Goal: Check status: Check status

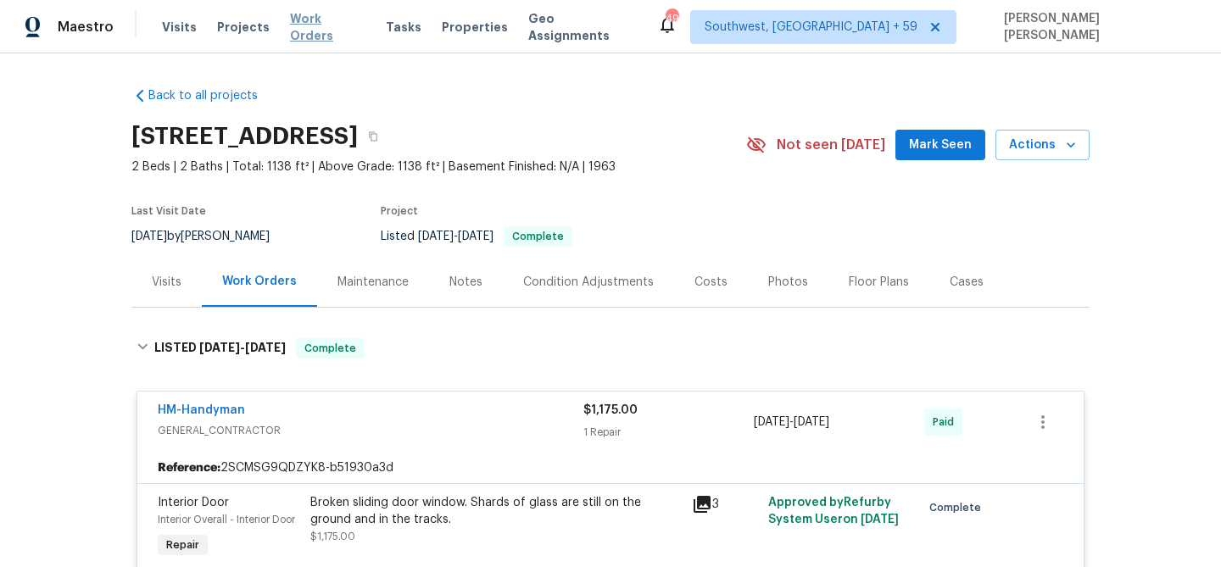
scroll to position [420, 0]
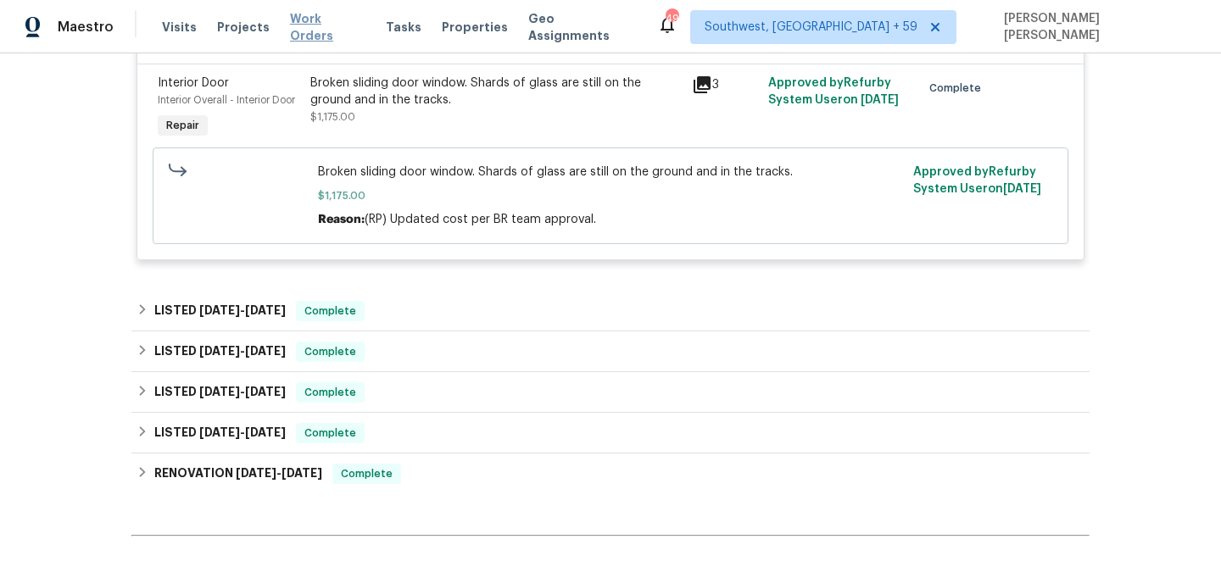
click at [317, 24] on span "Work Orders" at bounding box center [327, 27] width 75 height 34
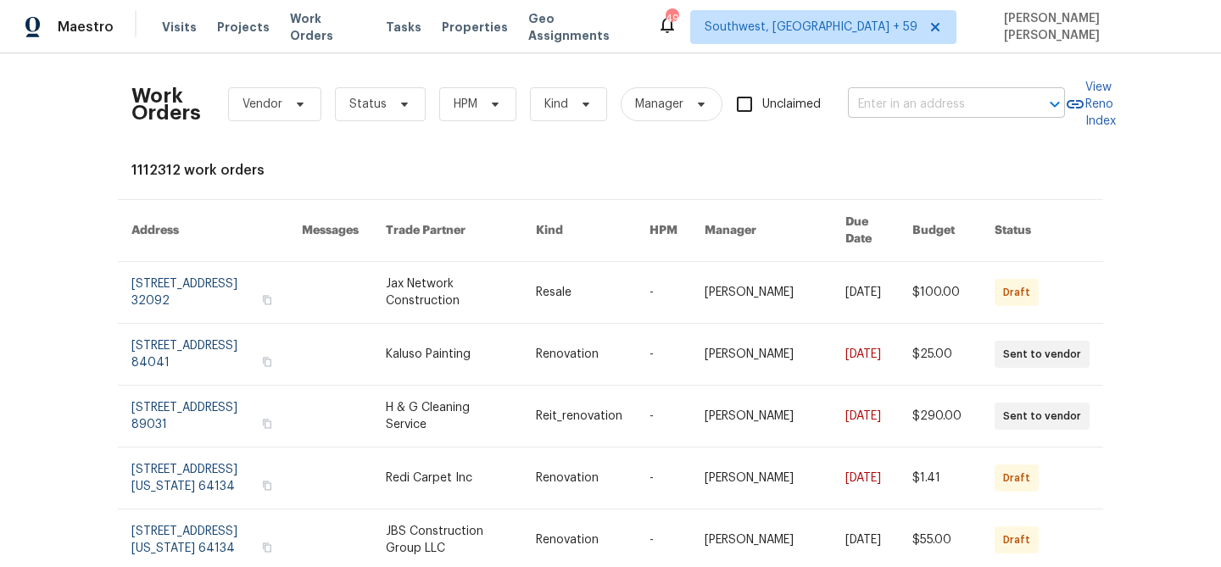
click at [954, 107] on input "text" at bounding box center [933, 105] width 170 height 26
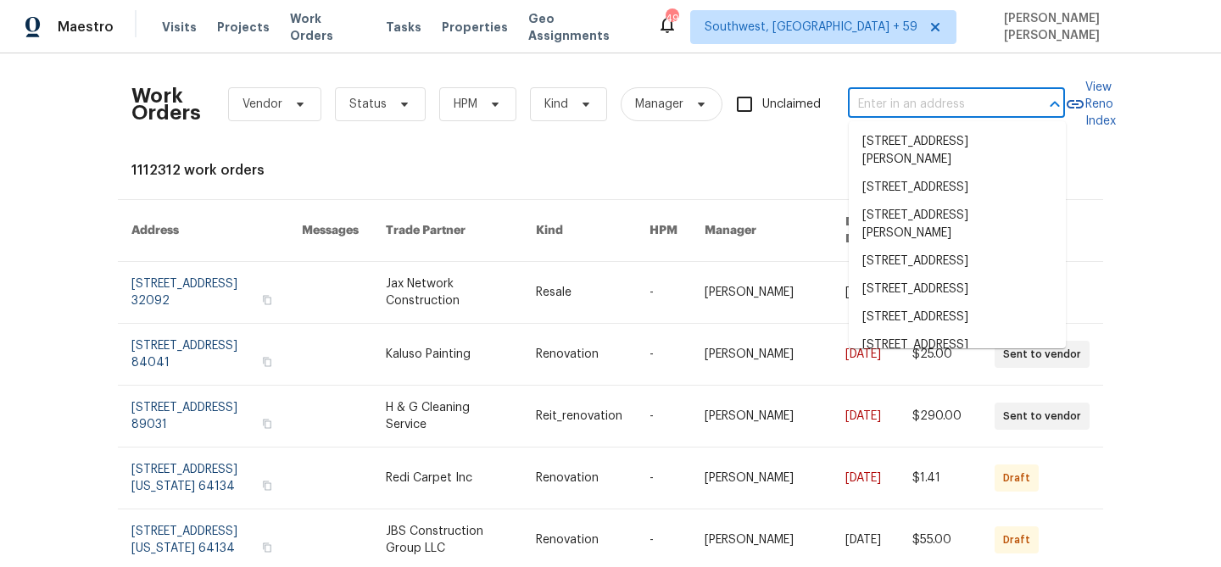
paste input "121 Old Spanish Trl, Alabaster, AL 35007"
type input "121 Old Spanish Trl, Alabaster, AL 35007"
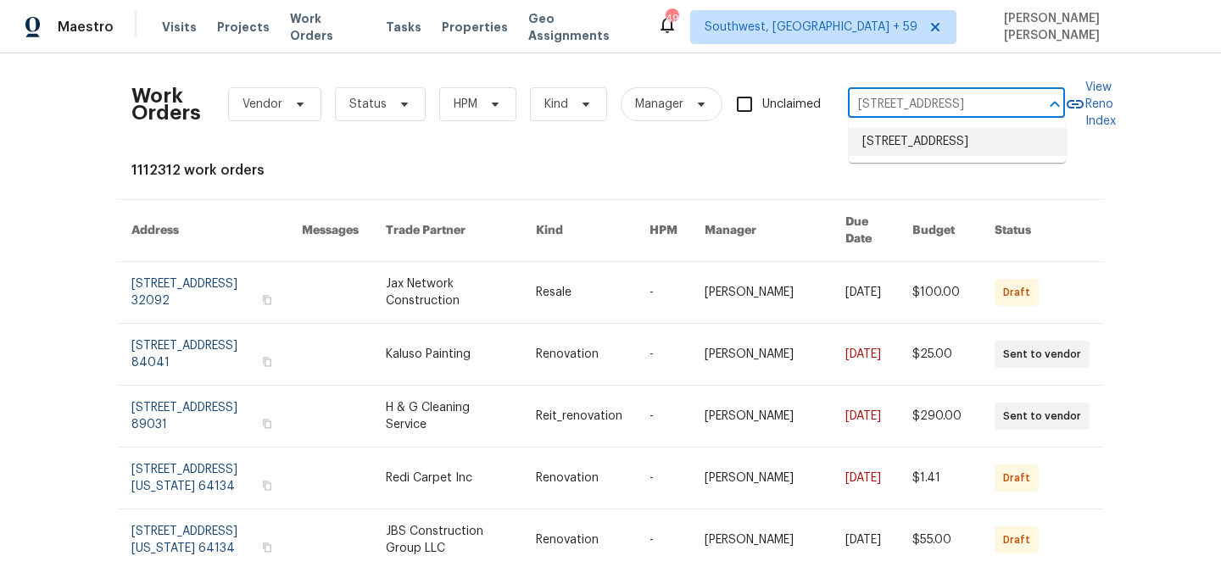
click at [936, 145] on li "121 Old Spanish Trl, Alabaster, AL 35007" at bounding box center [957, 142] width 217 height 28
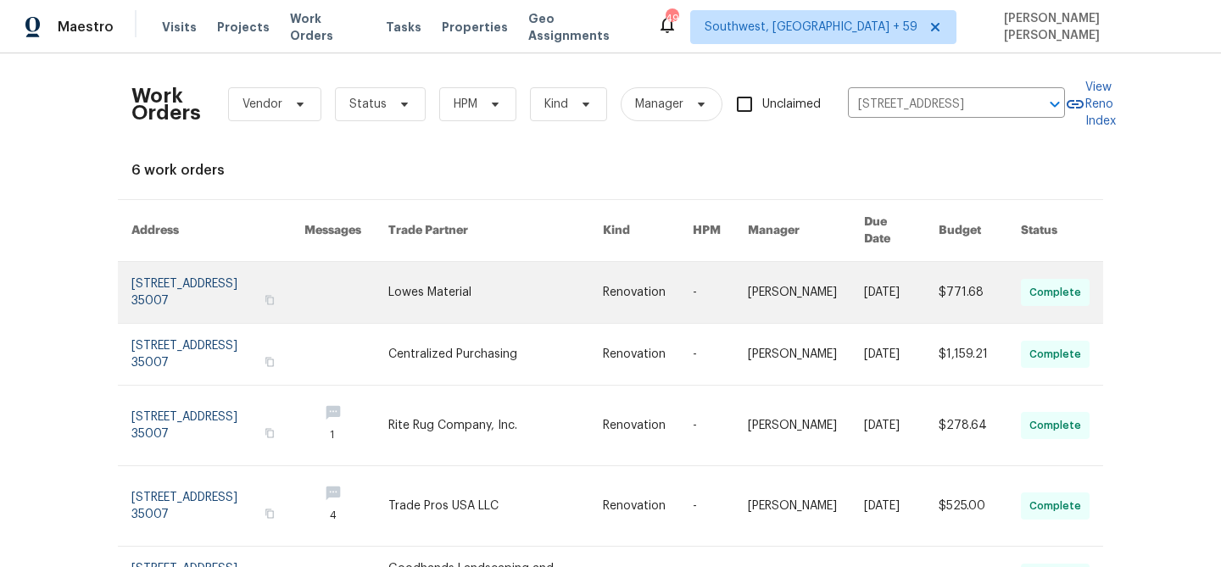
click at [859, 281] on td "8/8/2025" at bounding box center [887, 293] width 75 height 62
click at [388, 287] on link at bounding box center [346, 292] width 84 height 61
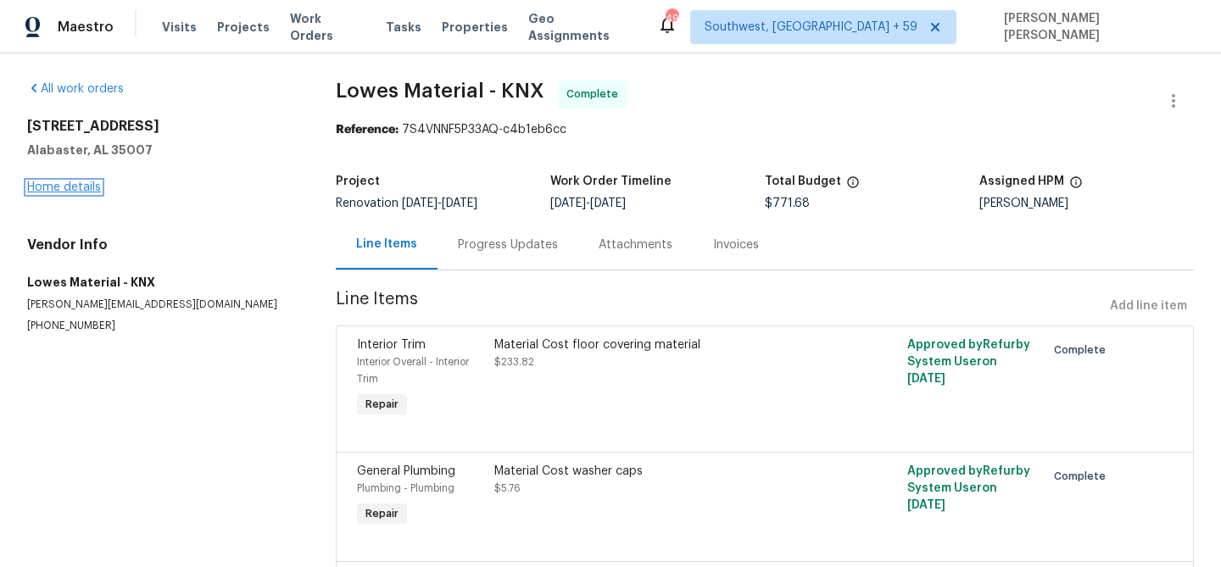
click at [71, 189] on link "Home details" at bounding box center [64, 187] width 74 height 12
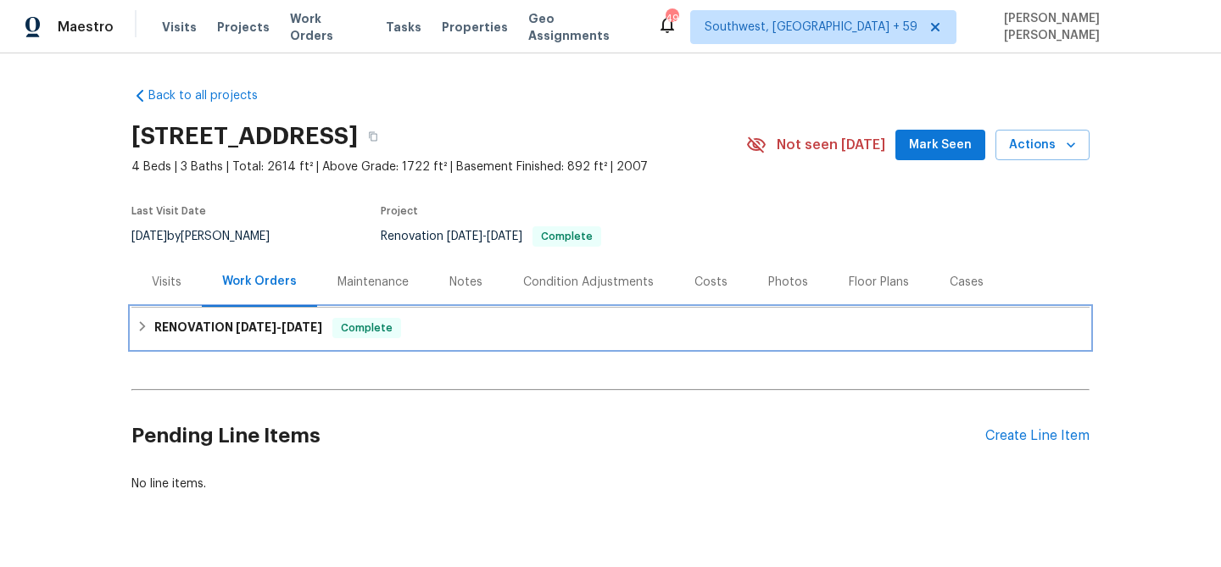
click at [242, 321] on span "8/4/25" at bounding box center [256, 327] width 41 height 12
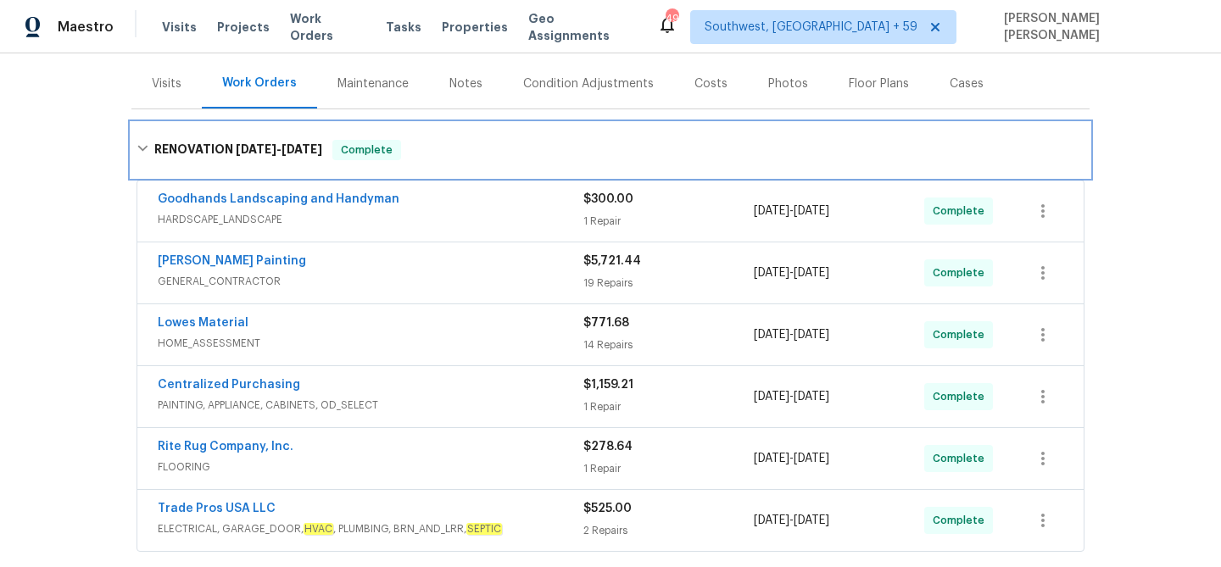
scroll to position [314, 0]
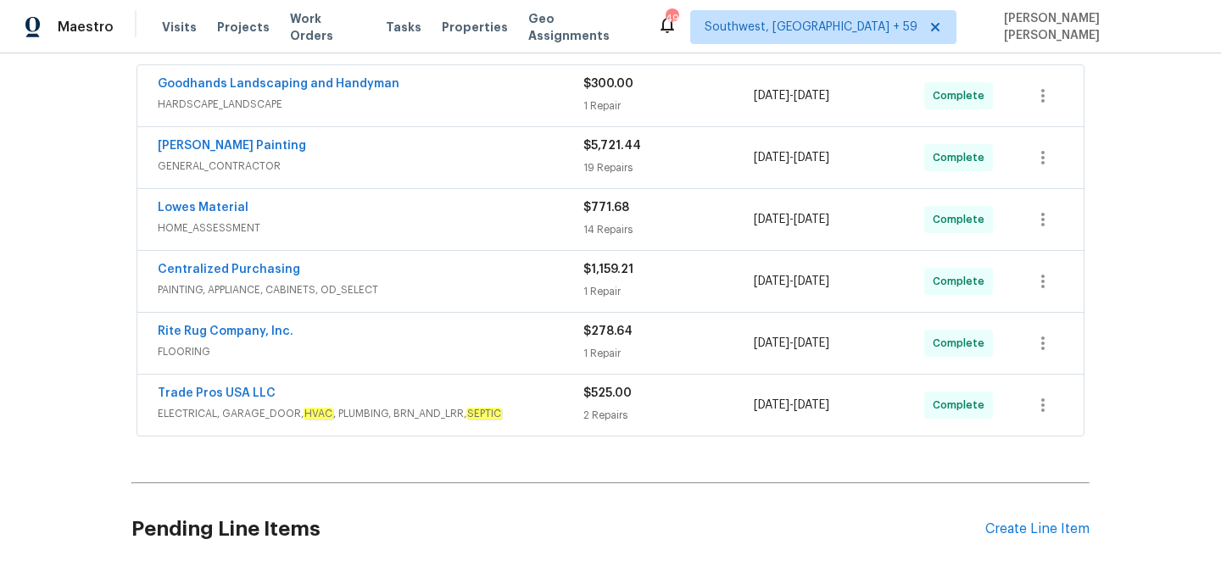
click at [333, 346] on span "FLOORING" at bounding box center [371, 351] width 426 height 17
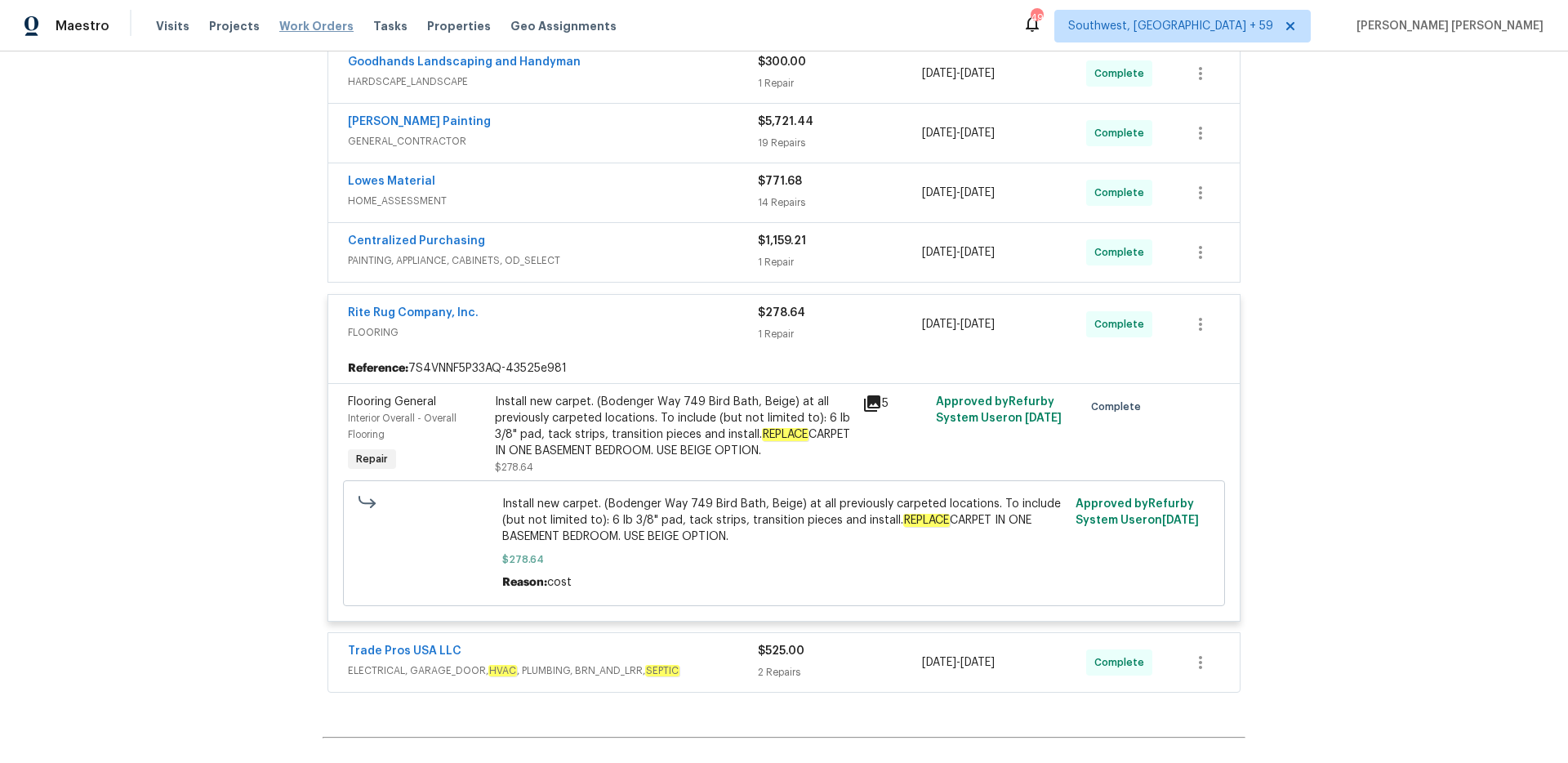
scroll to position [321, 0]
click at [324, 24] on span "Work Orders" at bounding box center [316, 26] width 74 height 16
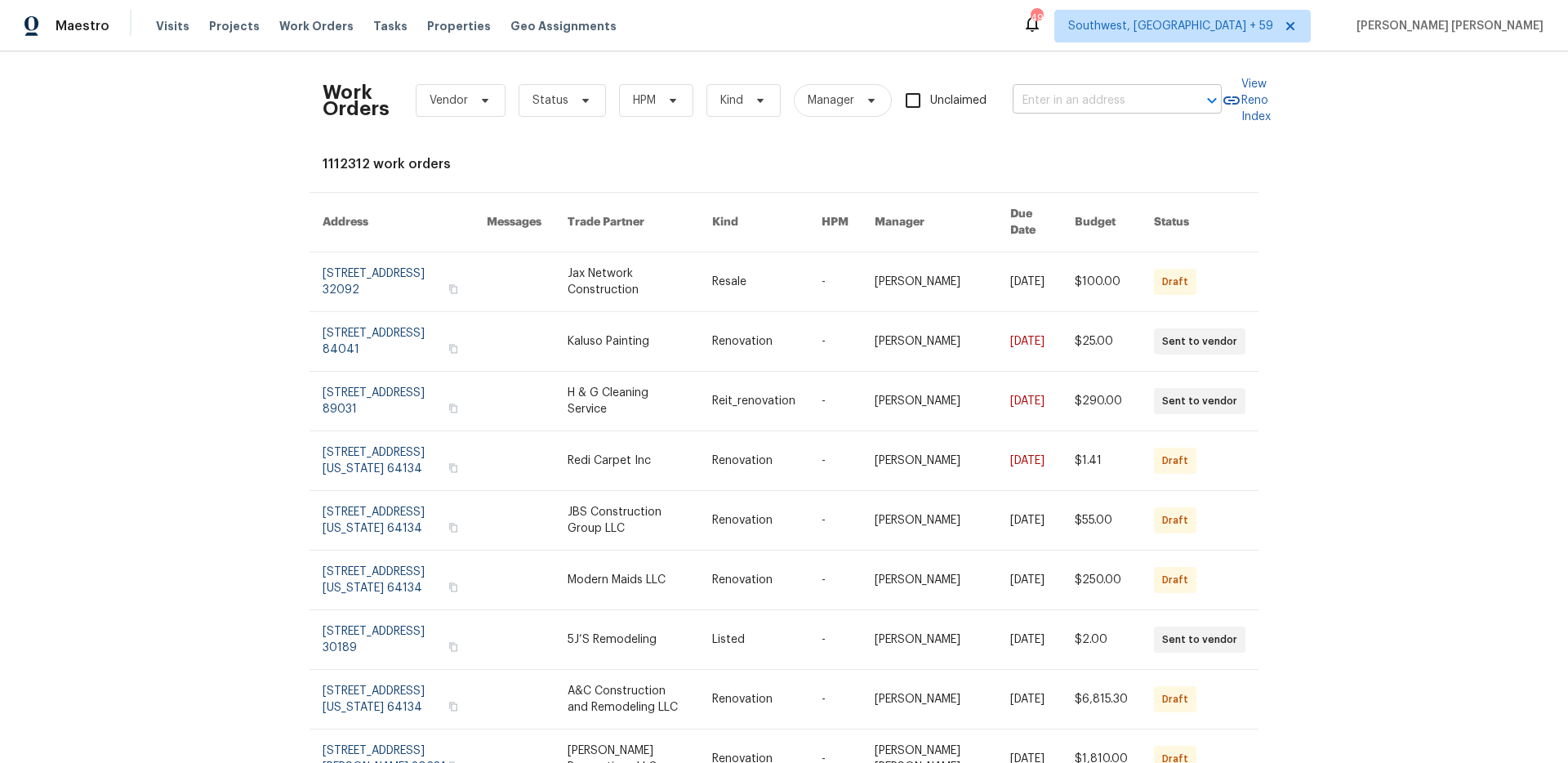
click at [1134, 103] on input "text" at bounding box center [1094, 101] width 164 height 25
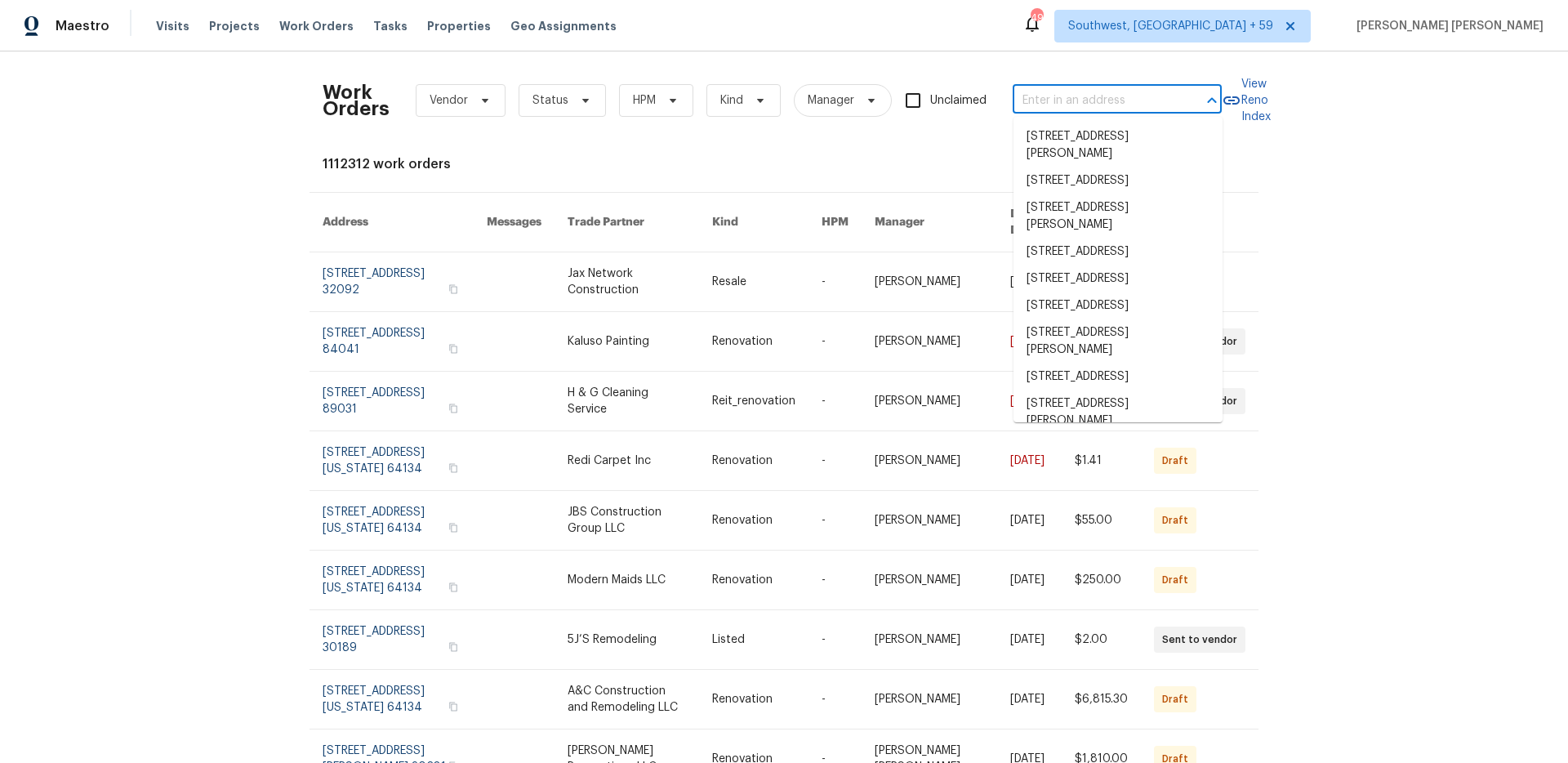
paste input "2375 S Pine St, Spartanburg, SC 29302"
type input "2375 S Pine St, Spartanburg, SC 29302"
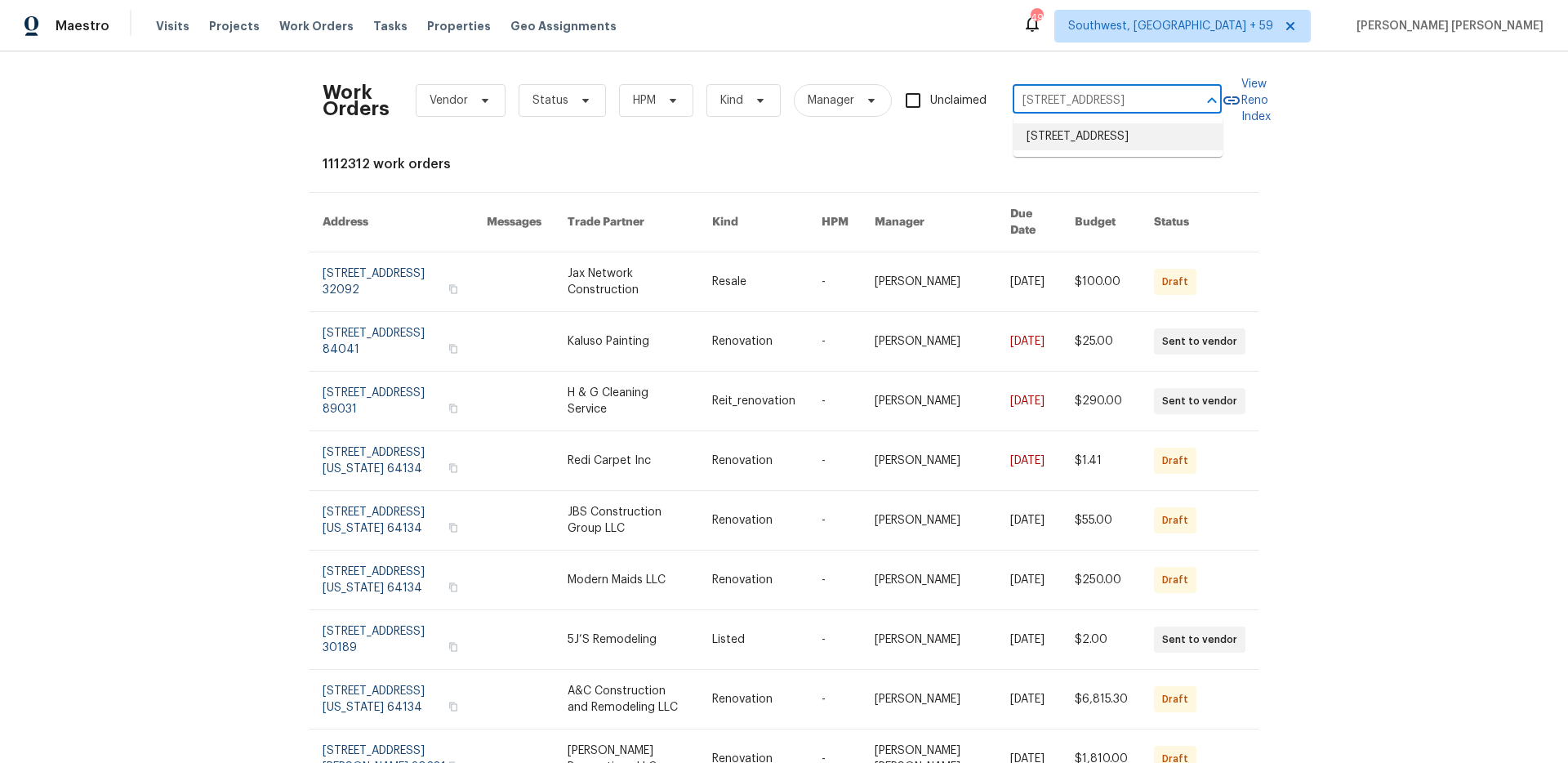
click at [1134, 134] on li "2375 S Pine St, Spartanburg, SC 29302" at bounding box center [1117, 137] width 209 height 27
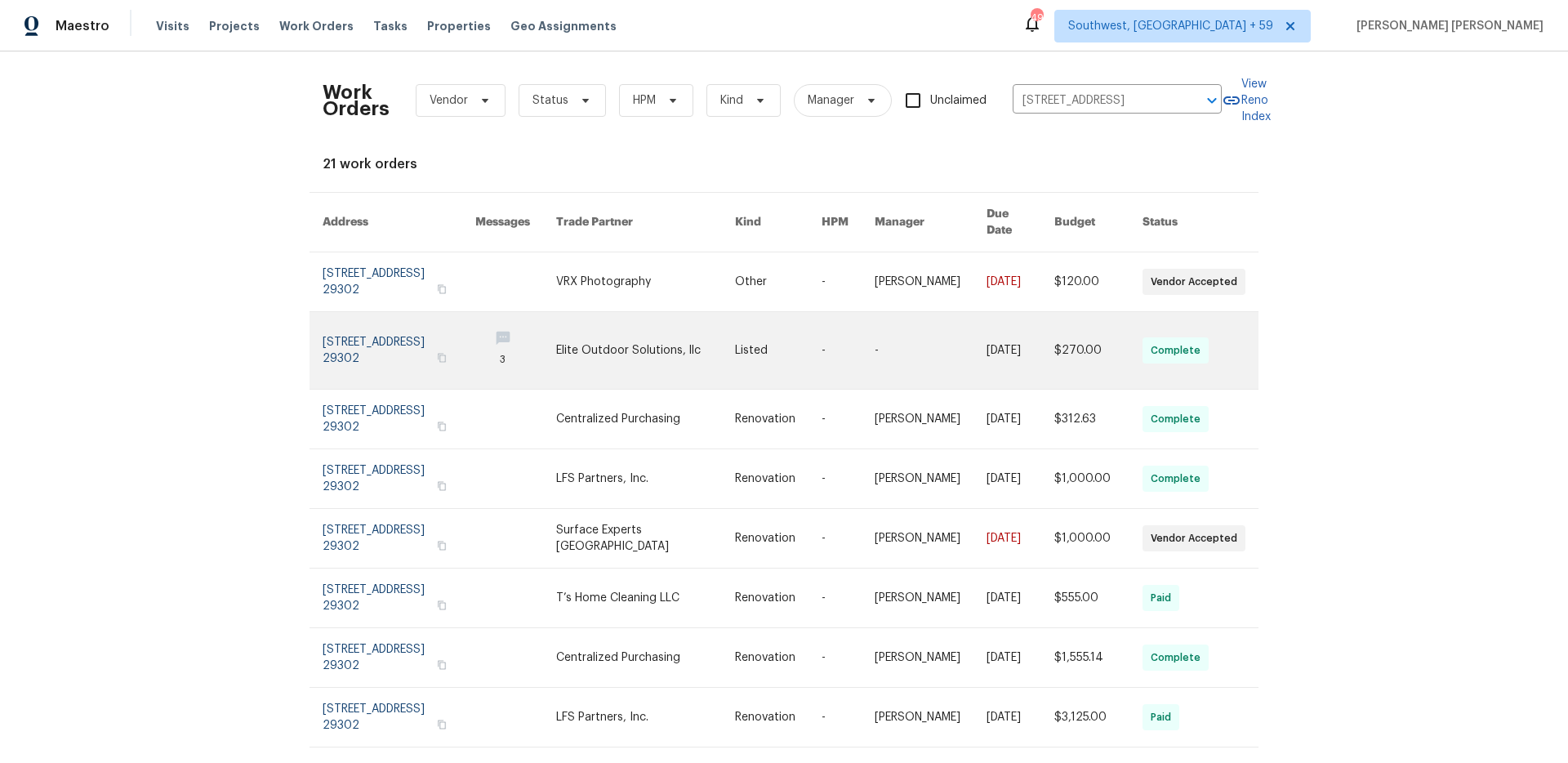
click at [909, 330] on link at bounding box center [930, 351] width 112 height 77
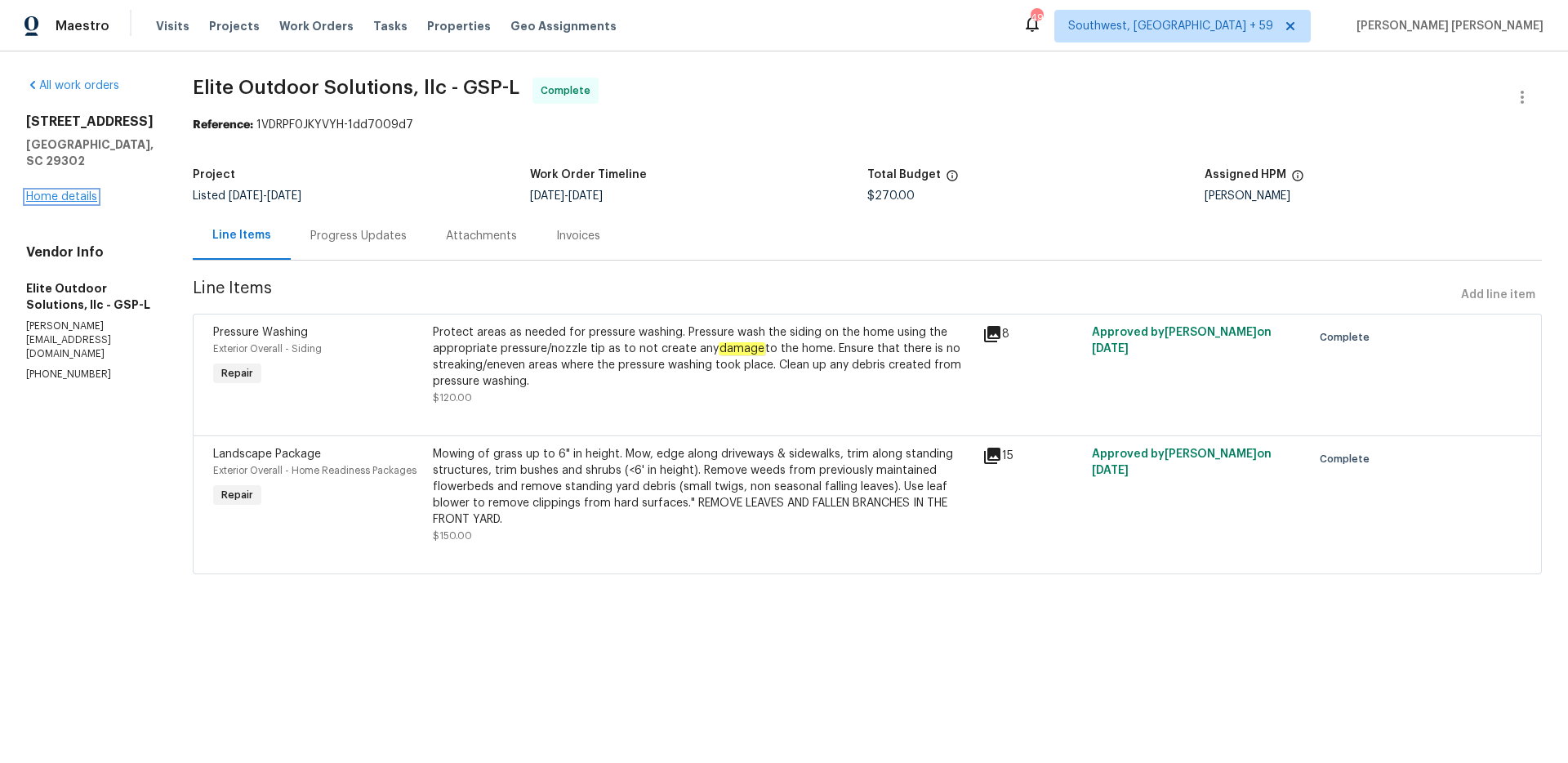
click at [69, 196] on link "Home details" at bounding box center [62, 197] width 71 height 12
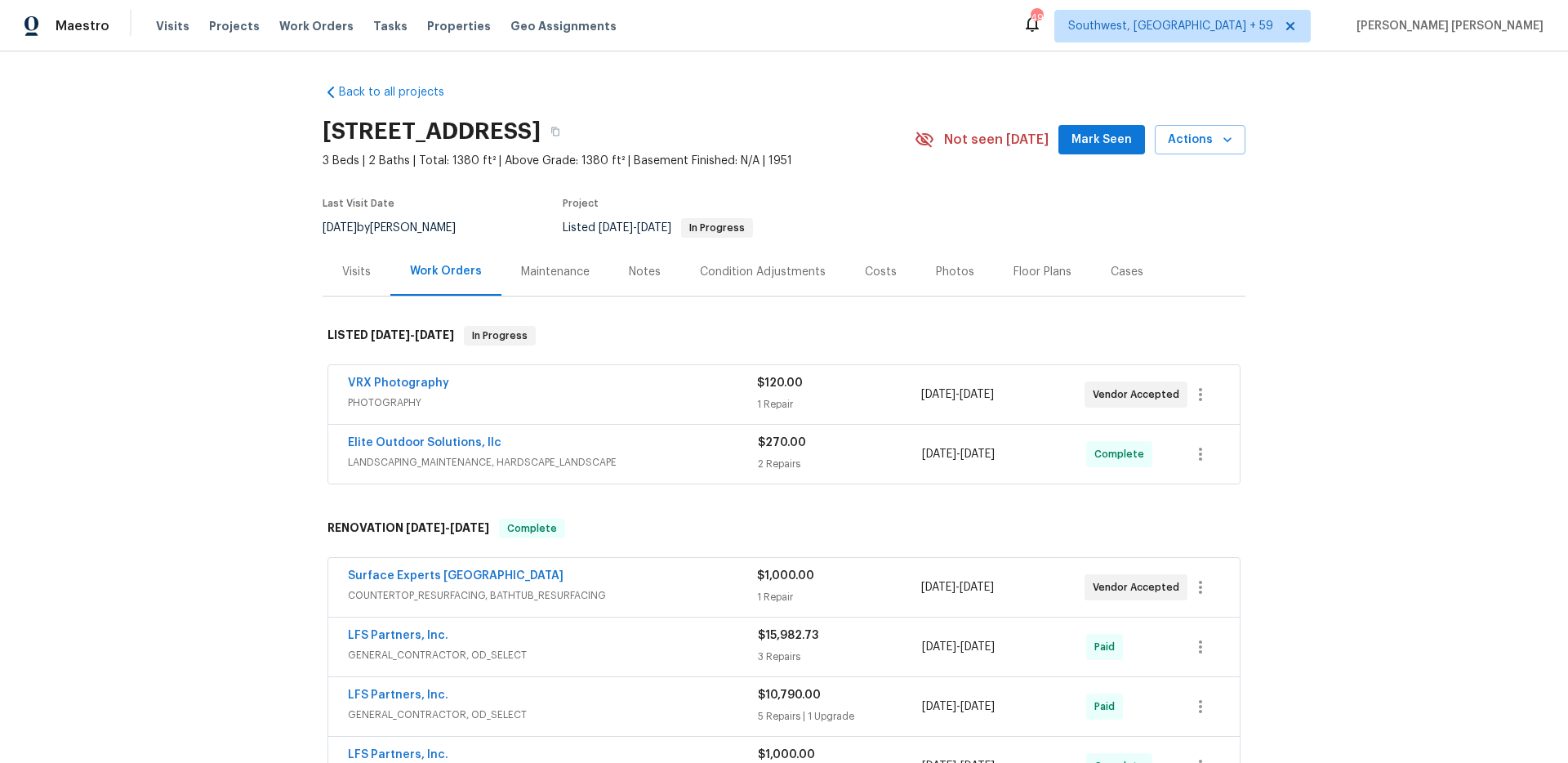
scroll to position [129, 0]
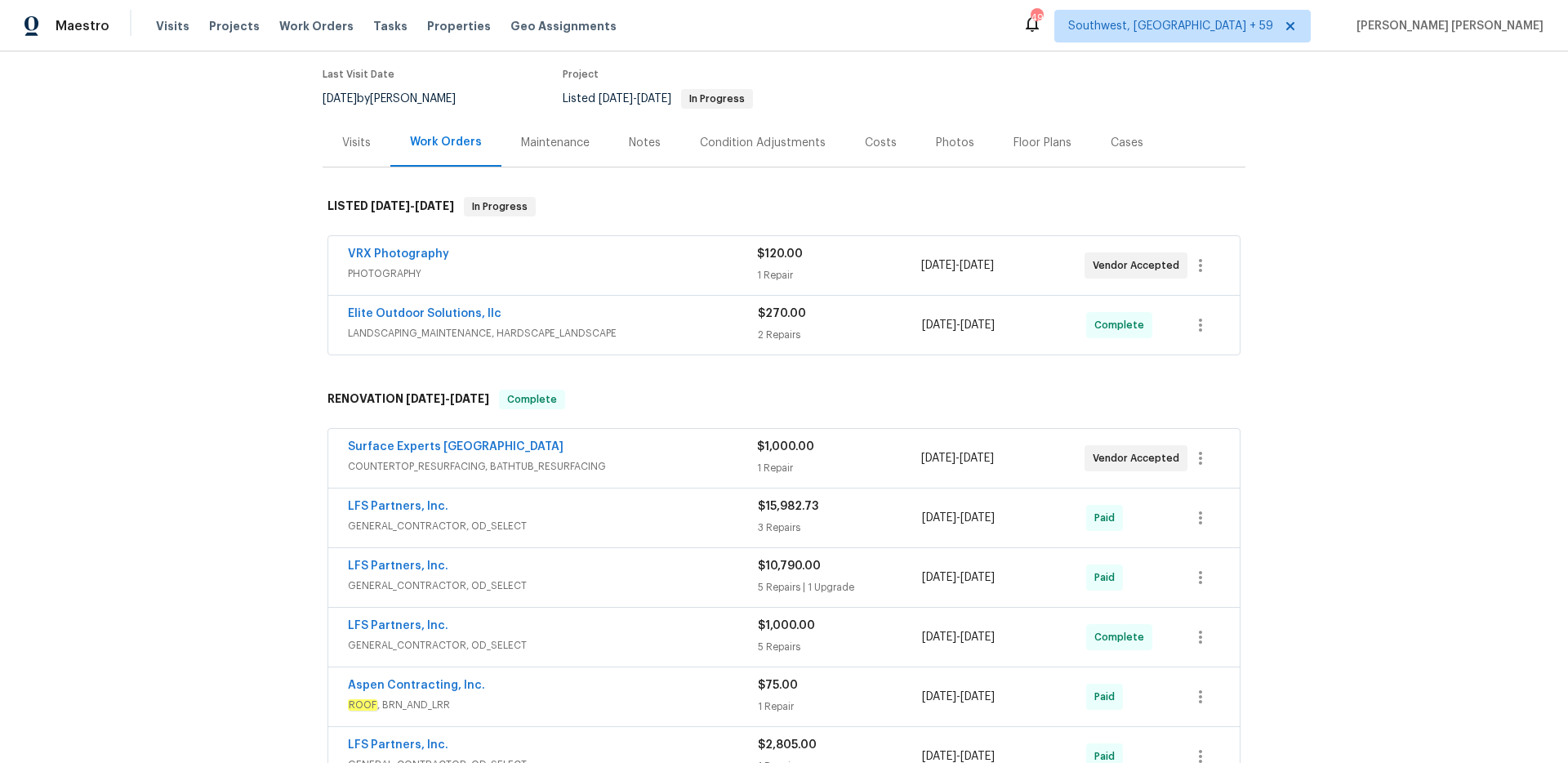
click at [646, 347] on div "Elite Outdoor Solutions, llc LANDSCAPING_MAINTENANCE, HARDSCAPE_LANDSCAPE $270.…" at bounding box center [784, 325] width 911 height 59
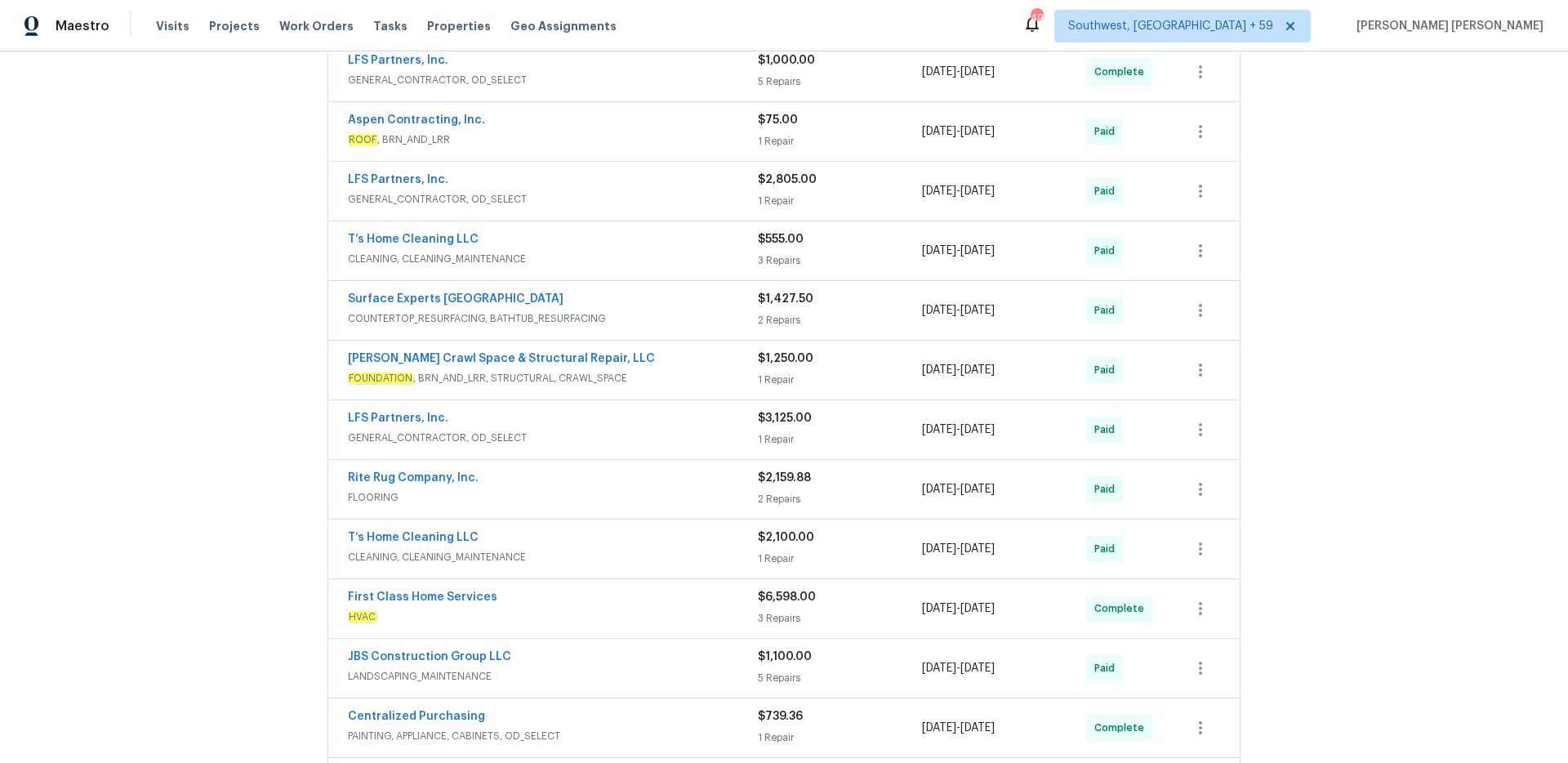
scroll to position [0, 0]
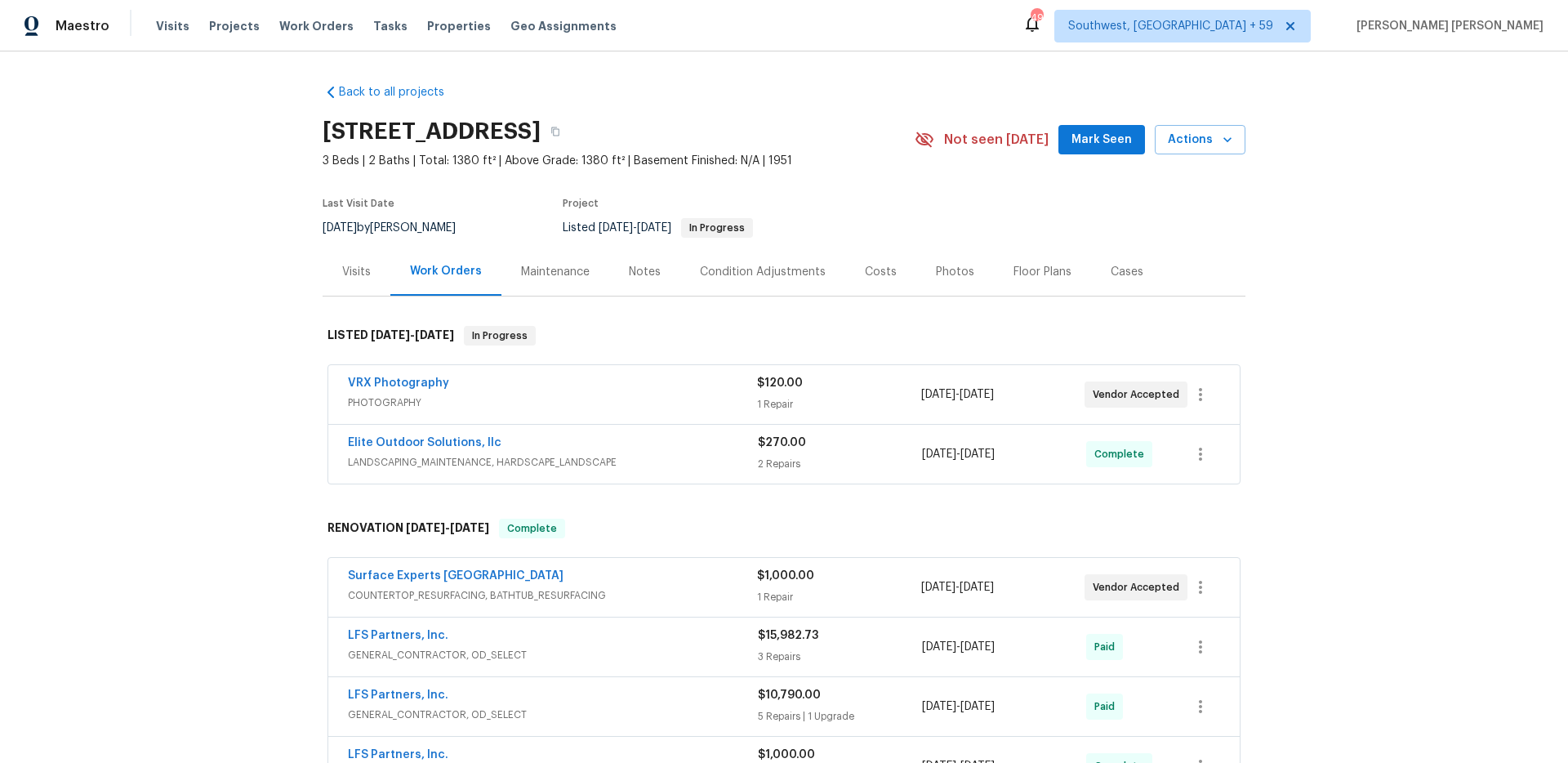
click at [668, 444] on div "Elite Outdoor Solutions, llc" at bounding box center [553, 444] width 410 height 19
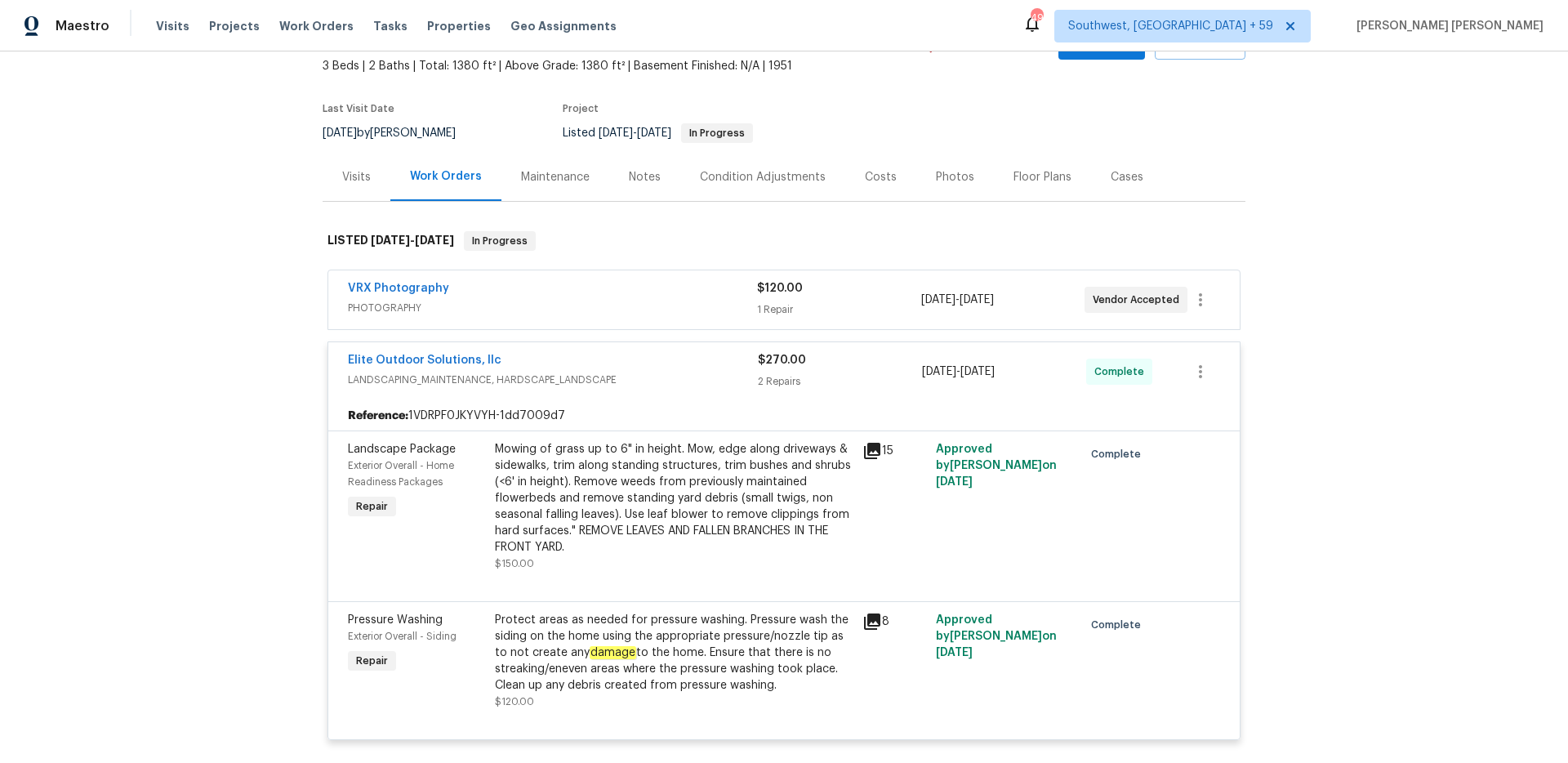
scroll to position [40, 0]
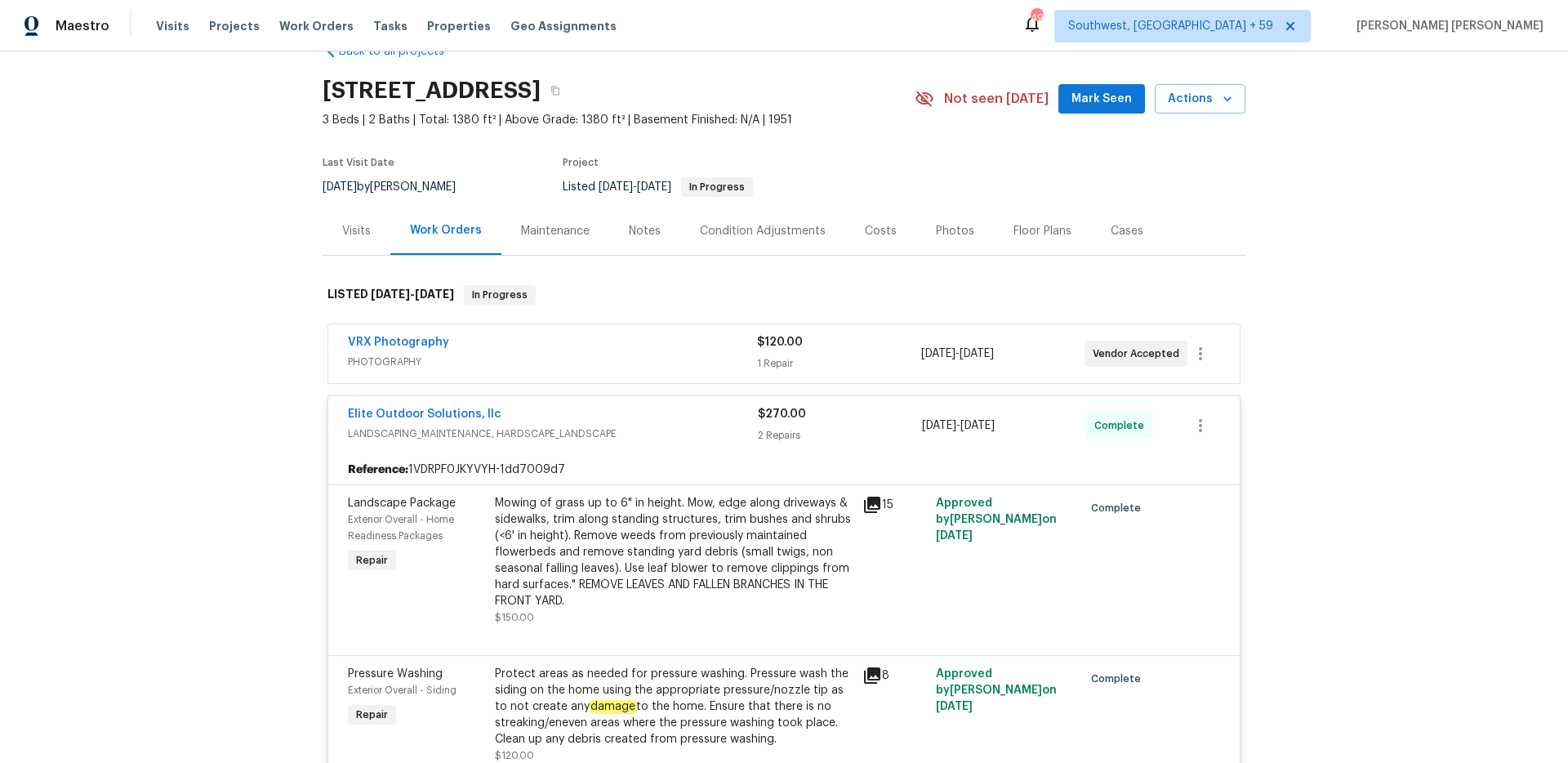
click at [711, 356] on span "PHOTOGRAPHY" at bounding box center [552, 361] width 409 height 16
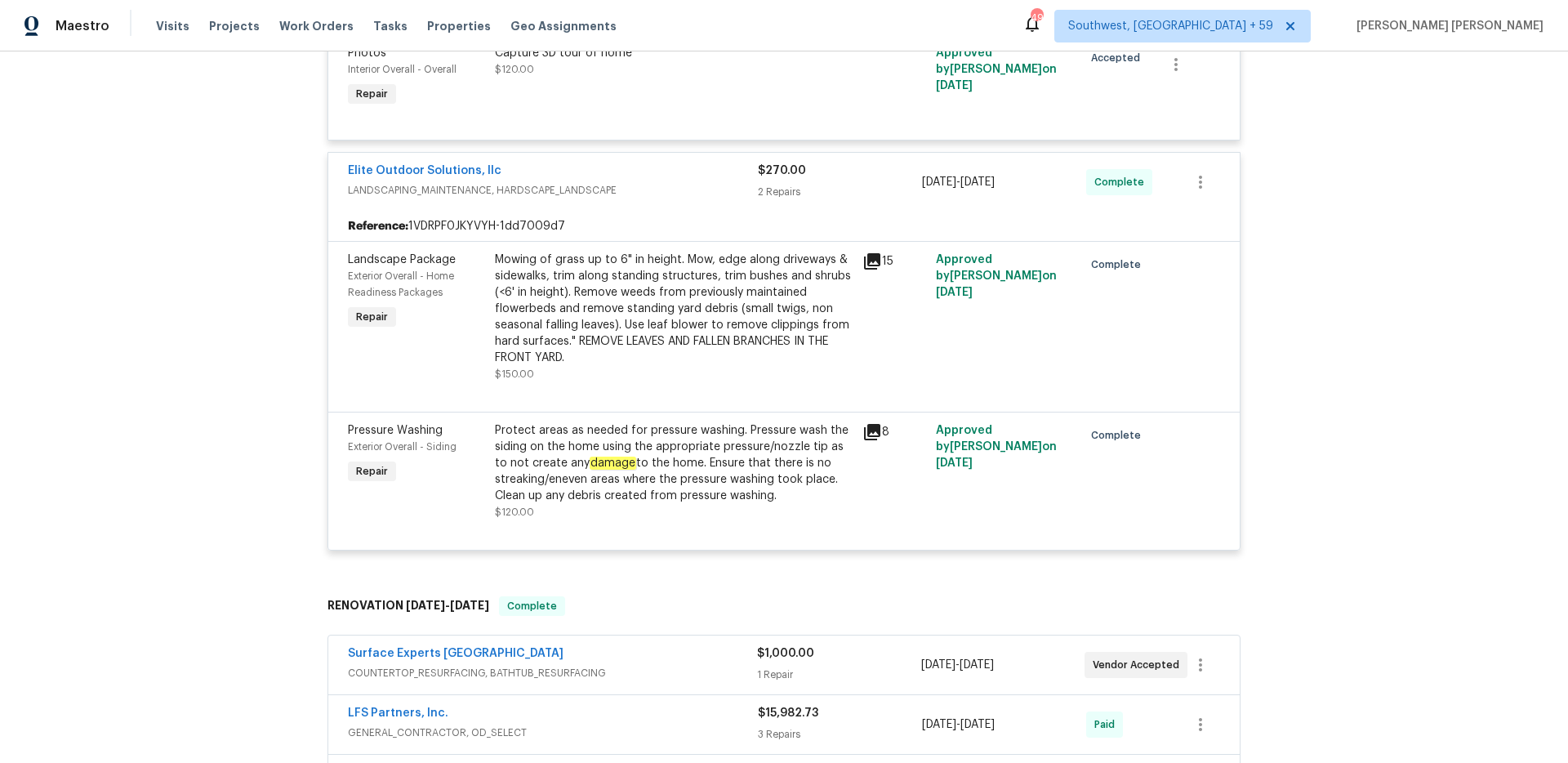
scroll to position [0, 0]
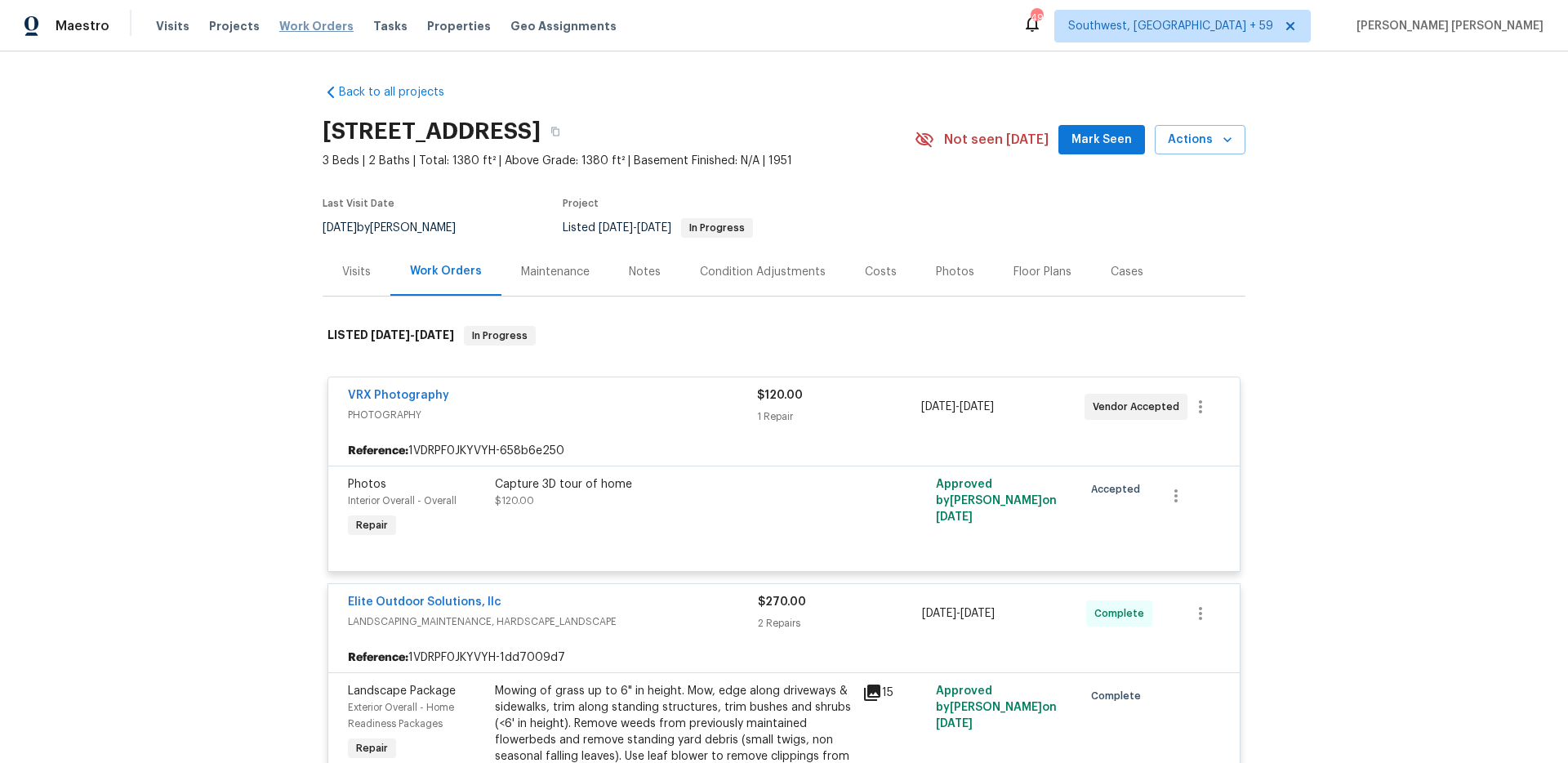
click at [300, 26] on span "Work Orders" at bounding box center [316, 26] width 74 height 16
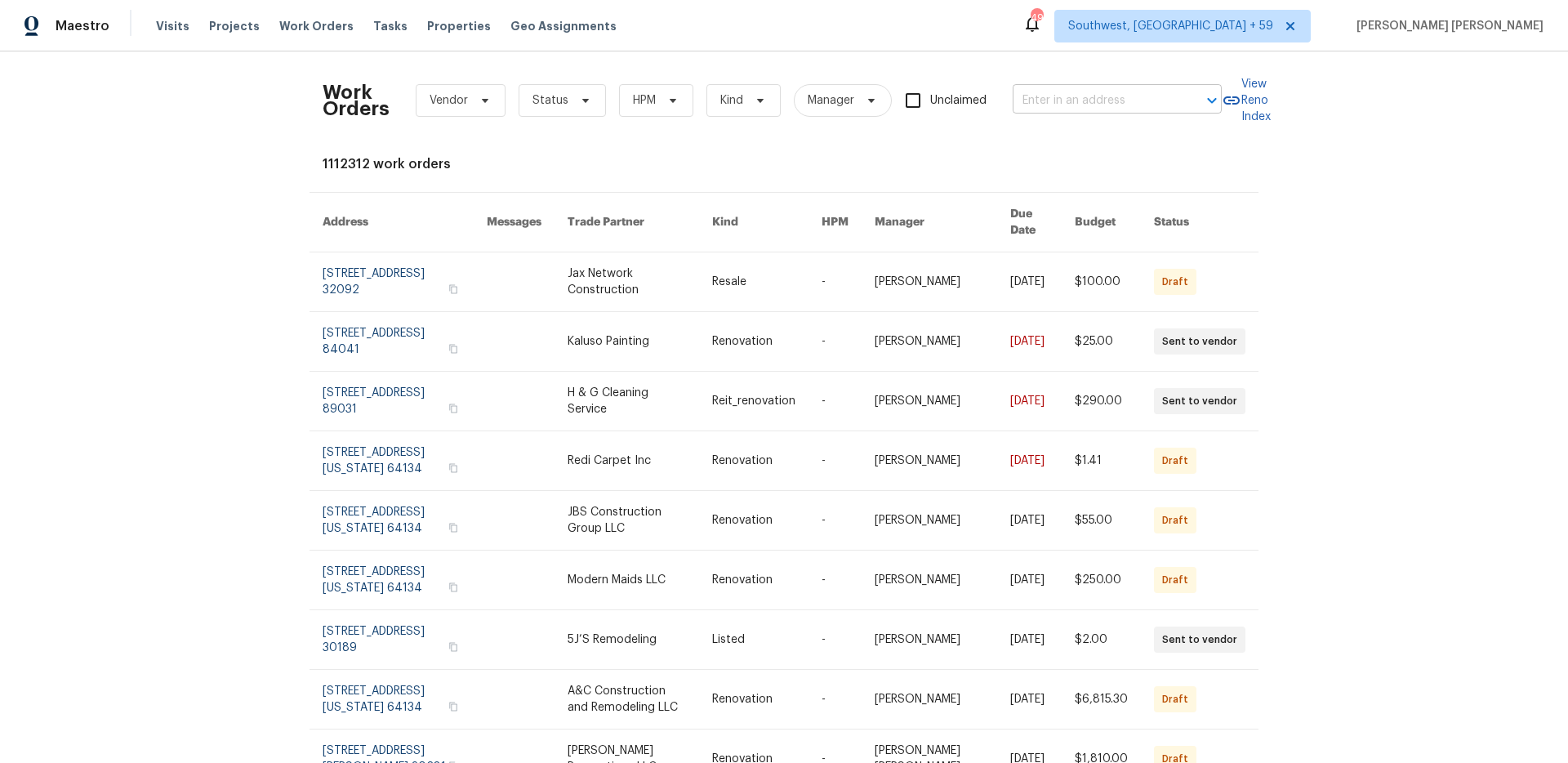
click at [1116, 93] on input "text" at bounding box center [1094, 101] width 164 height 25
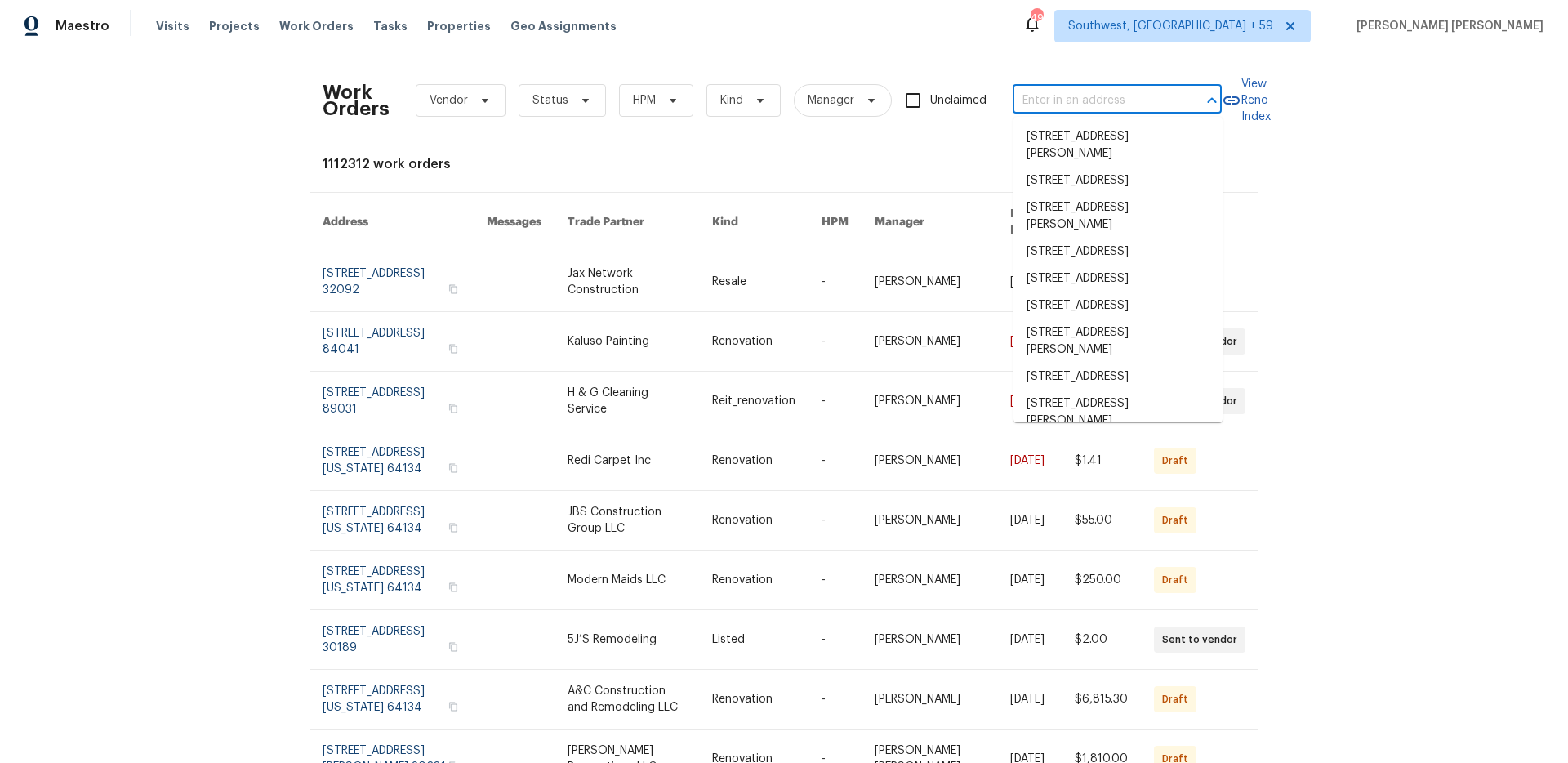
paste input "12238 Monroe Dr, Thornton, CO 80241"
type input "12238 Monroe Dr, Thornton, CO 80241"
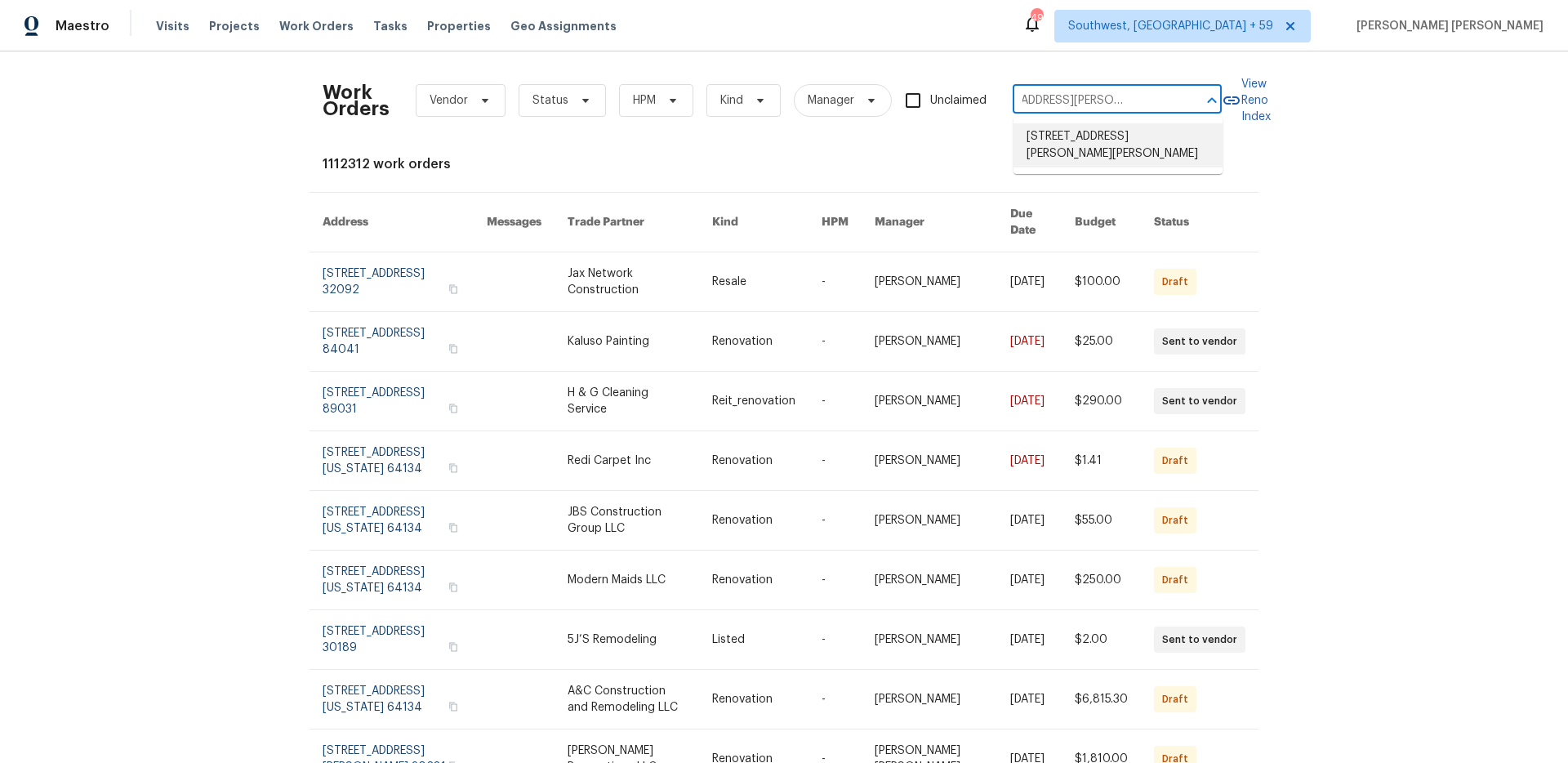
click at [1113, 153] on li "12238 Monroe Dr, Thornton, CO 80241" at bounding box center [1117, 145] width 209 height 44
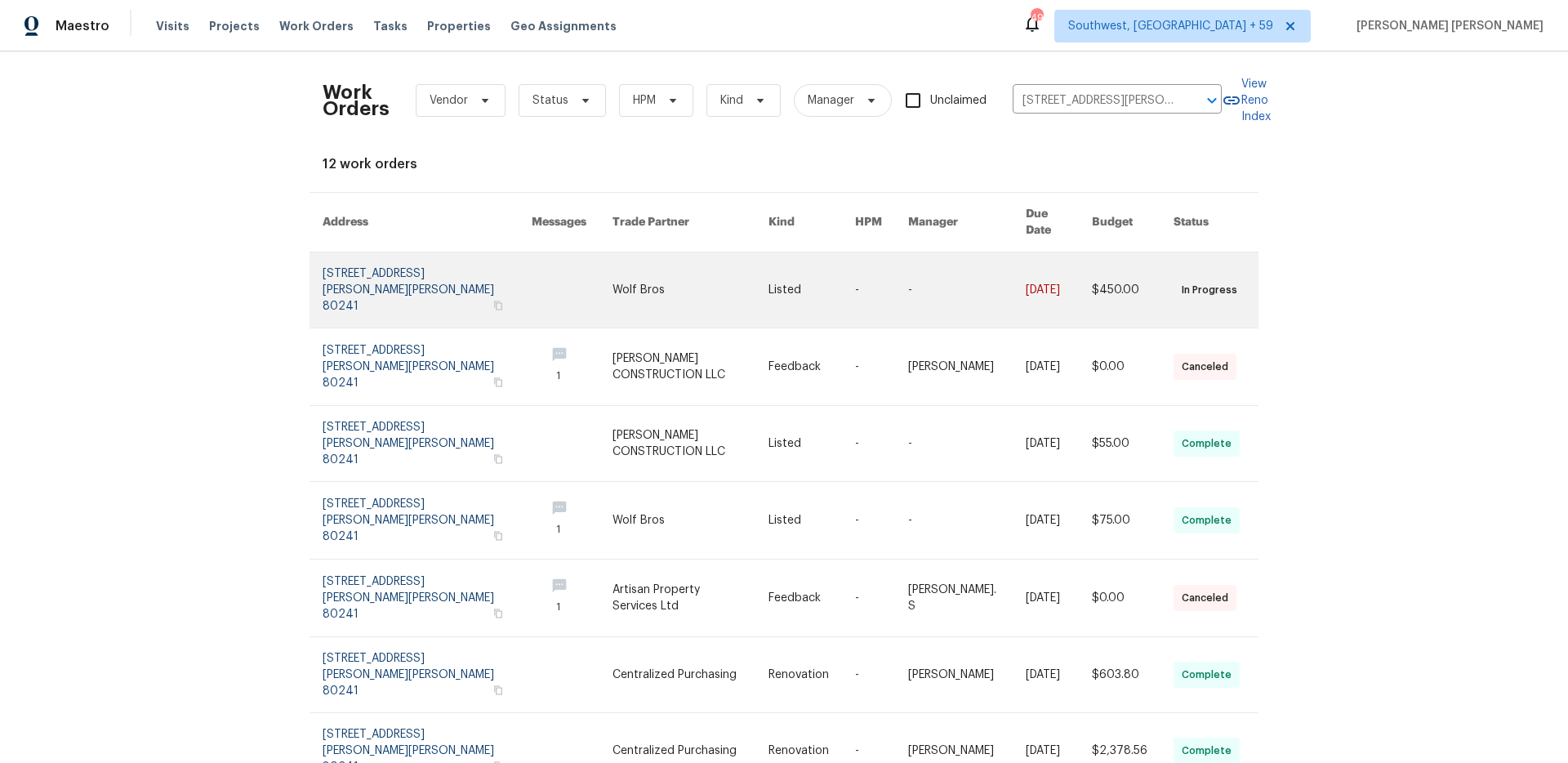
click at [983, 252] on link at bounding box center [967, 290] width 118 height 75
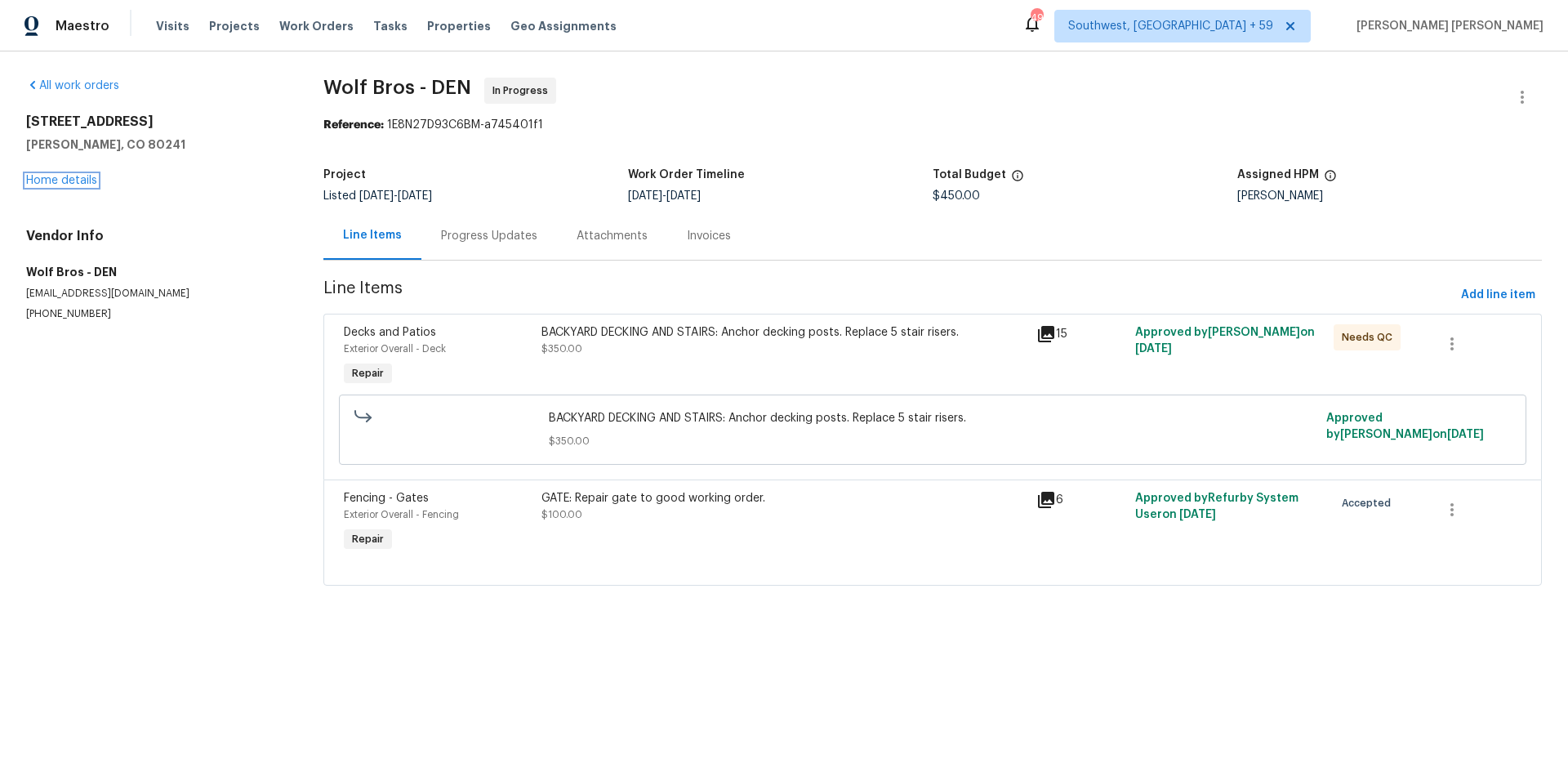
click at [78, 182] on link "Home details" at bounding box center [62, 180] width 71 height 12
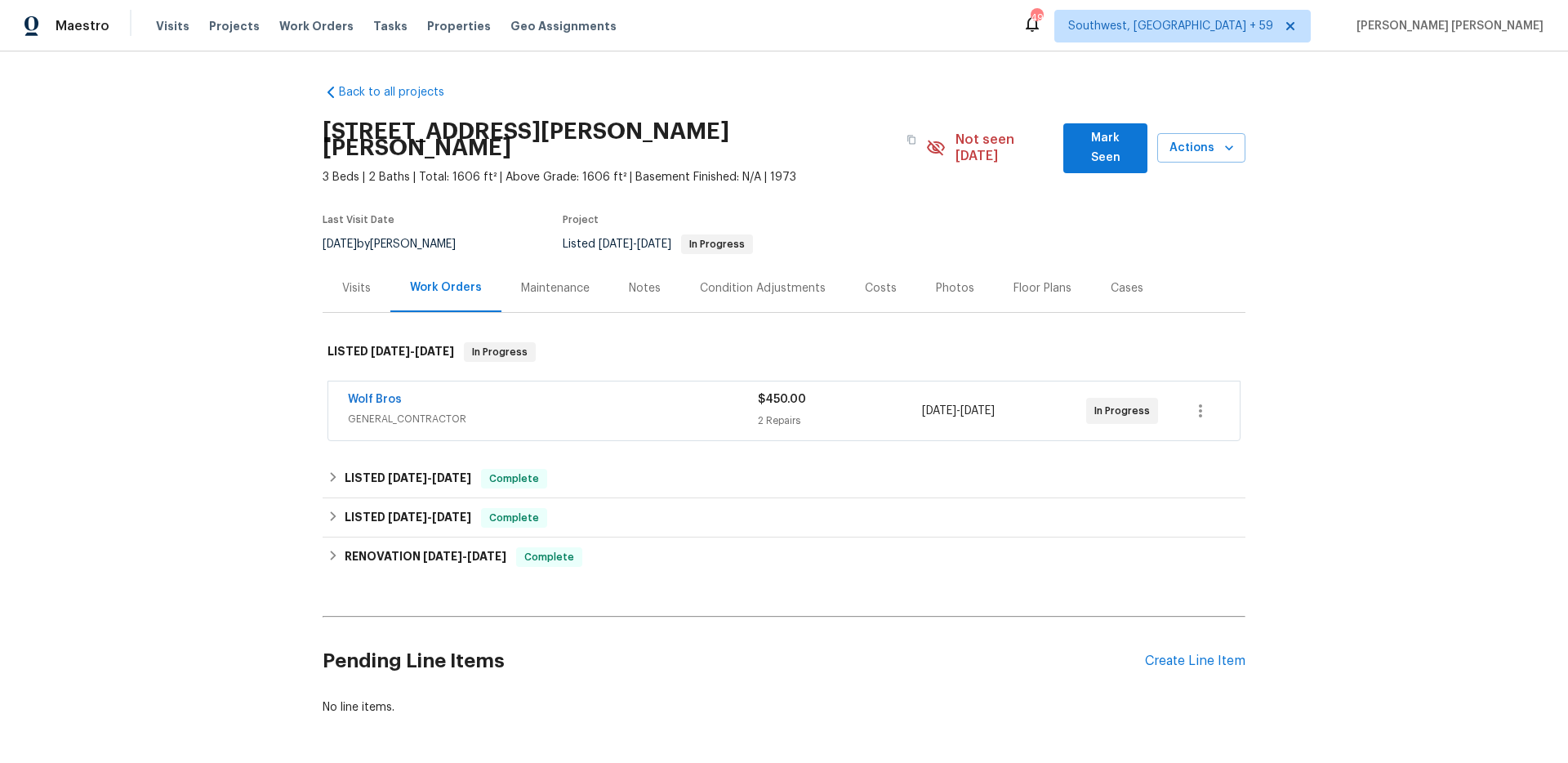
scroll to position [47, 0]
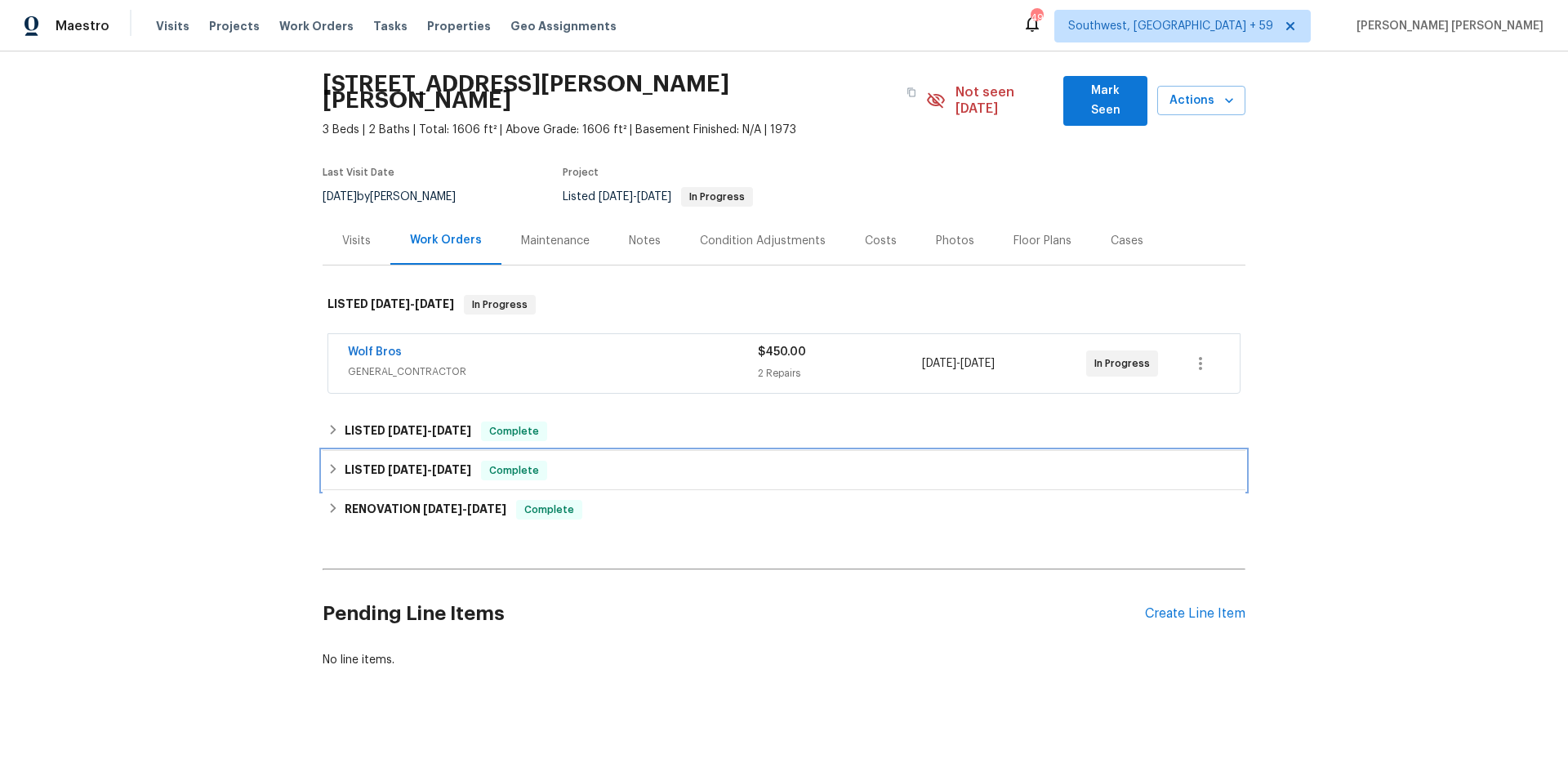
click at [483, 460] on div "LISTED 7/28/25 - 7/31/25 Complete" at bounding box center [784, 470] width 913 height 19
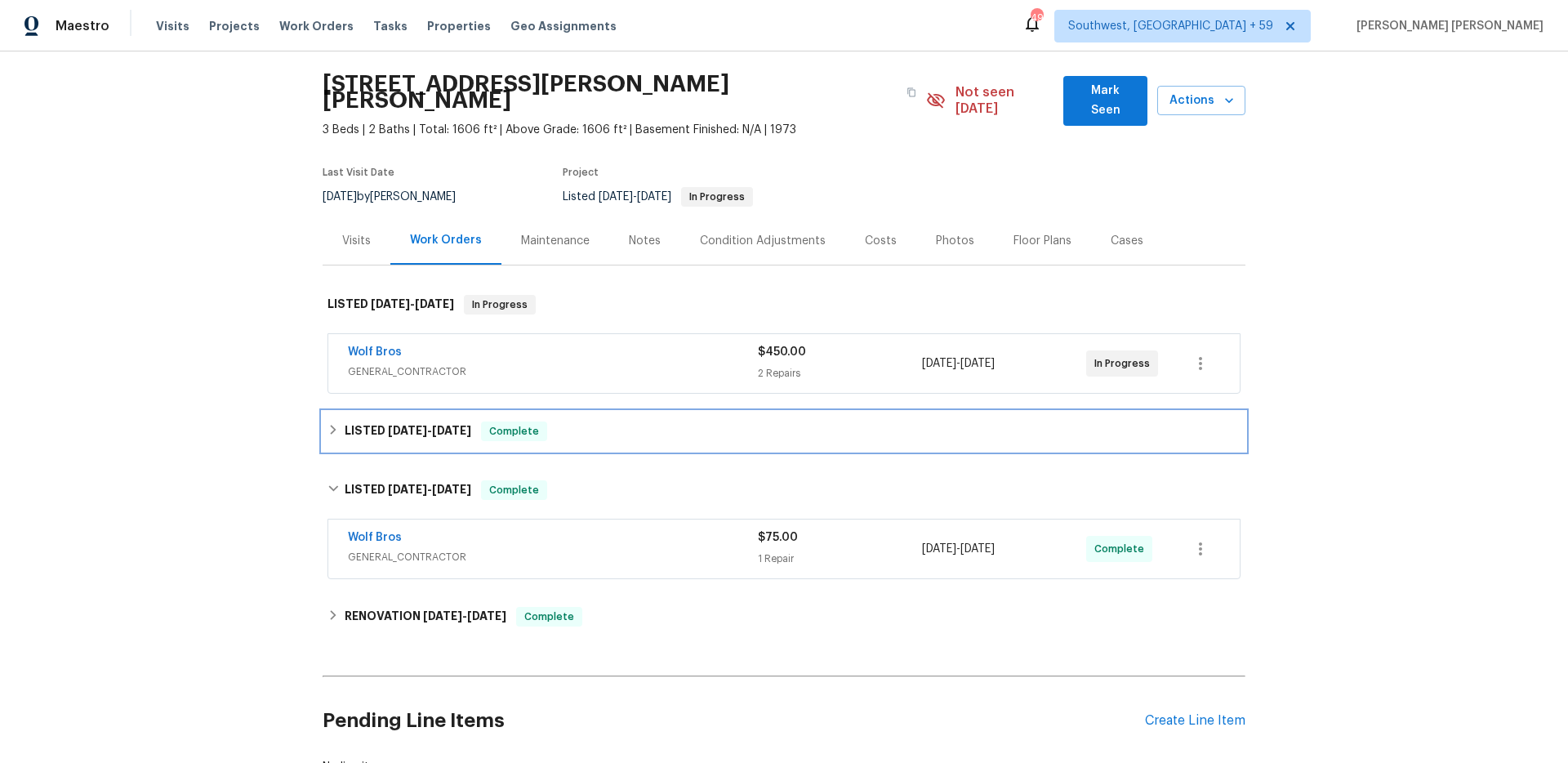
click at [543, 423] on span "Complete" at bounding box center [513, 431] width 63 height 16
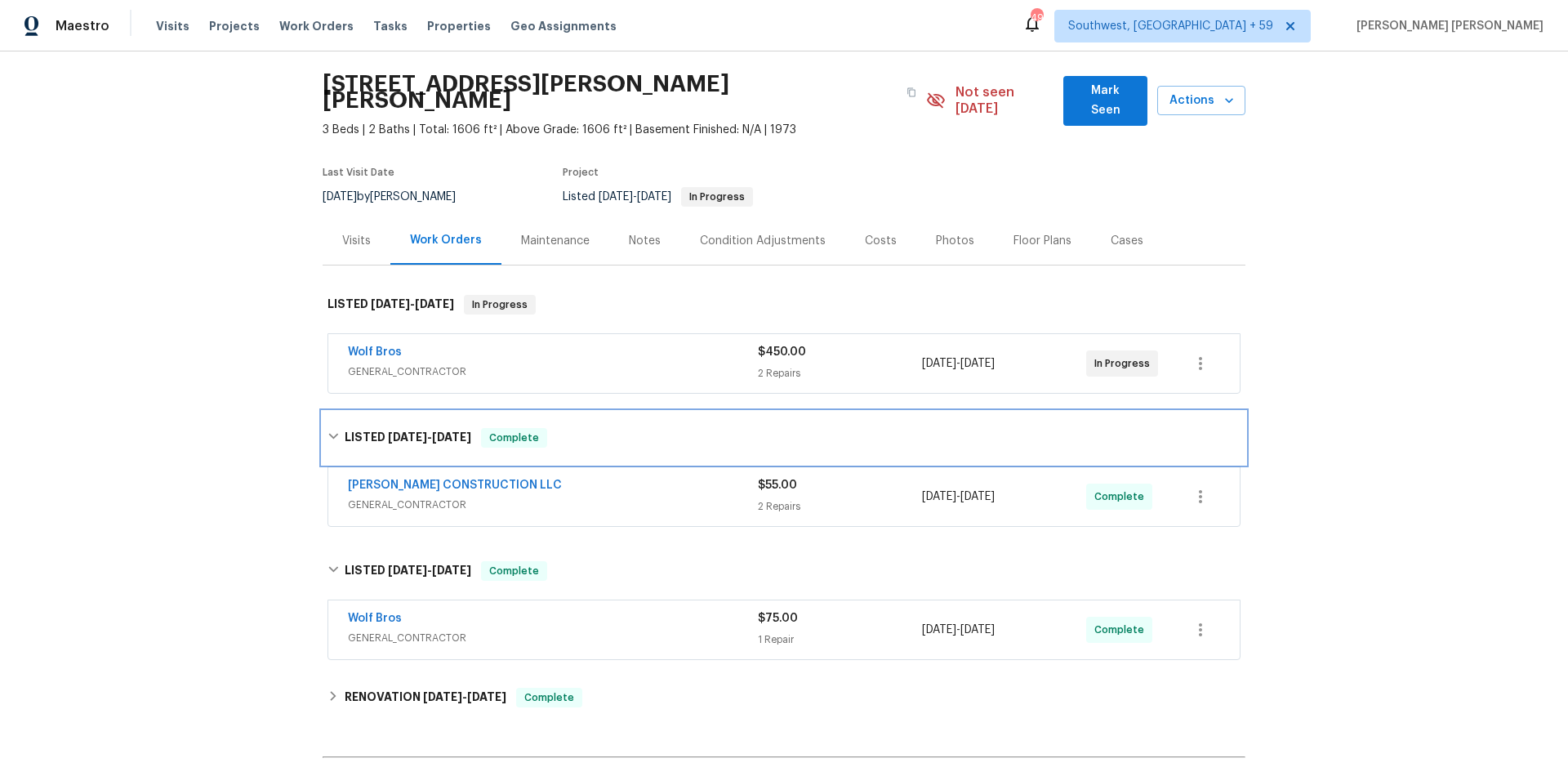
scroll to position [171, 0]
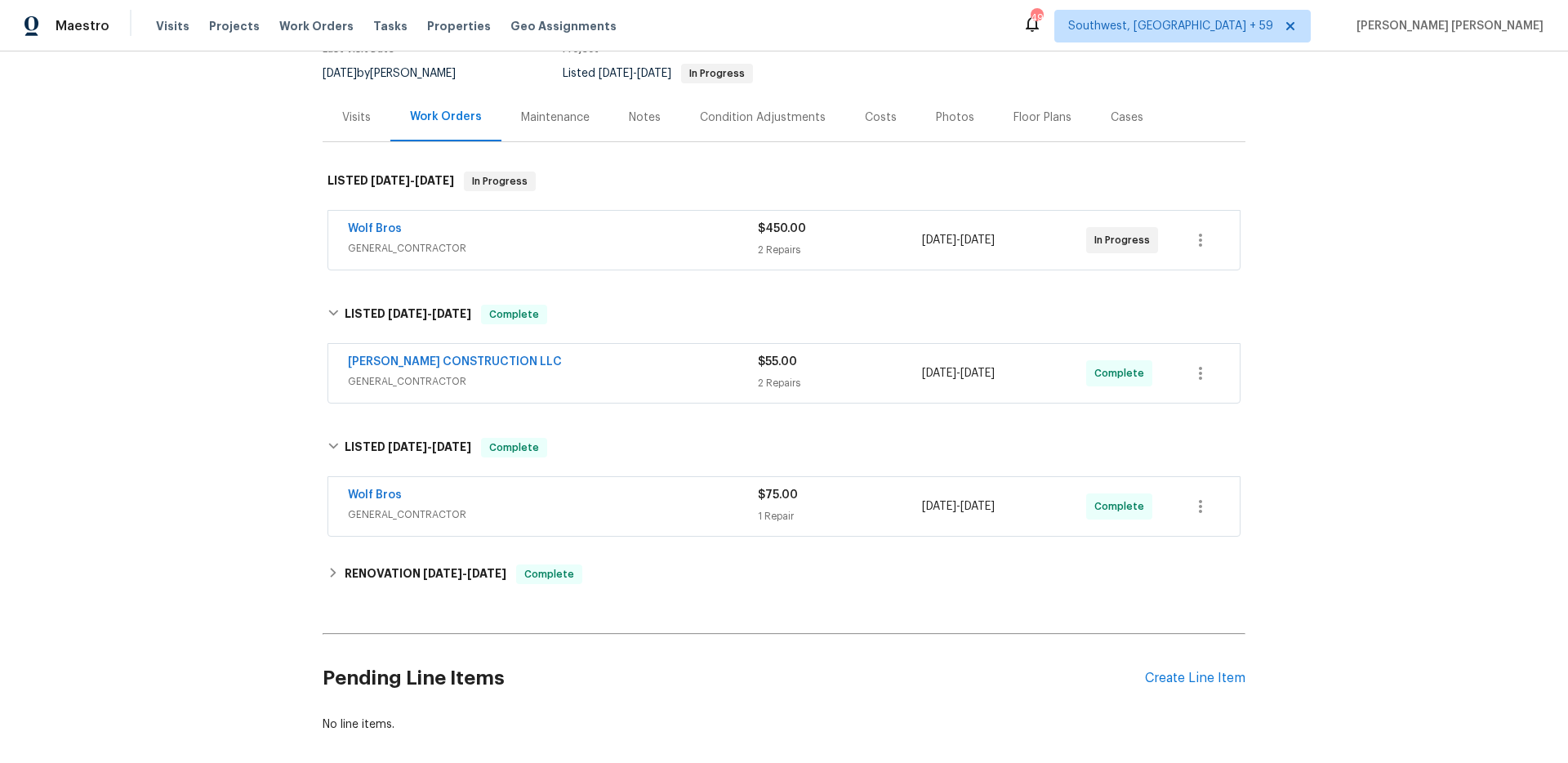
click at [605, 507] on span "GENERAL_CONTRACTOR" at bounding box center [553, 514] width 410 height 16
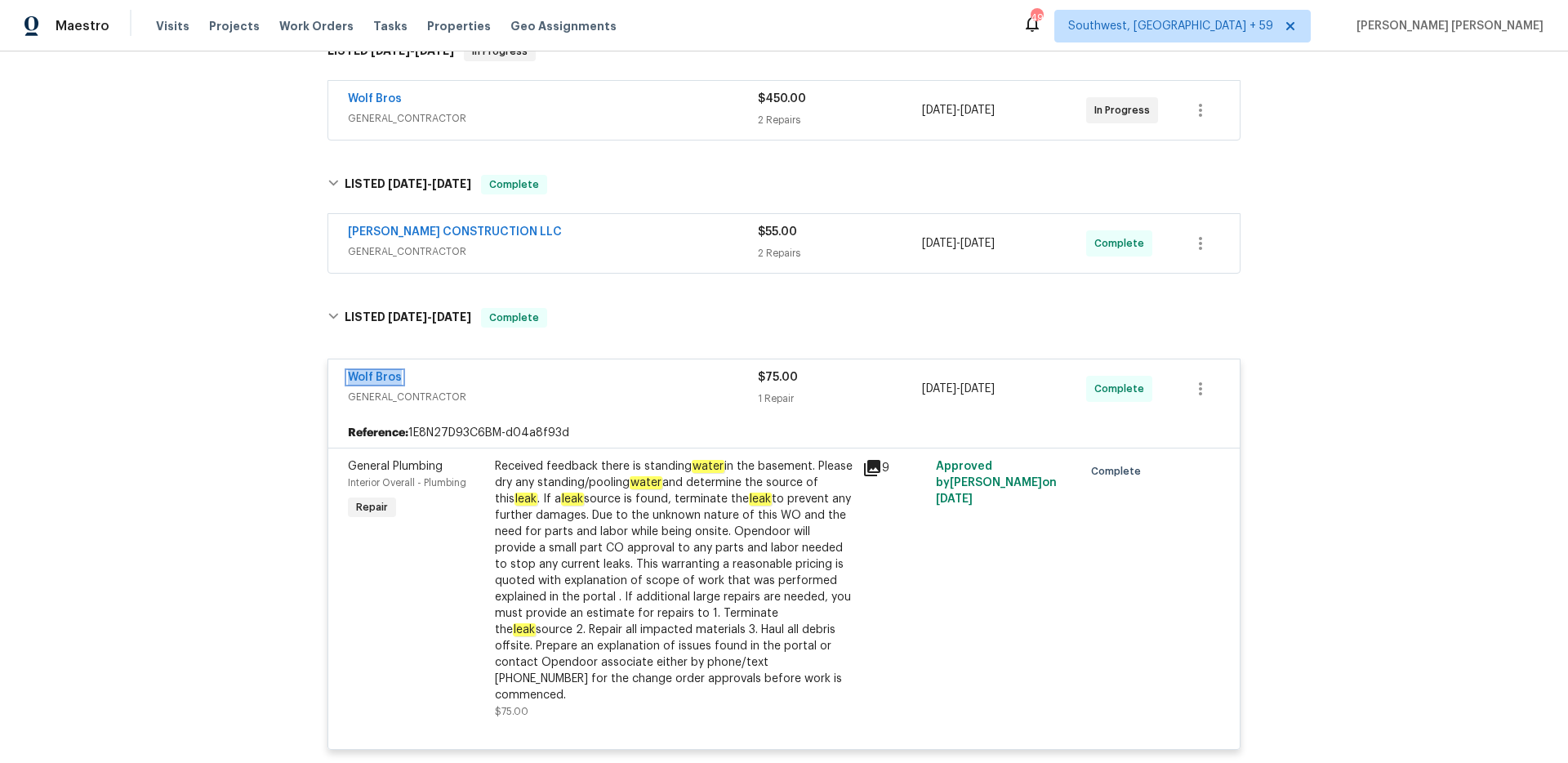
scroll to position [299, 0]
click at [603, 245] on span "GENERAL_CONTRACTOR" at bounding box center [553, 252] width 410 height 16
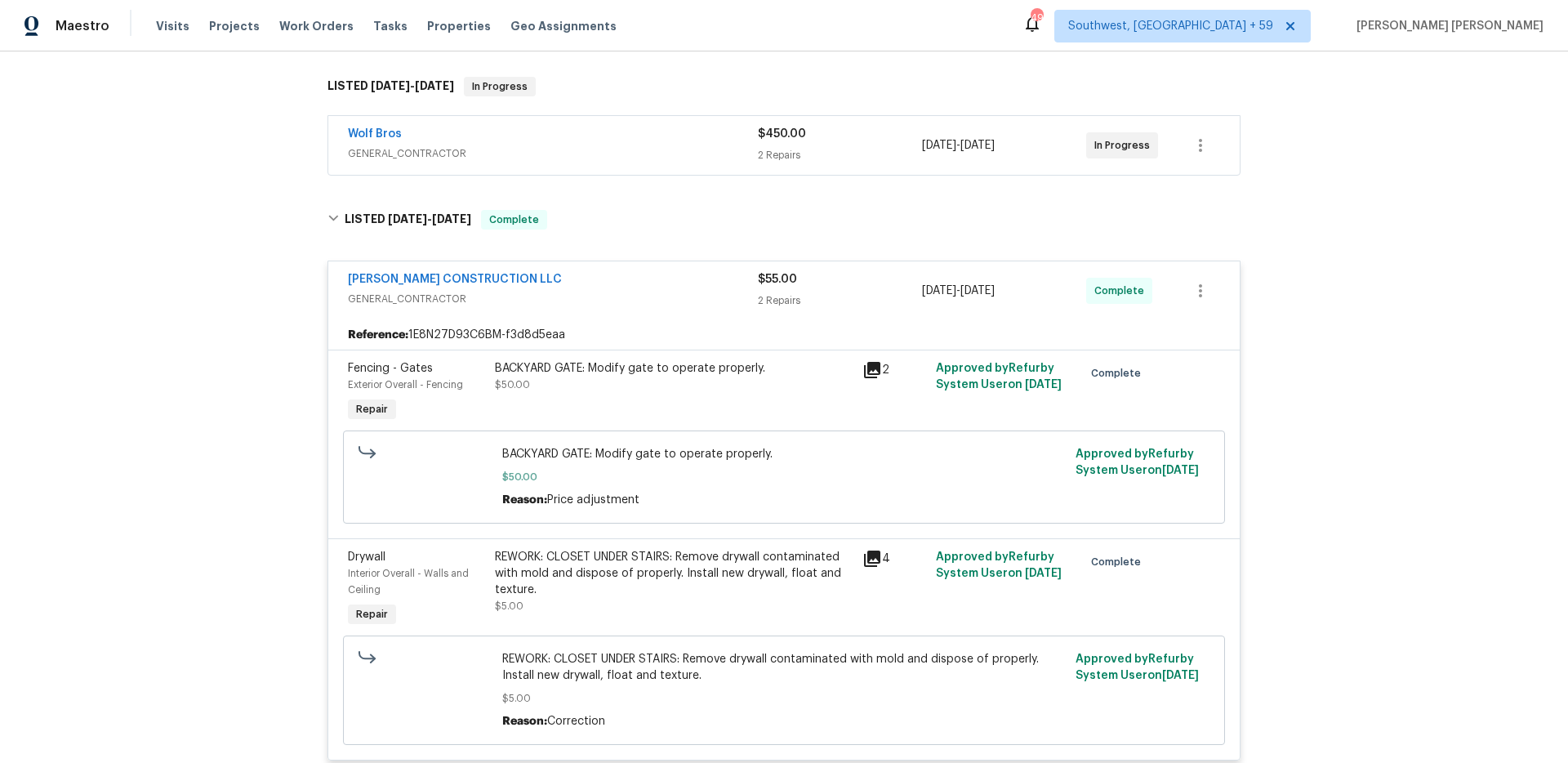
scroll to position [247, 0]
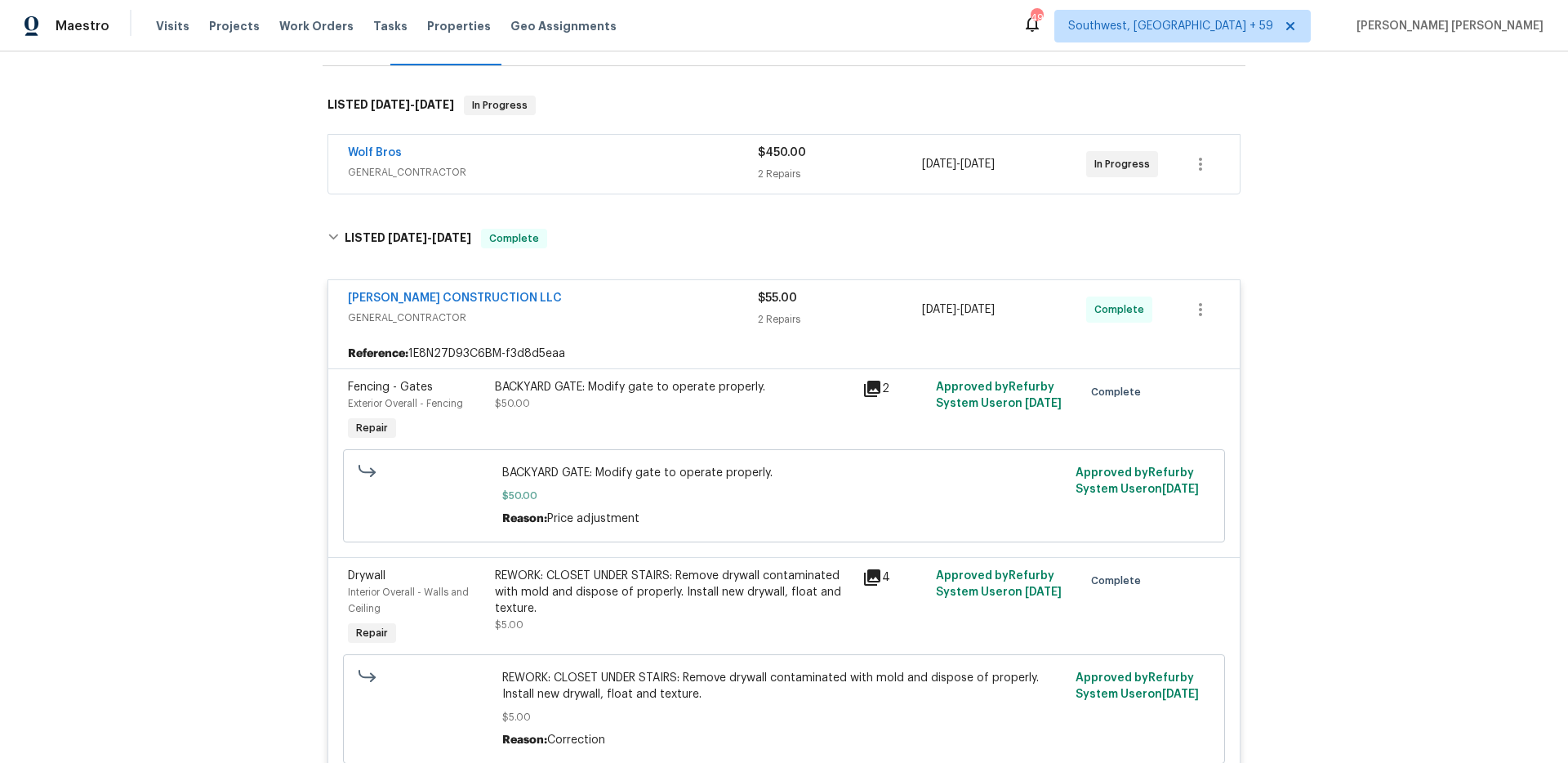
click at [658, 164] on span "GENERAL_CONTRACTOR" at bounding box center [553, 171] width 410 height 16
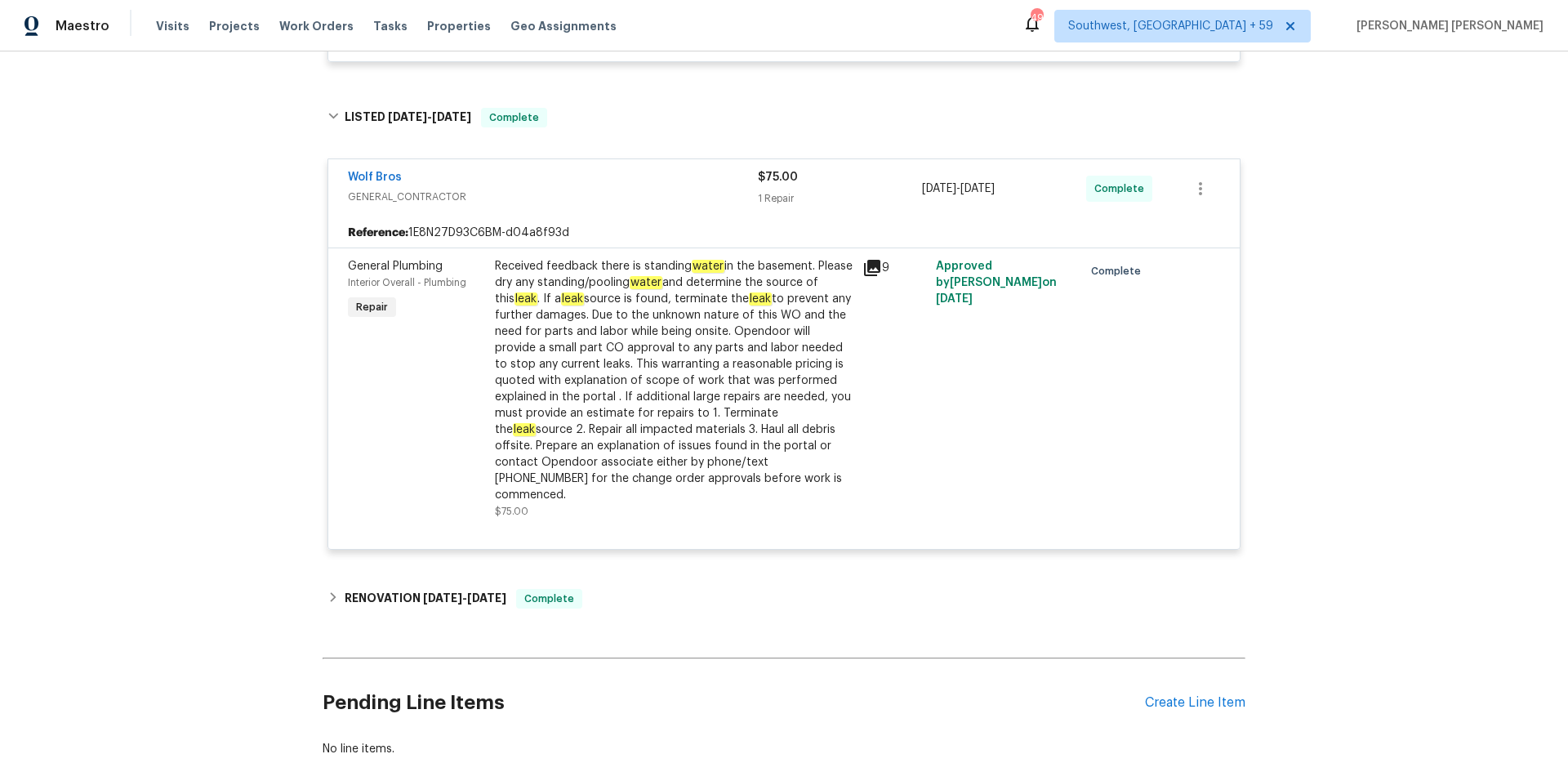
scroll to position [1290, 0]
click at [298, 29] on span "Work Orders" at bounding box center [316, 26] width 74 height 16
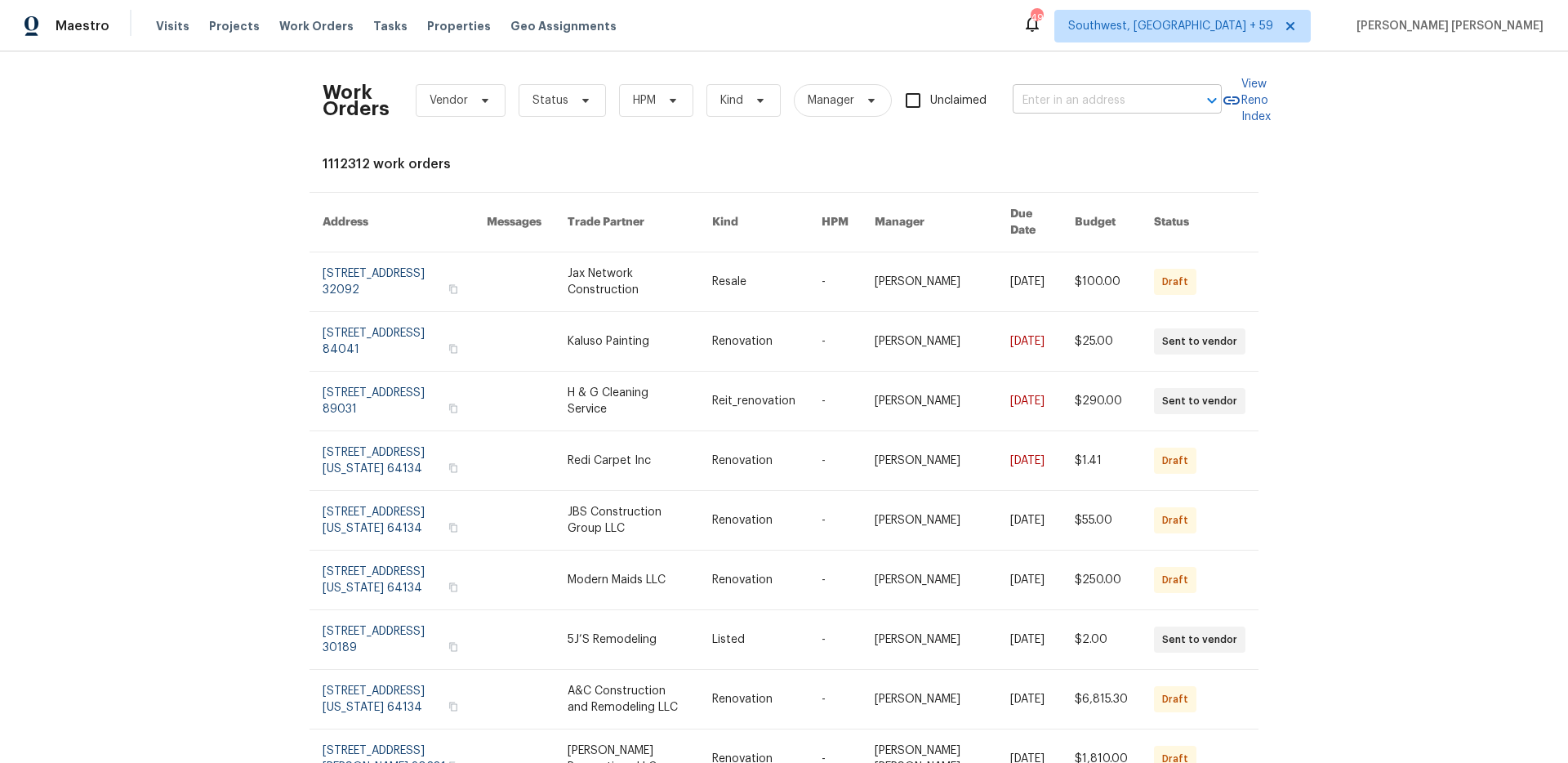
click at [1099, 107] on input "text" at bounding box center [1094, 101] width 164 height 25
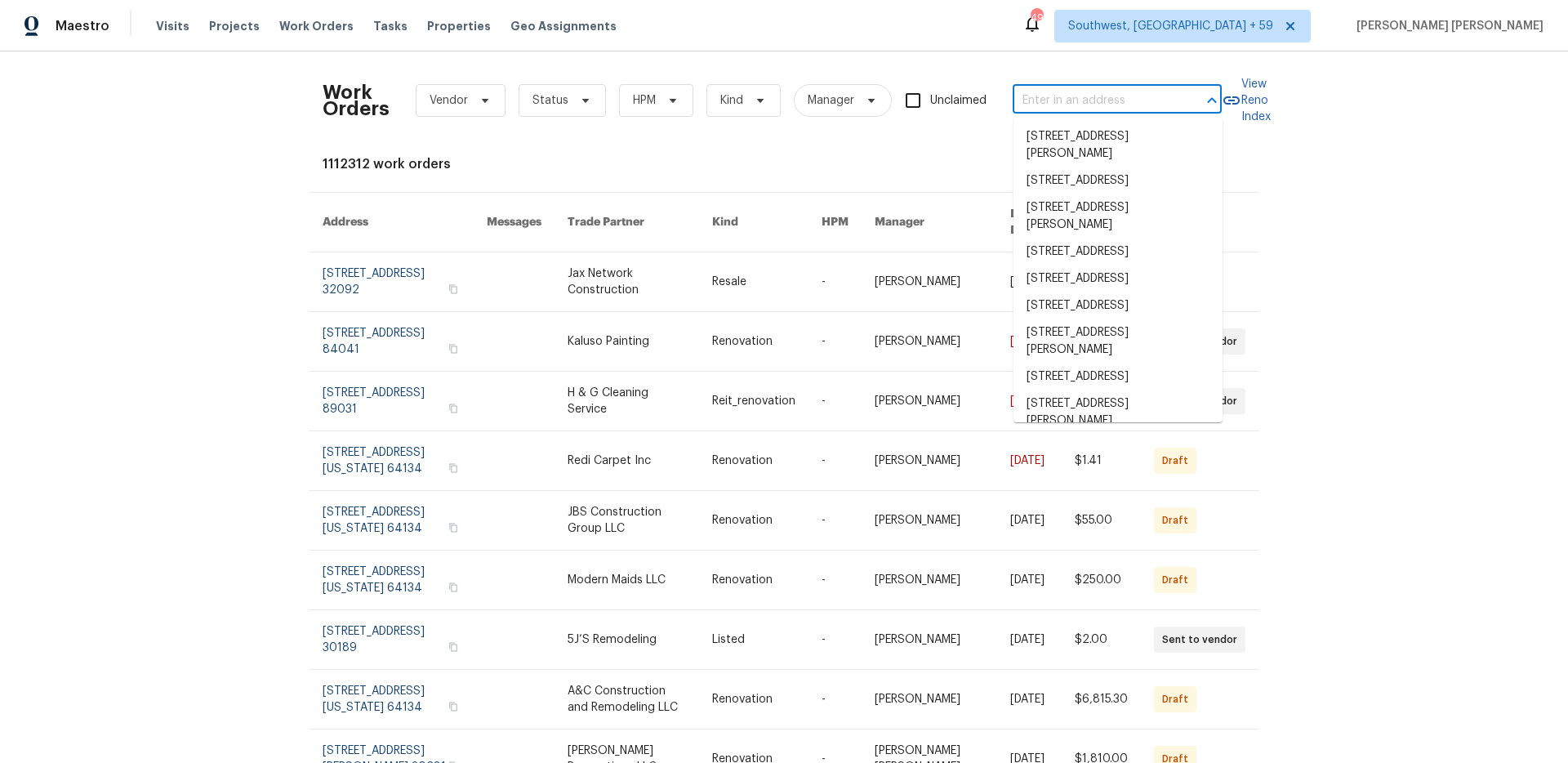
paste input "2102 79th Ave, Greeley, CO 80634"
type input "2102 79th Ave, Greeley, CO 80634"
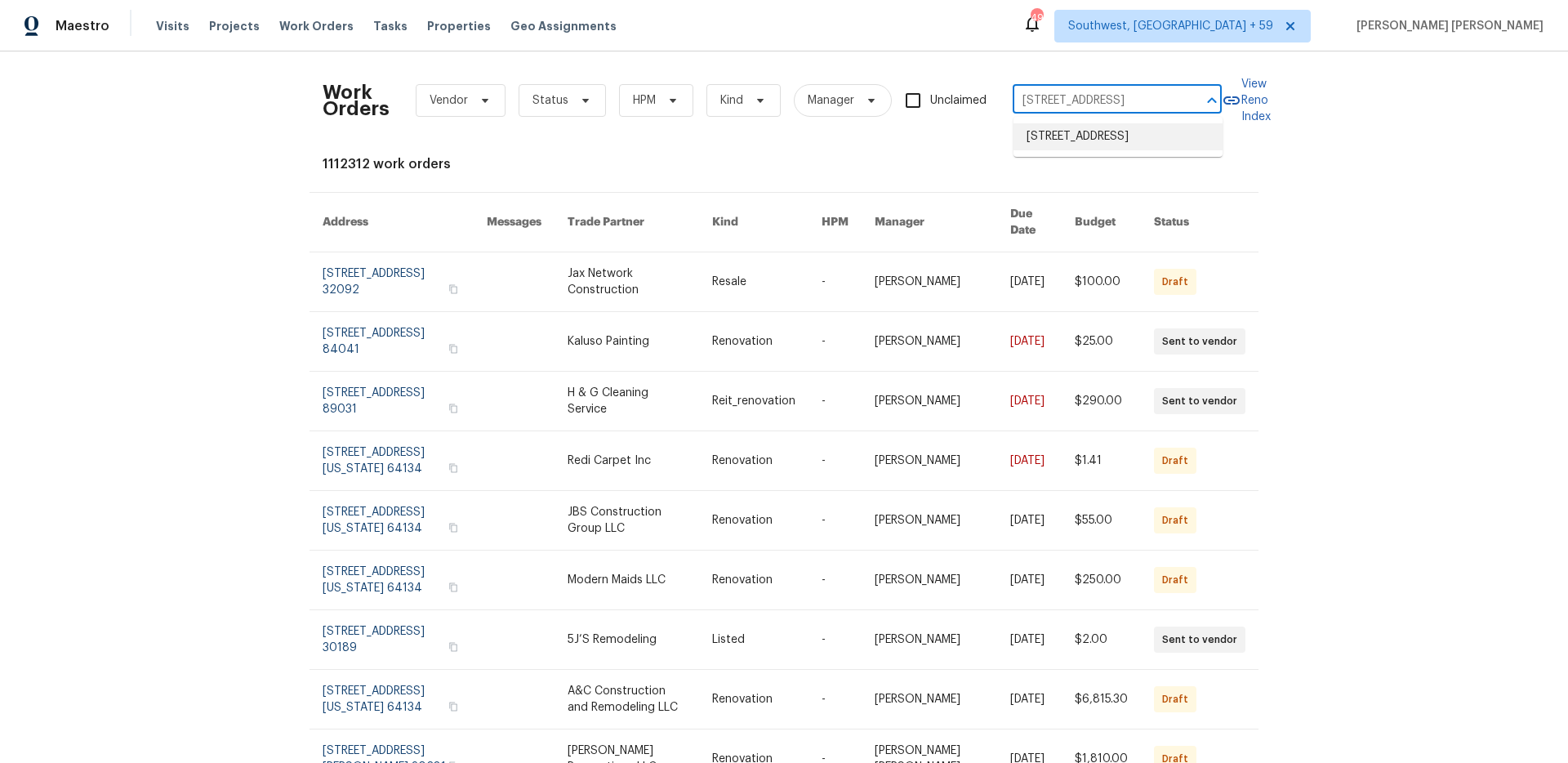
click at [1102, 128] on li "2102 79th Ave, Greeley, CO 80634" at bounding box center [1117, 137] width 209 height 27
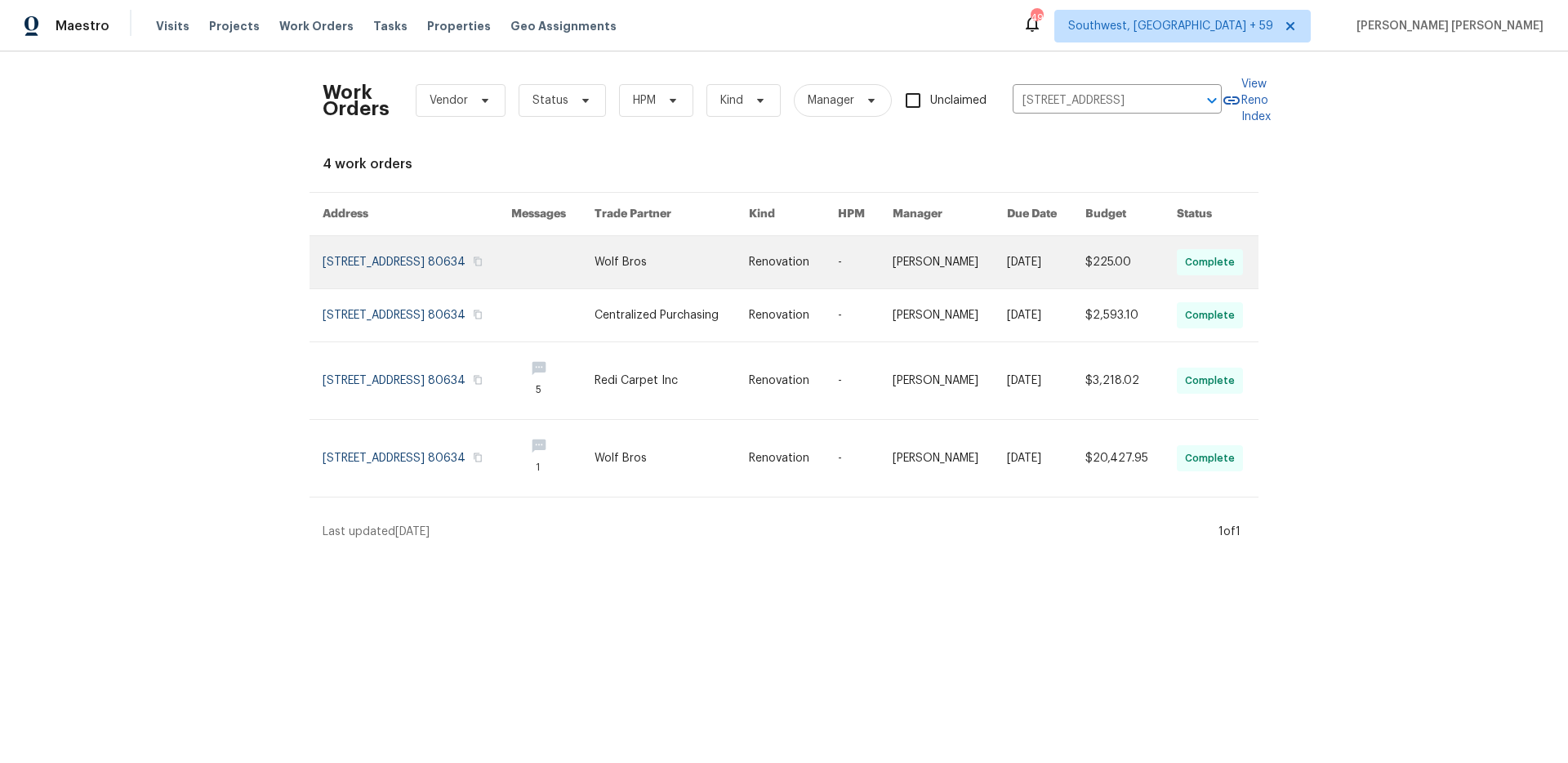
click at [1100, 271] on link at bounding box center [1131, 262] width 91 height 52
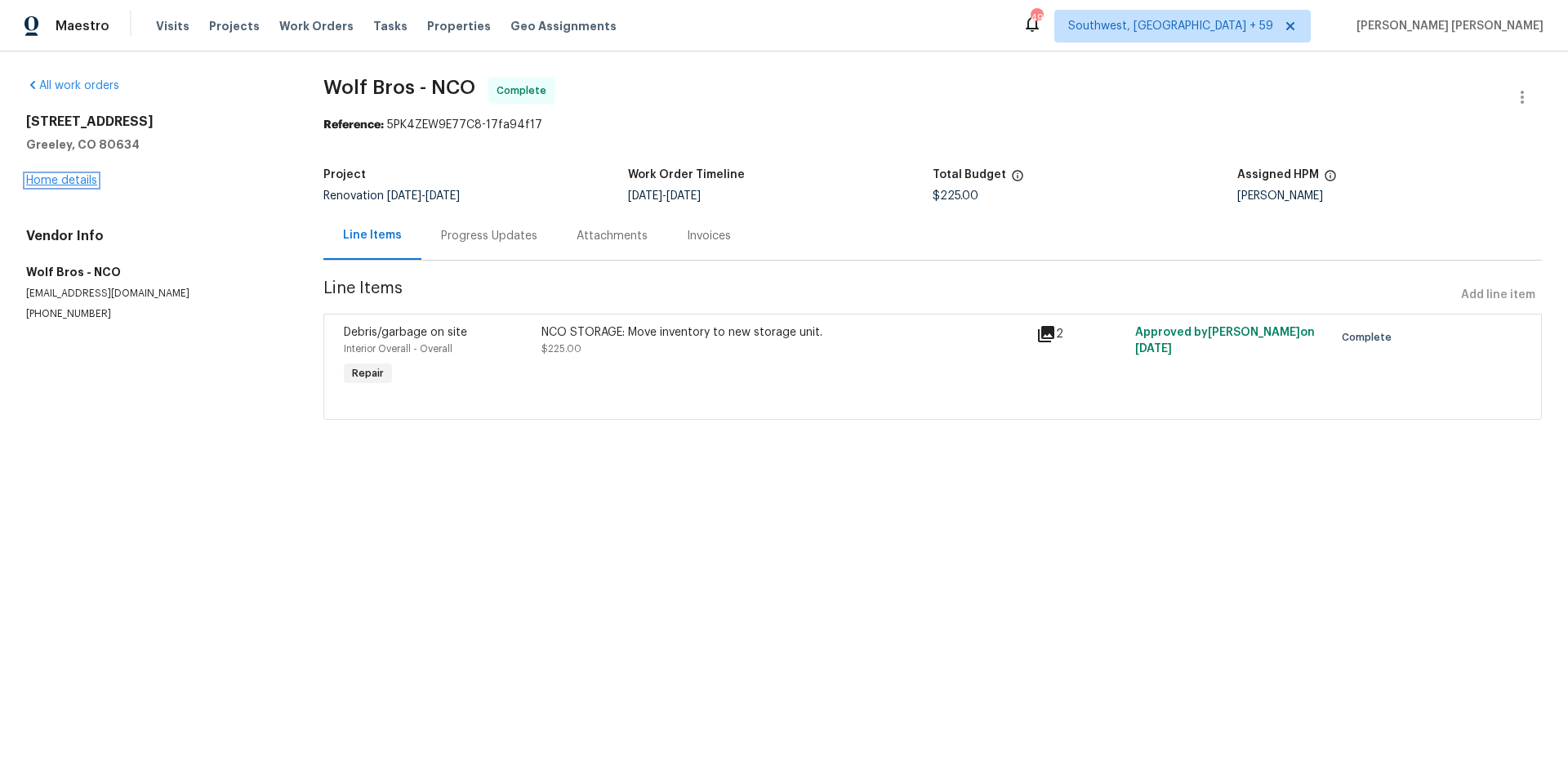
click at [74, 185] on link "Home details" at bounding box center [62, 180] width 71 height 12
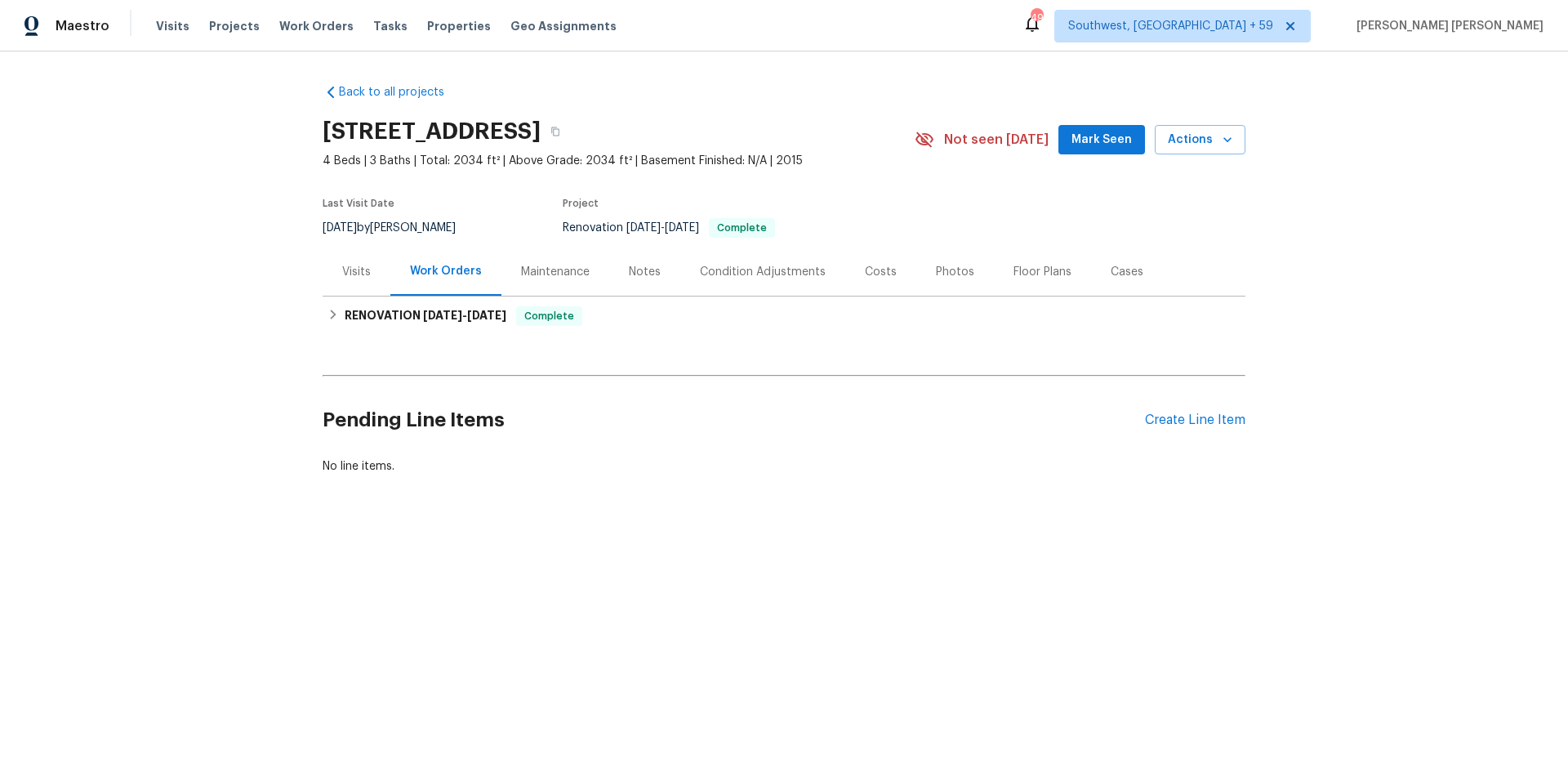
click at [380, 266] on div "Visits" at bounding box center [356, 272] width 67 height 48
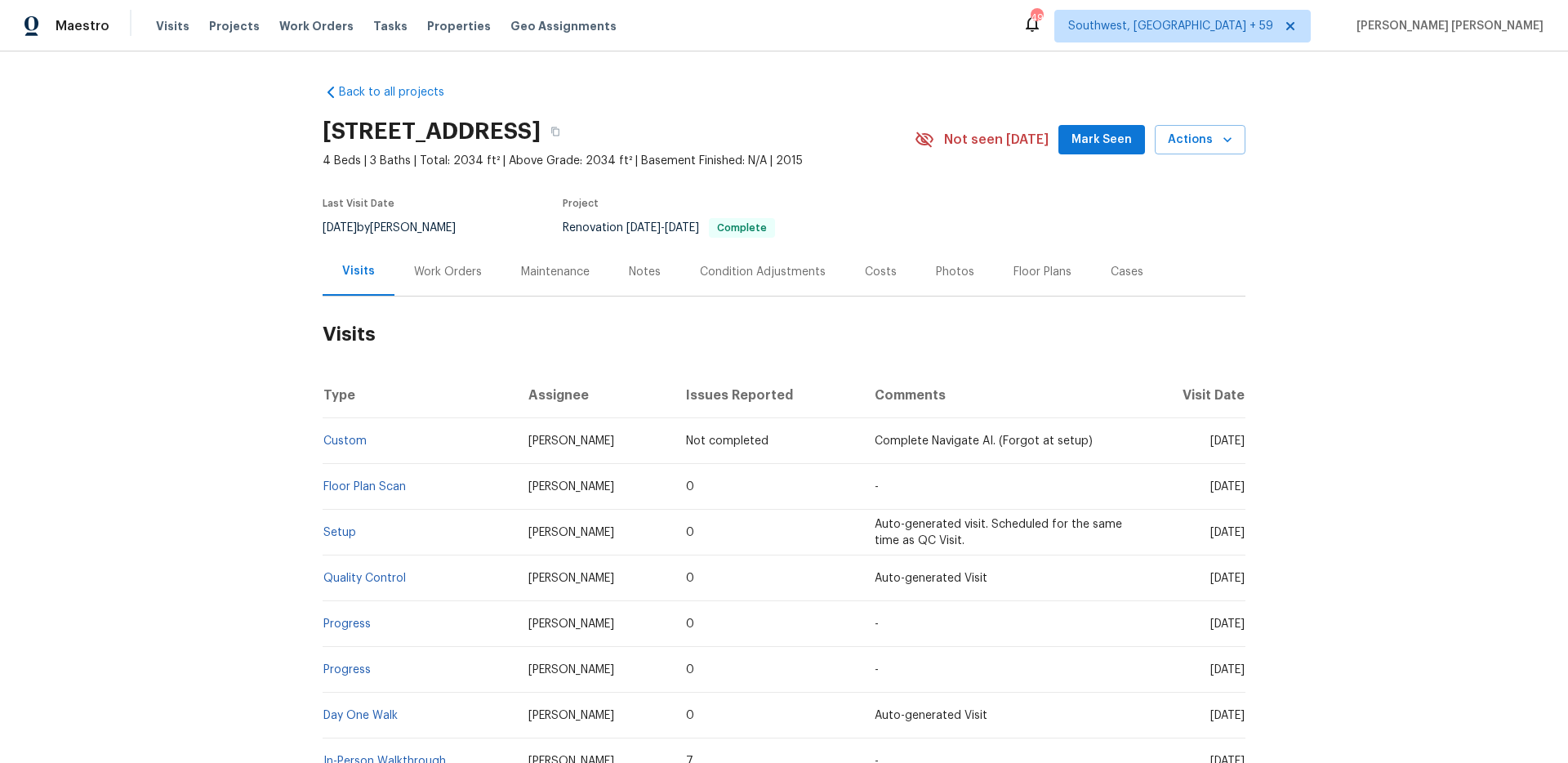
scroll to position [109, 0]
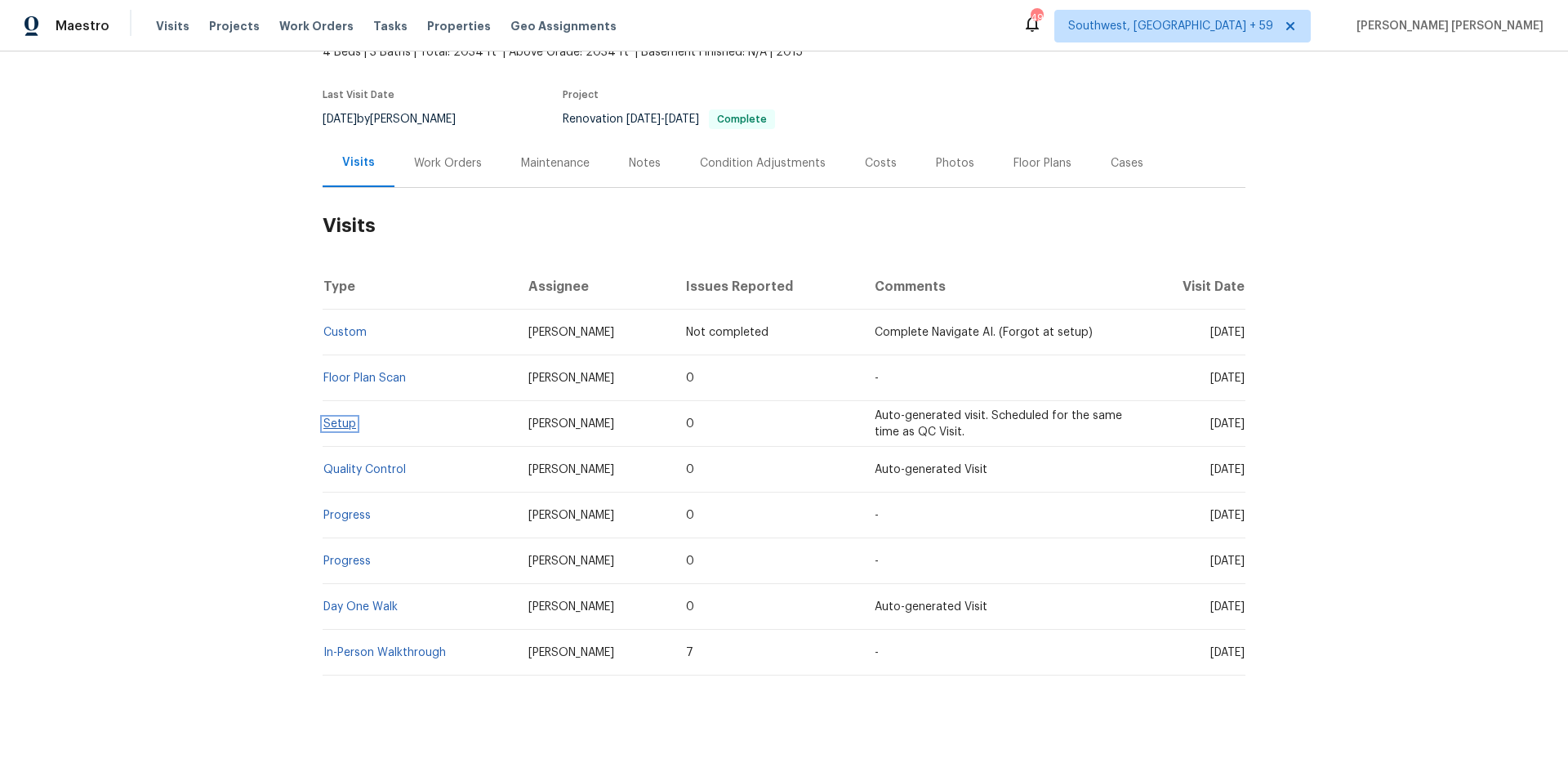
click at [341, 421] on link "Setup" at bounding box center [340, 424] width 33 height 12
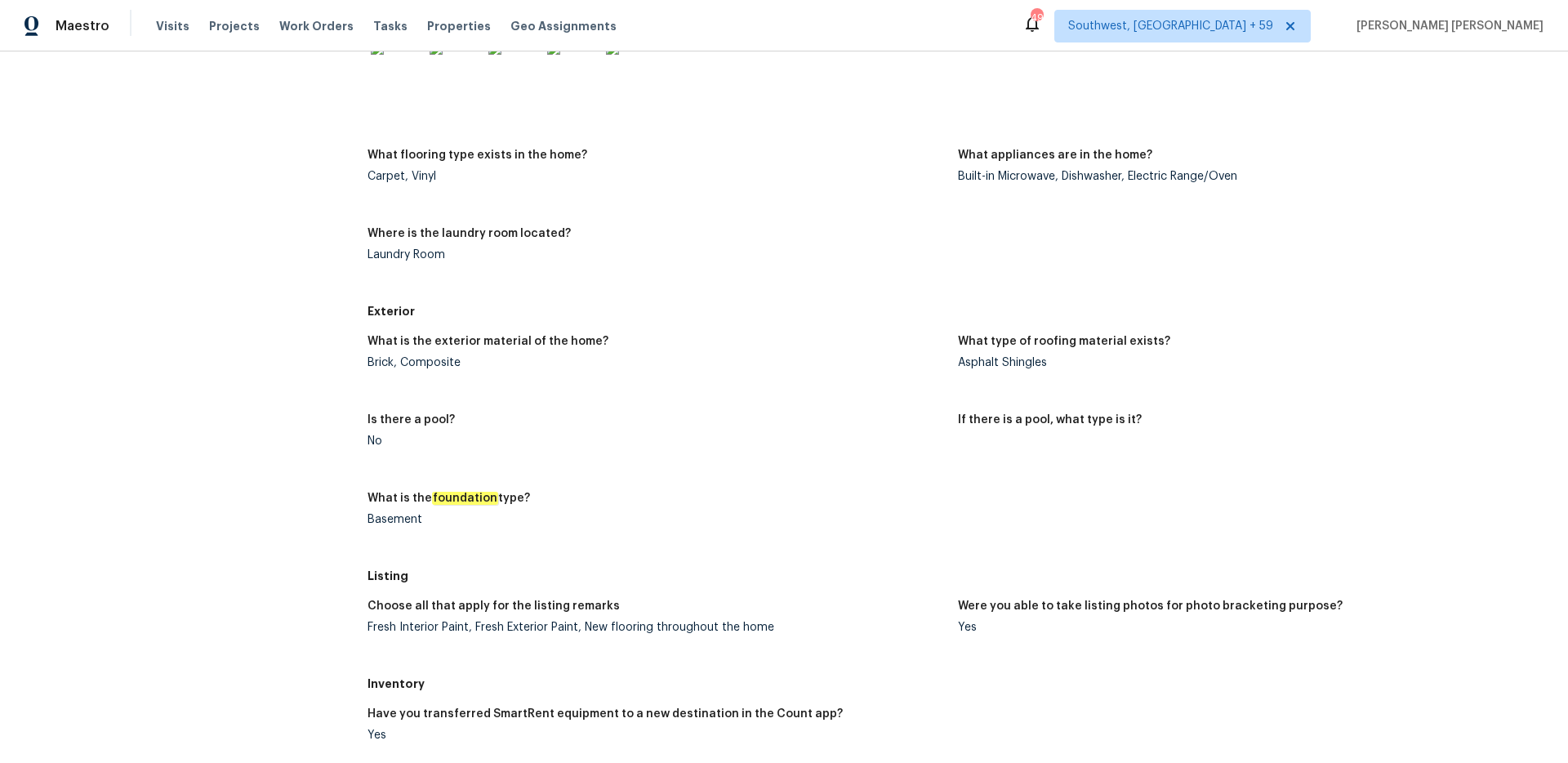
scroll to position [954, 0]
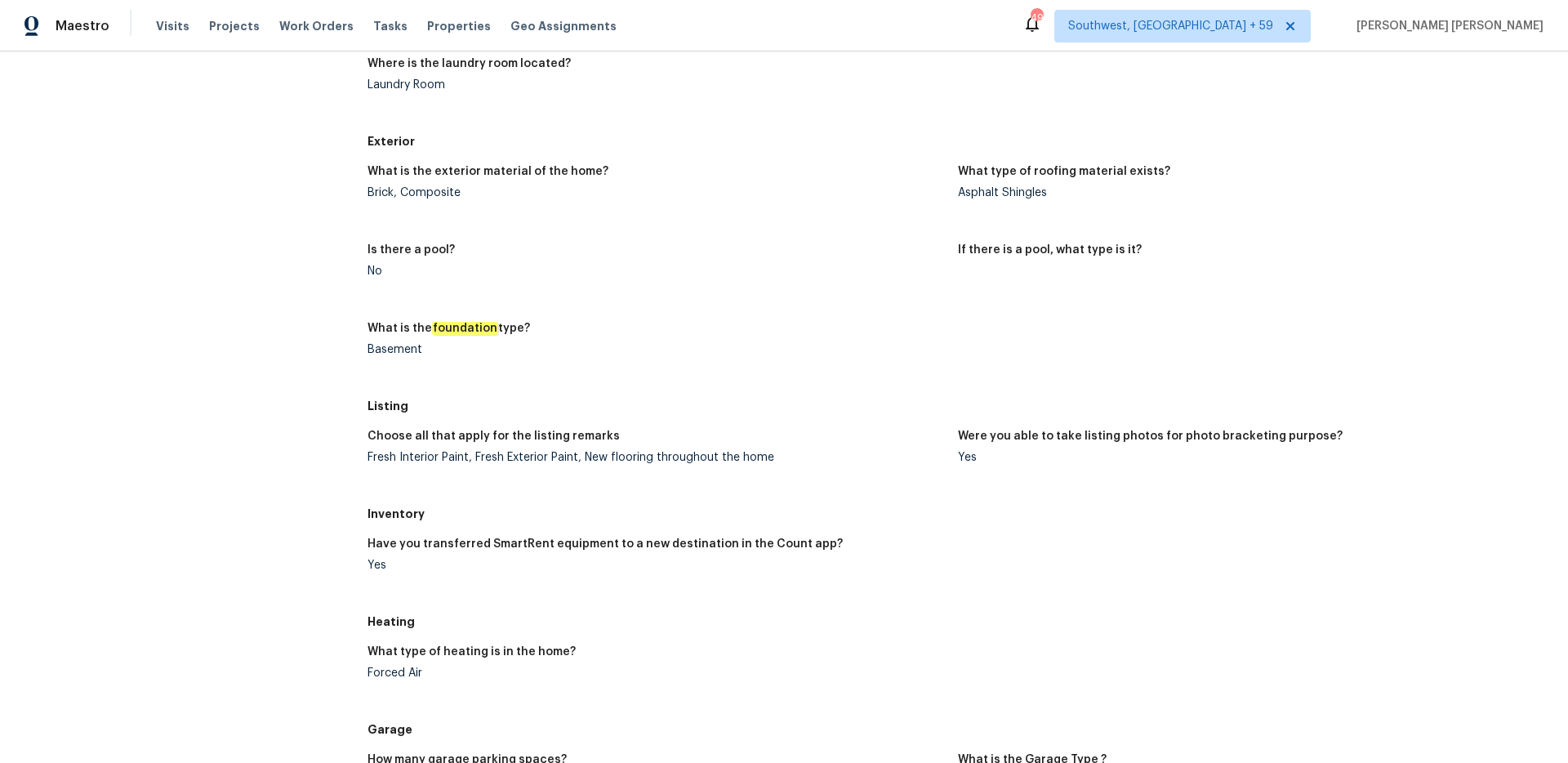
click at [598, 274] on div "No" at bounding box center [655, 272] width 577 height 12
click at [1032, 188] on div "Asphalt Shingles" at bounding box center [1245, 193] width 577 height 12
copy div "Shingles"
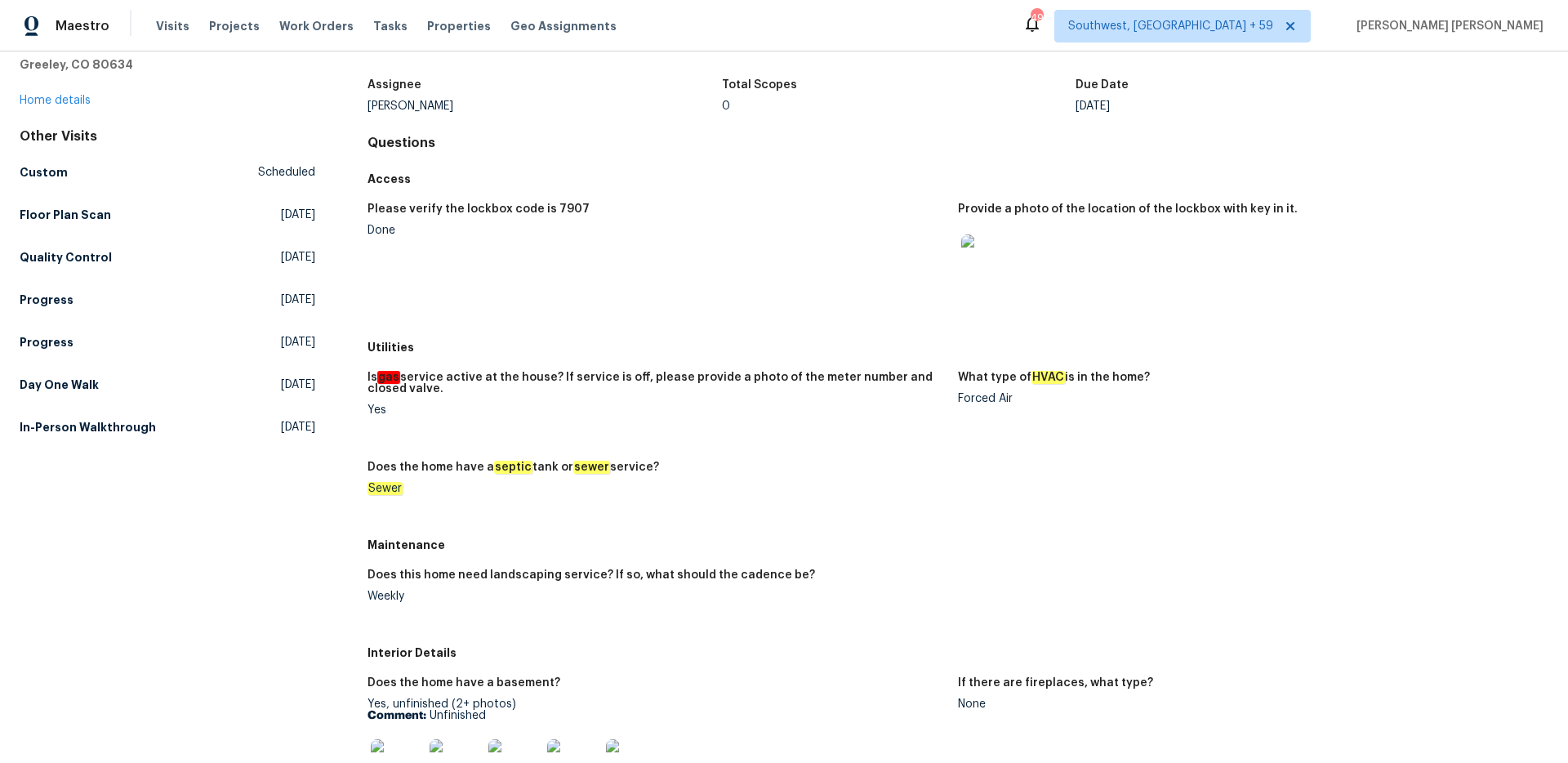
scroll to position [0, 0]
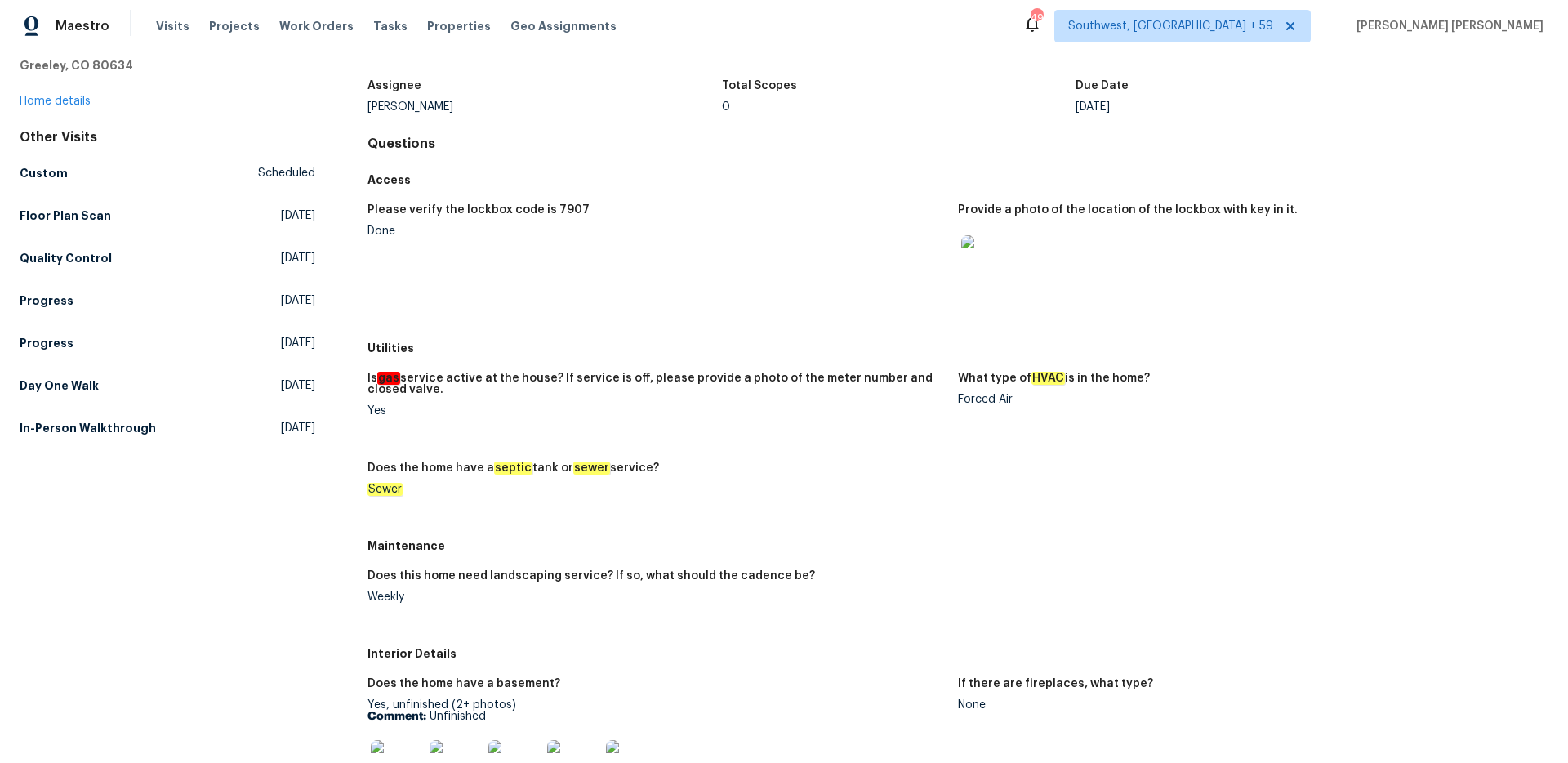
scroll to position [136, 0]
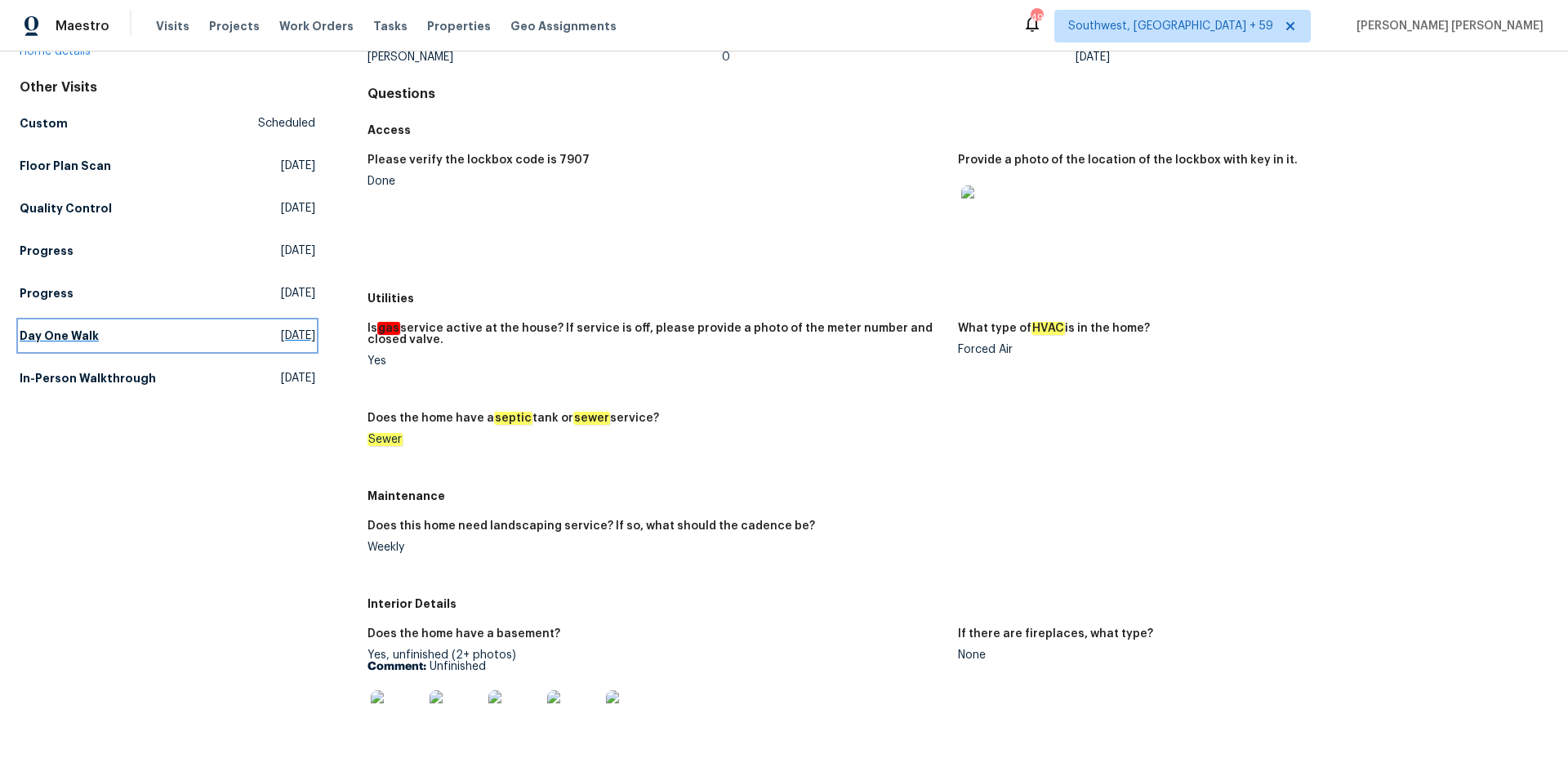
click at [81, 341] on h5 "Day One Walk" at bounding box center [59, 335] width 79 height 16
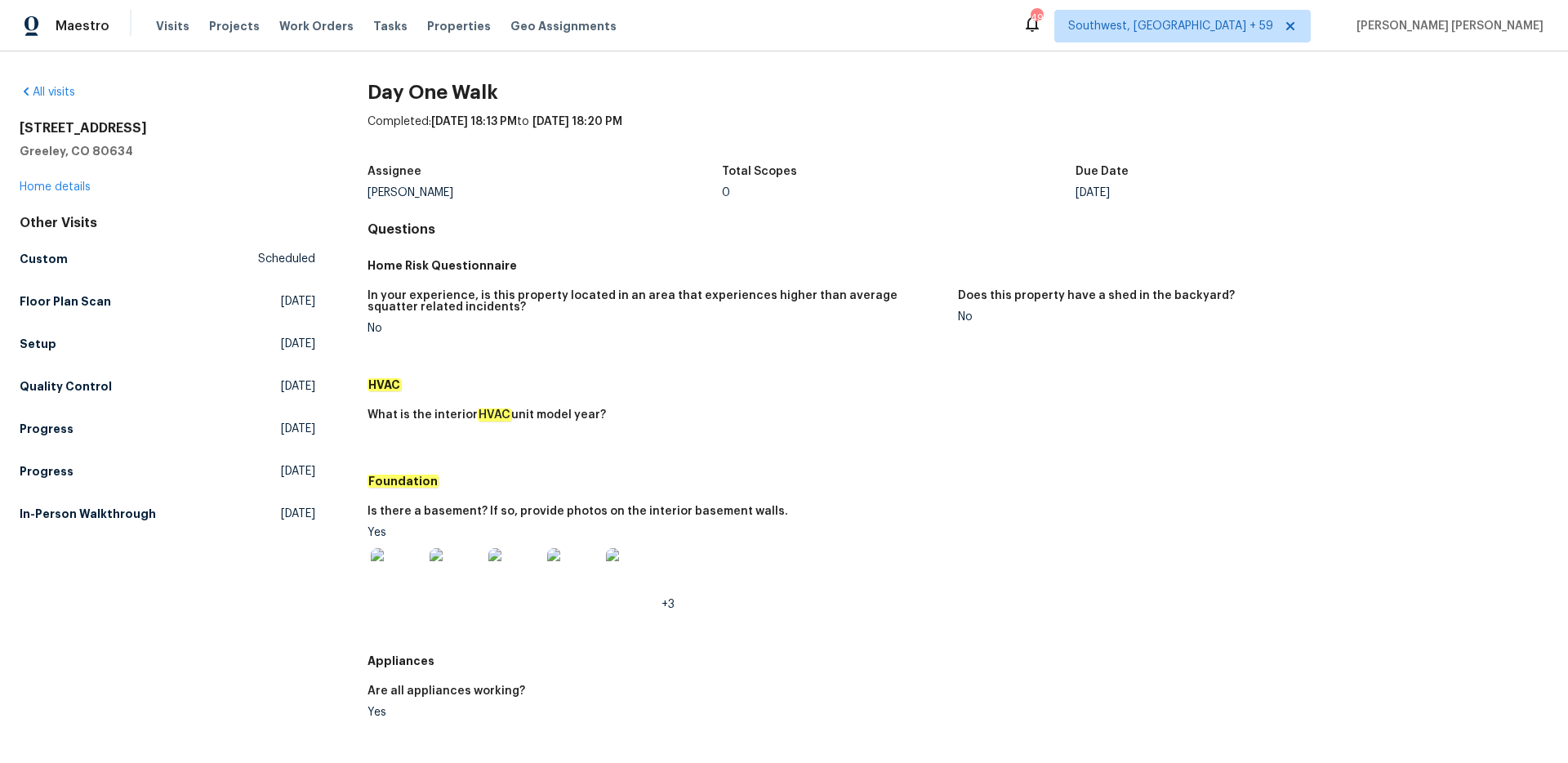
click at [765, 385] on h5 "HVAC" at bounding box center [957, 384] width 1181 height 16
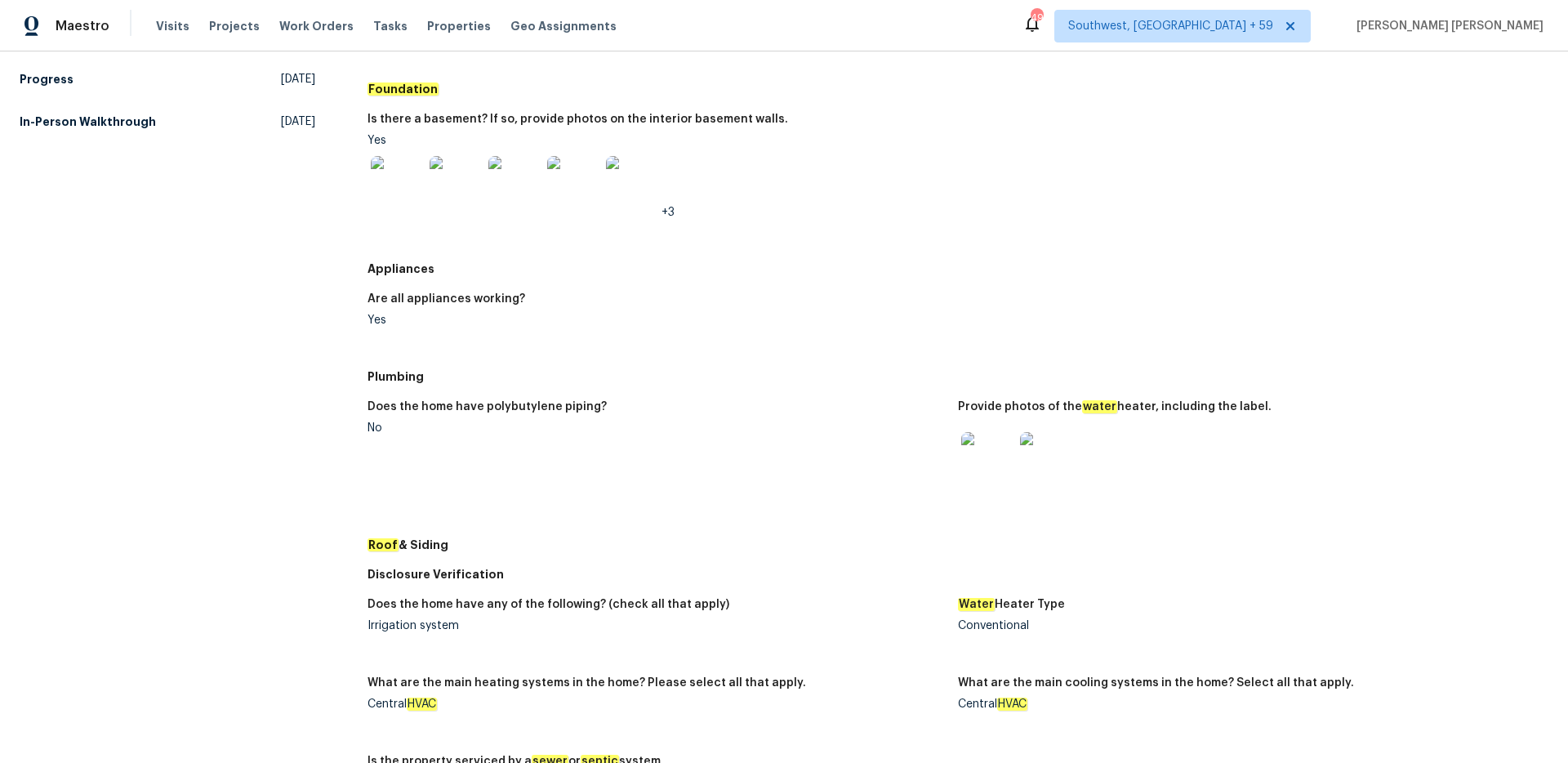
click at [970, 452] on img at bounding box center [987, 458] width 52 height 52
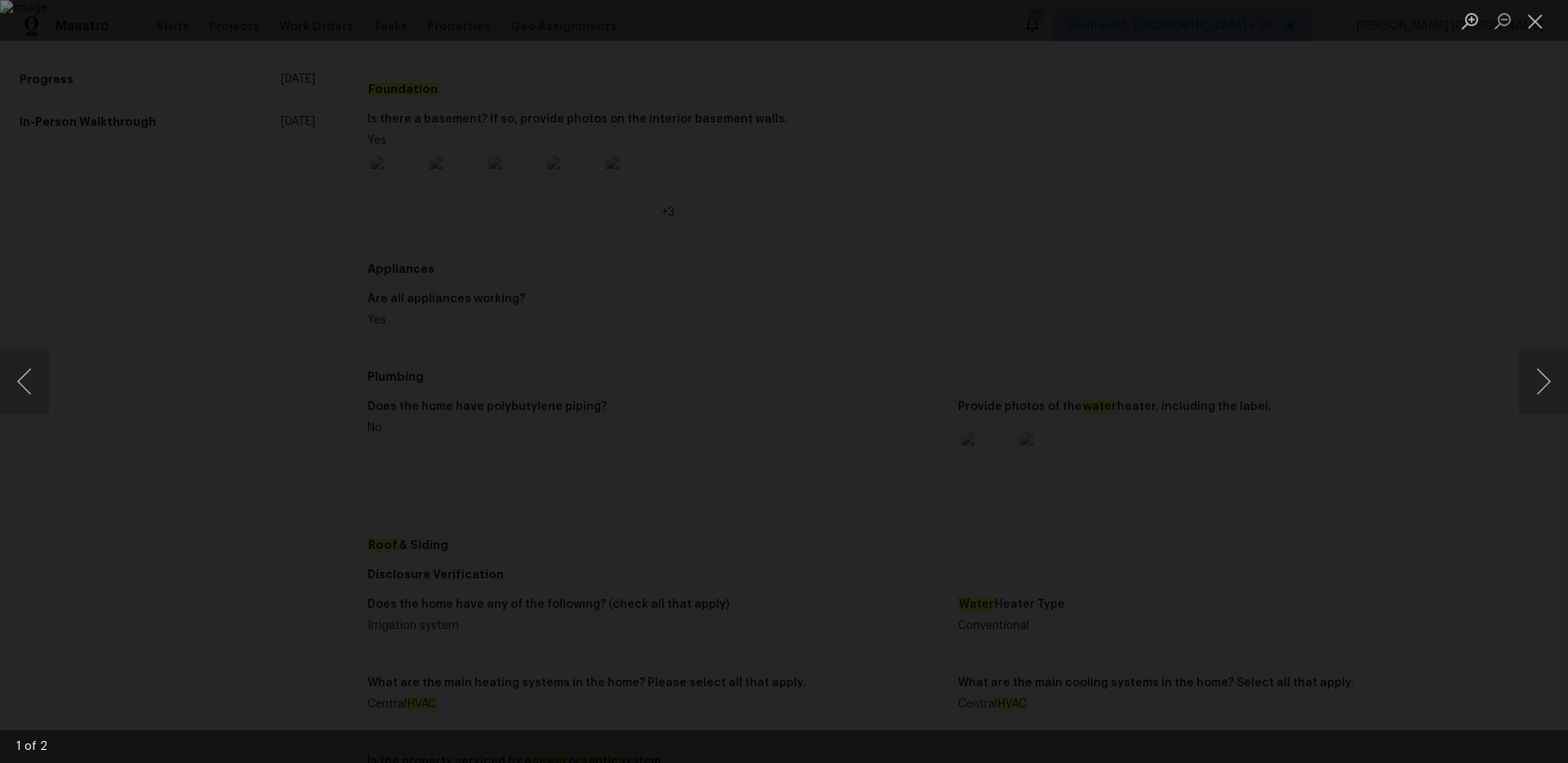
click at [144, 297] on div "Lightbox" at bounding box center [784, 382] width 1568 height 763
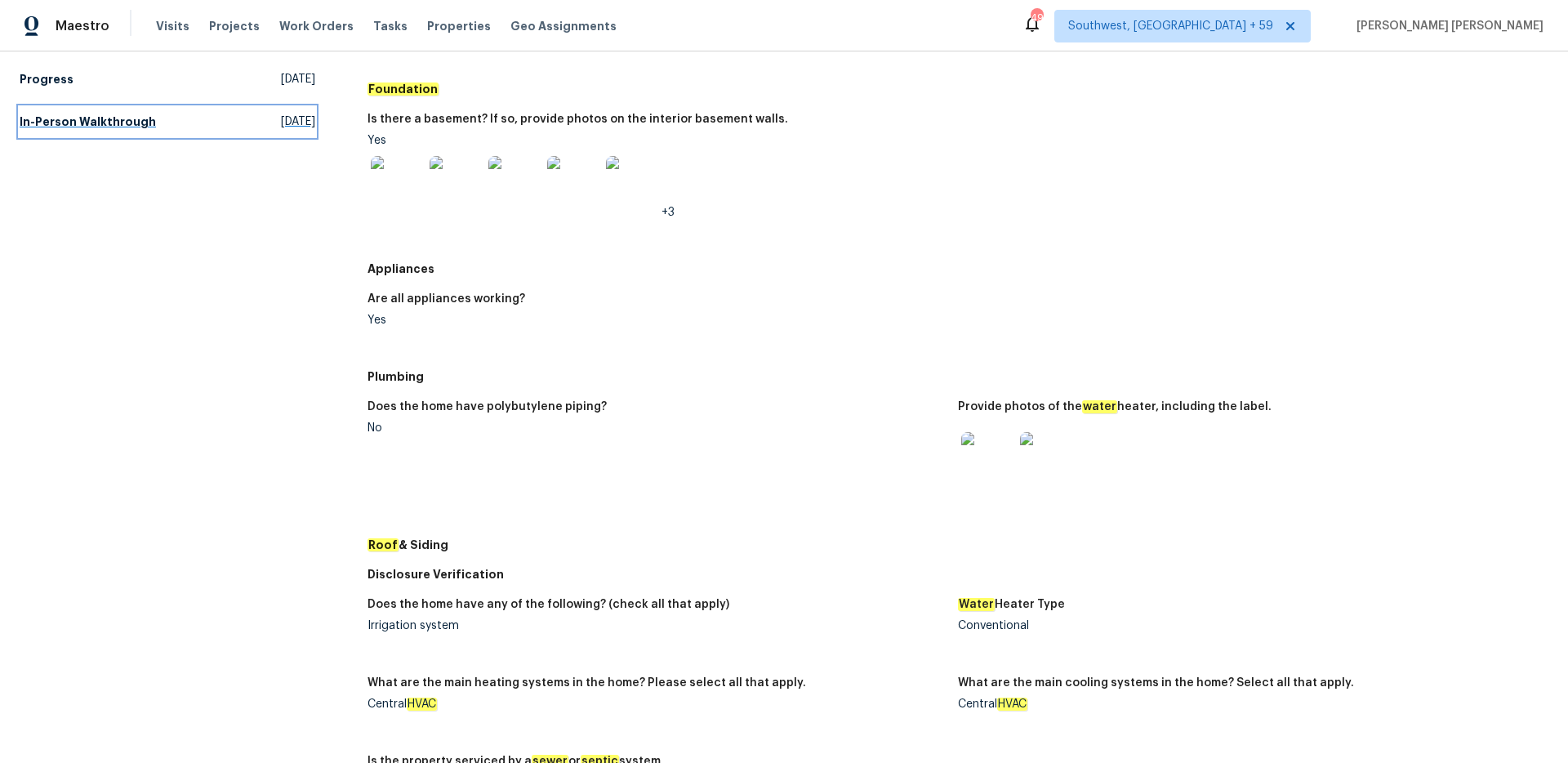
click at [112, 122] on h5 "In-Person Walkthrough" at bounding box center [88, 121] width 137 height 16
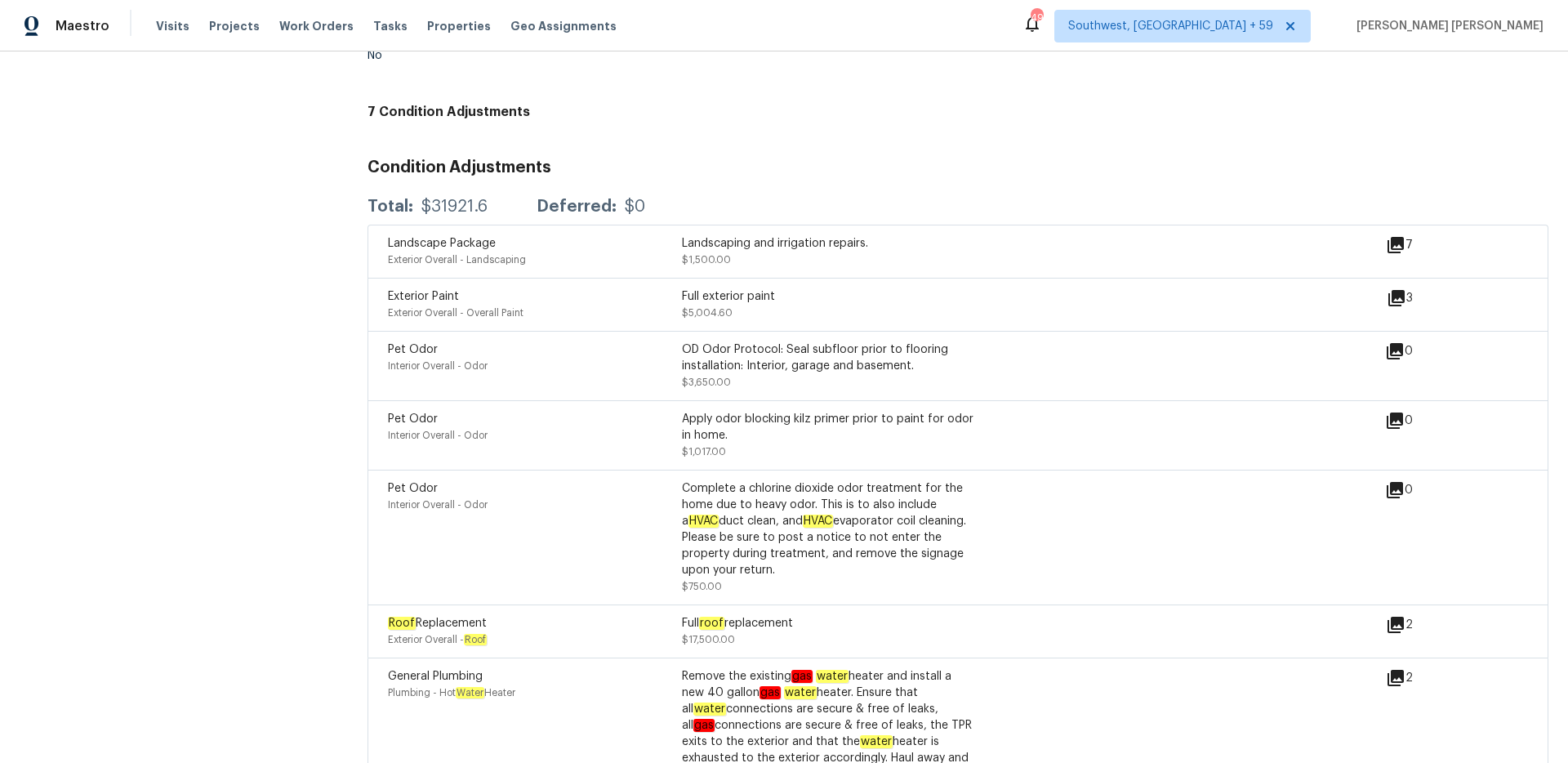
scroll to position [4081, 0]
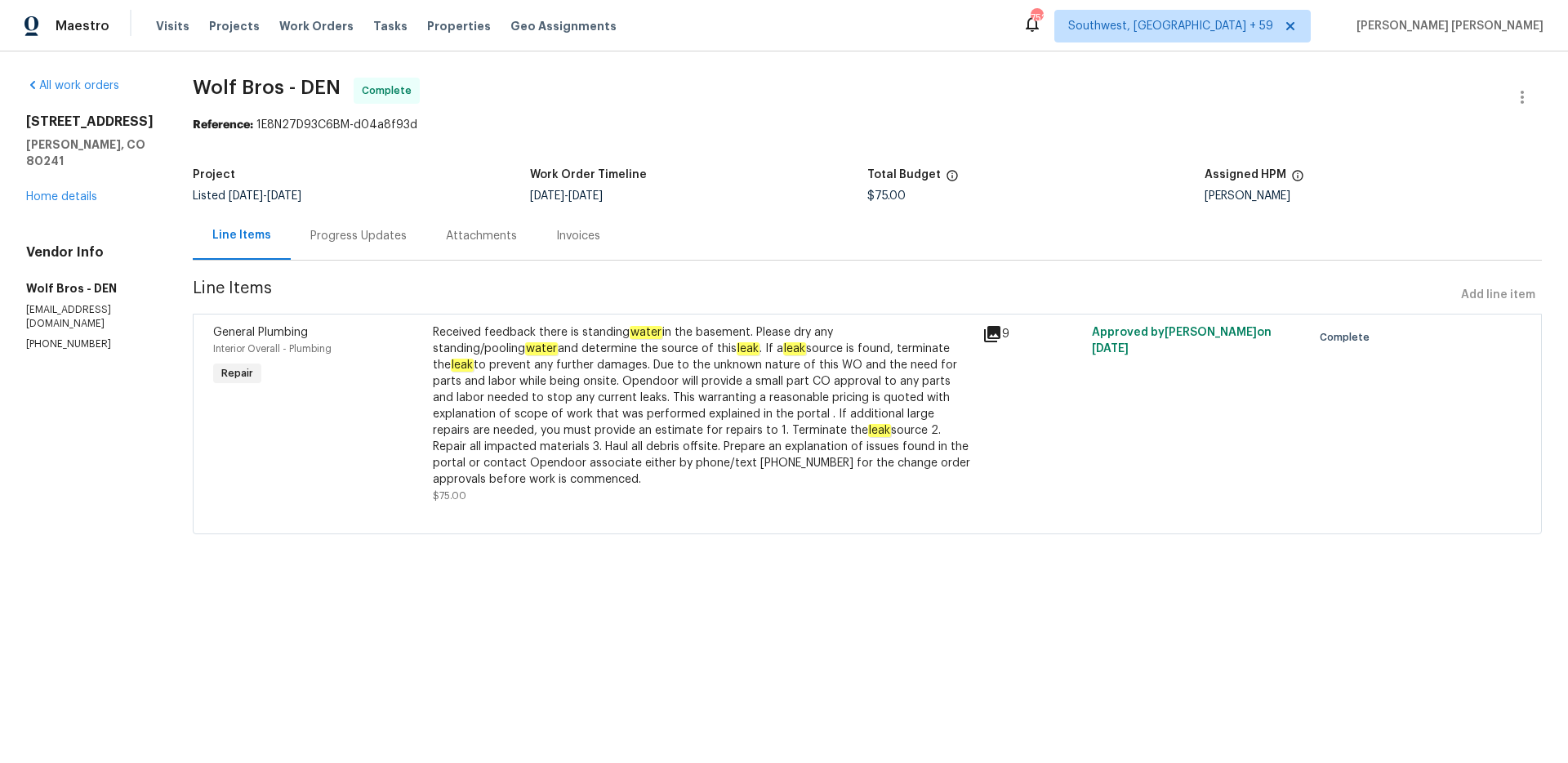
click at [330, 247] on div "Progress Updates" at bounding box center [358, 236] width 136 height 48
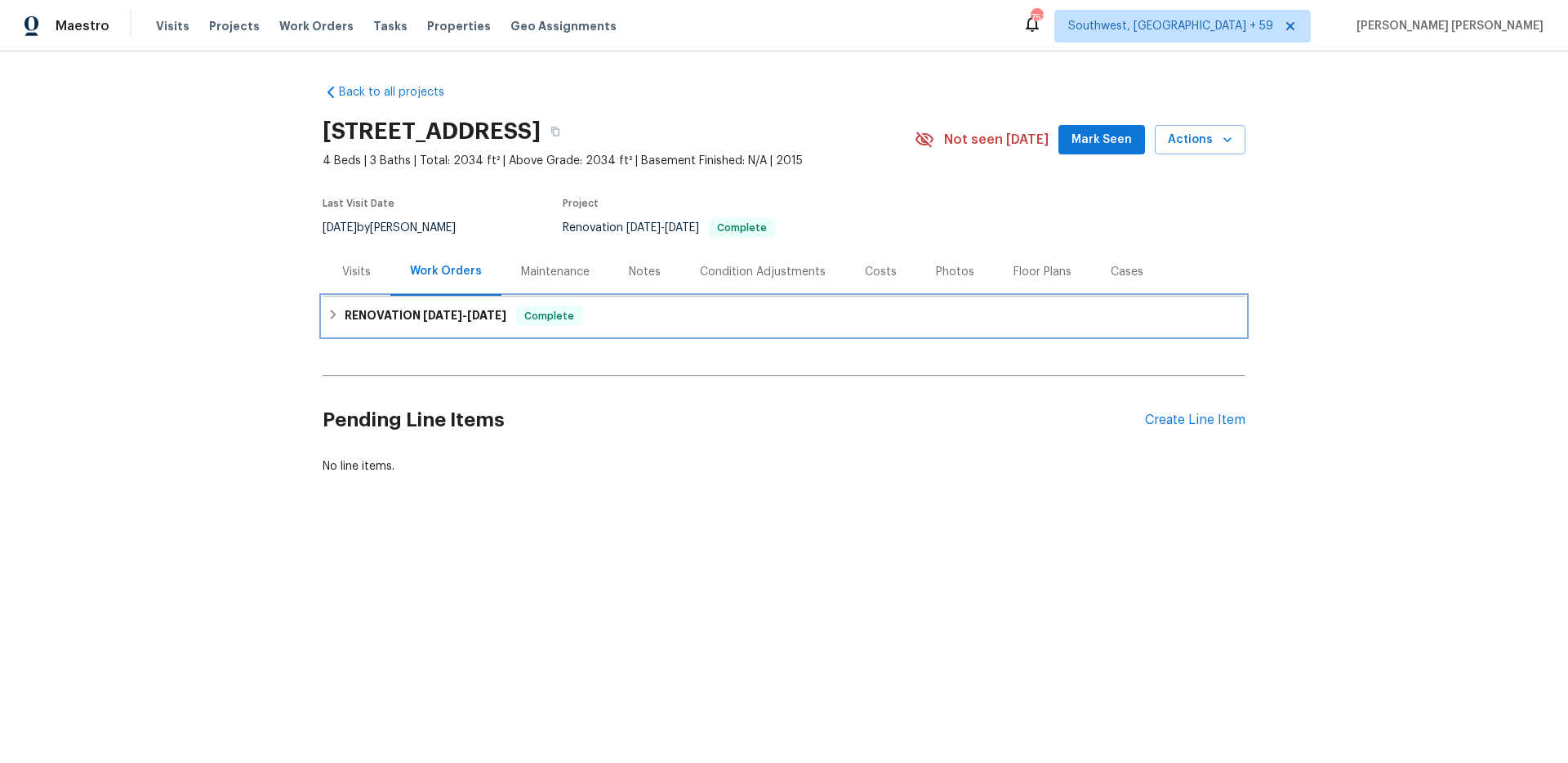
click at [448, 316] on span "[DATE]" at bounding box center [442, 315] width 39 height 12
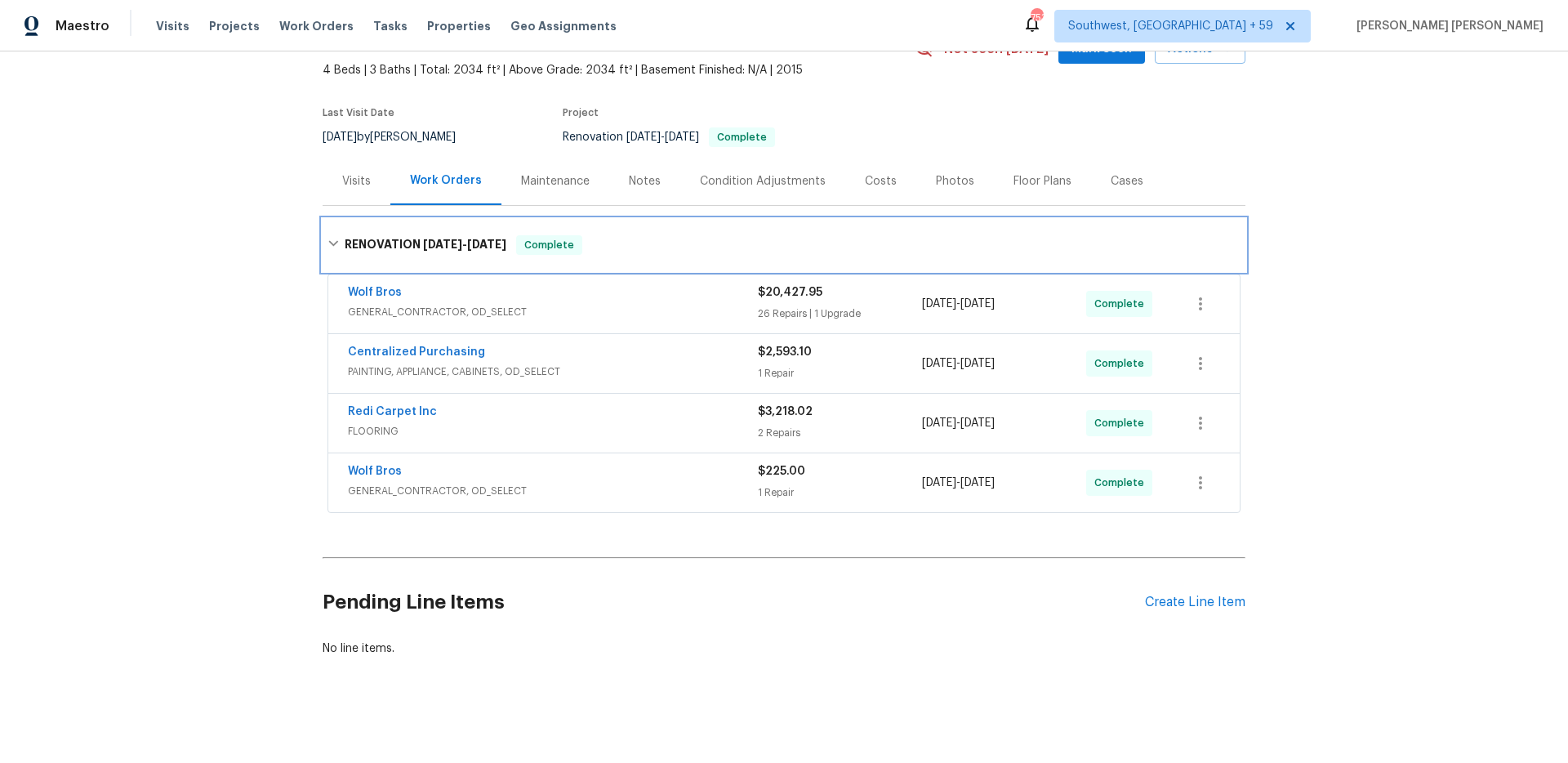
scroll to position [95, 0]
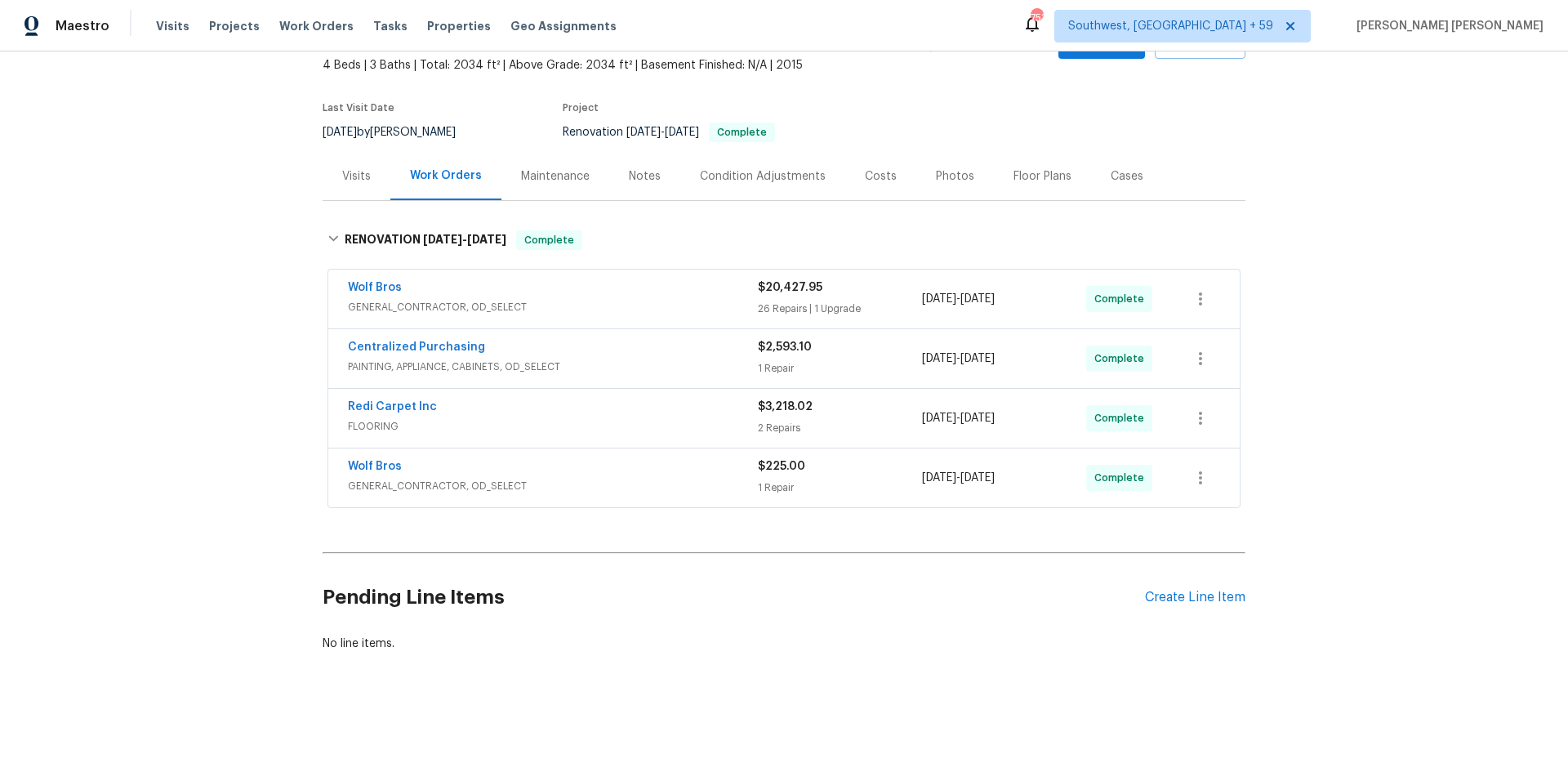
click at [685, 492] on span "GENERAL_CONTRACTOR, OD_SELECT" at bounding box center [553, 486] width 410 height 16
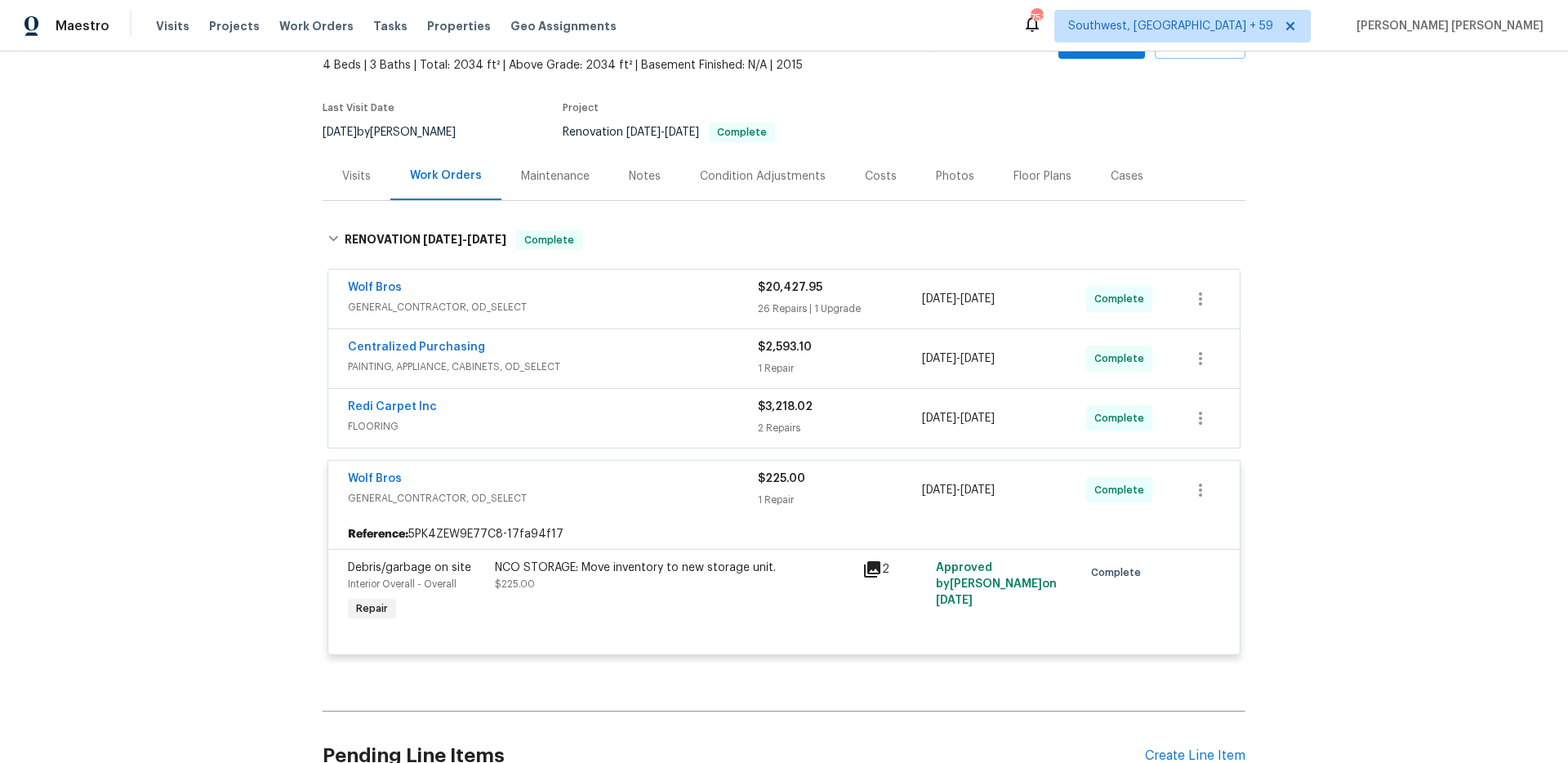
click at [715, 418] on span "FLOORING" at bounding box center [553, 426] width 410 height 16
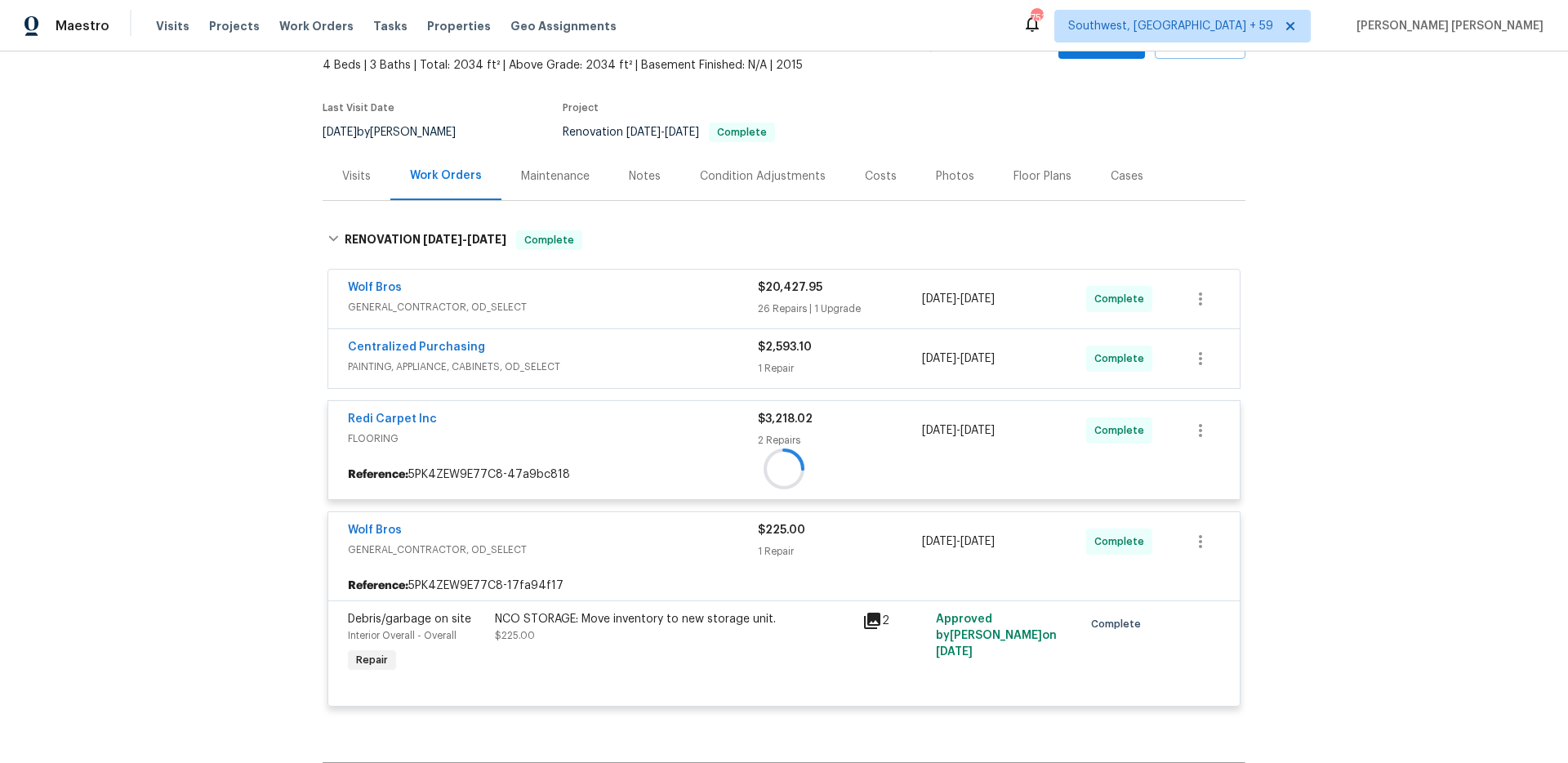
click at [720, 364] on div at bounding box center [784, 468] width 923 height 509
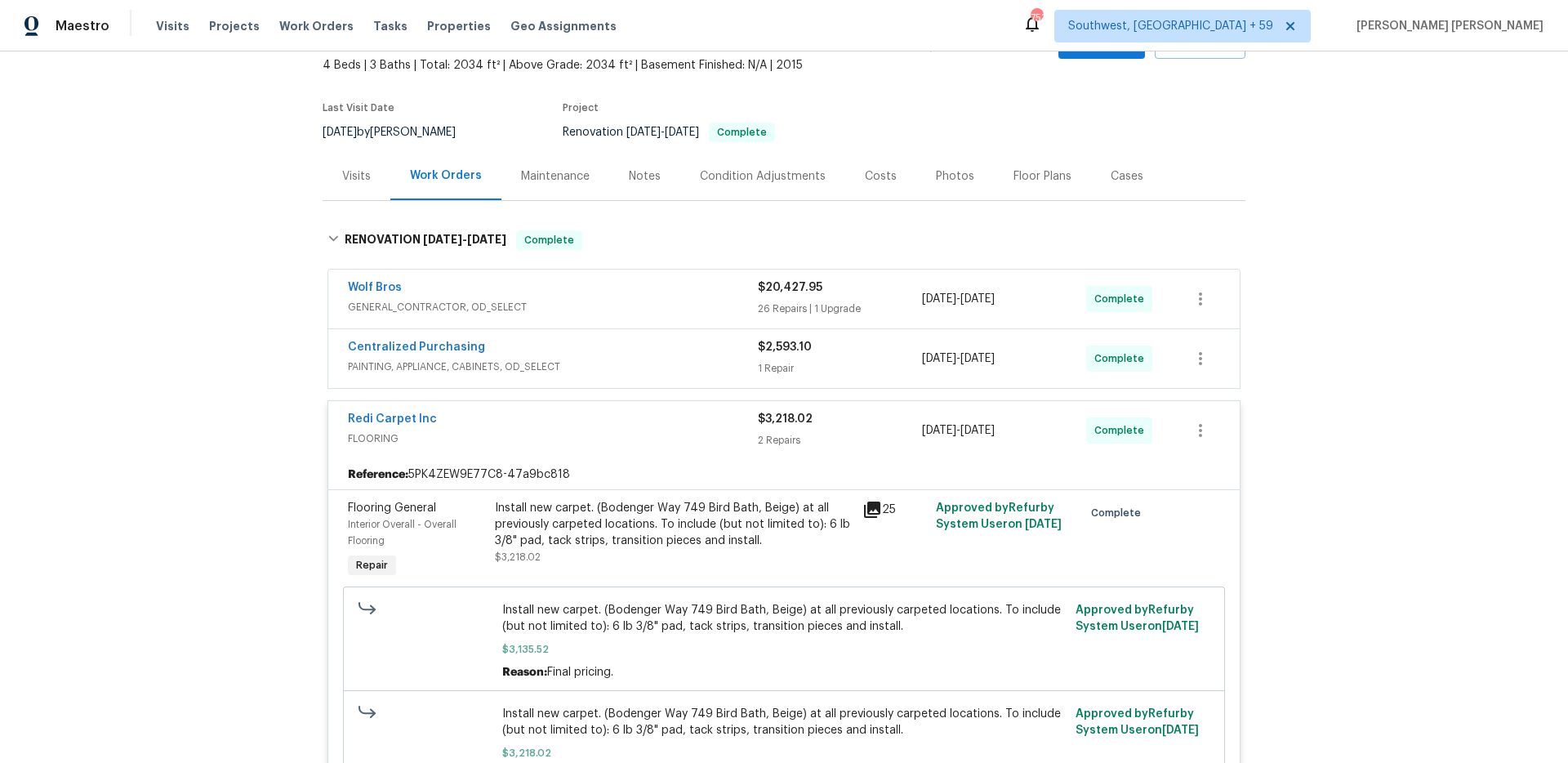
click at [720, 364] on span "PAINTING, APPLIANCE, CABINETS, OD_SELECT" at bounding box center [553, 366] width 410 height 16
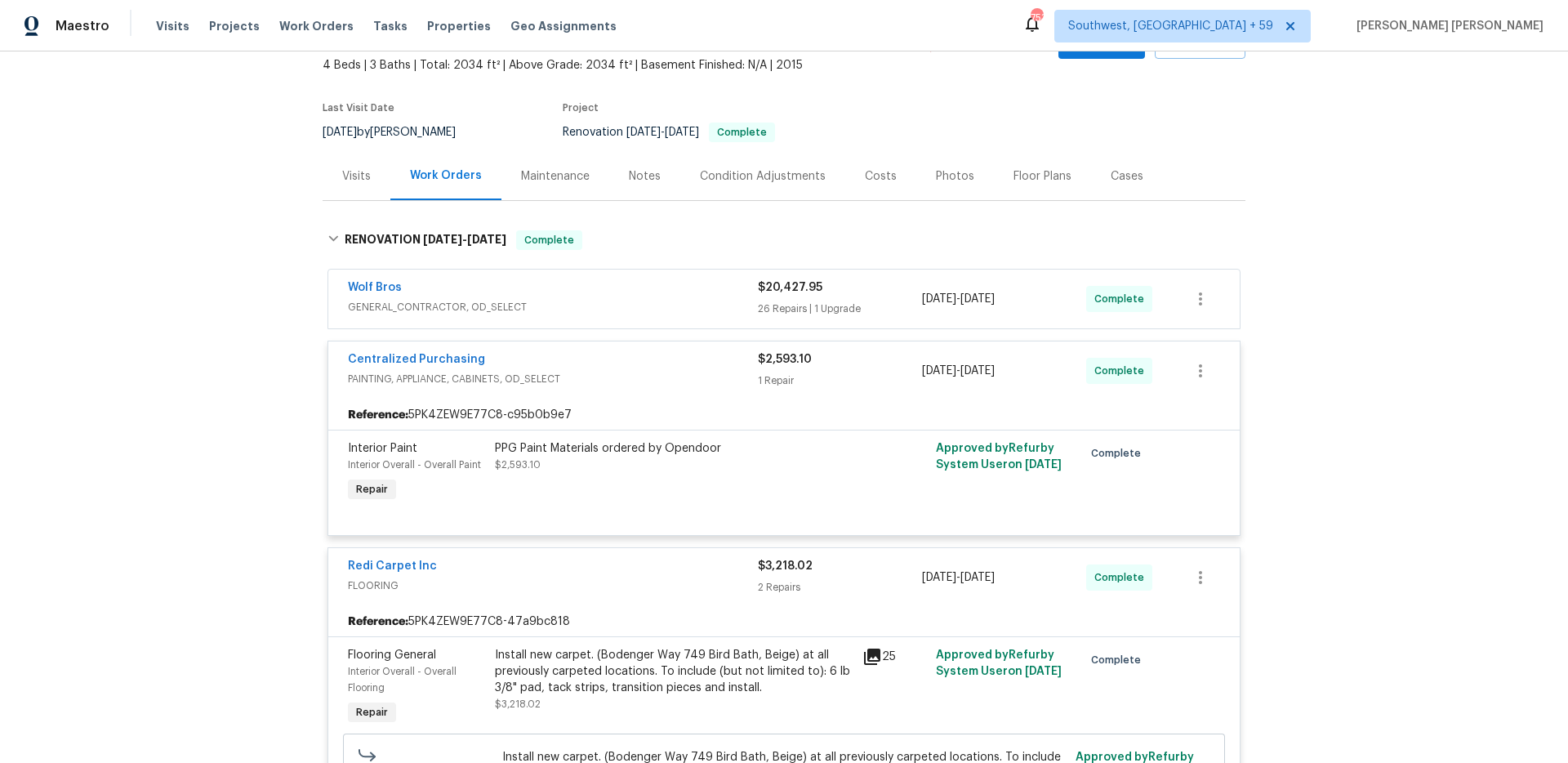
click at [709, 290] on div "Wolf Bros" at bounding box center [553, 289] width 410 height 19
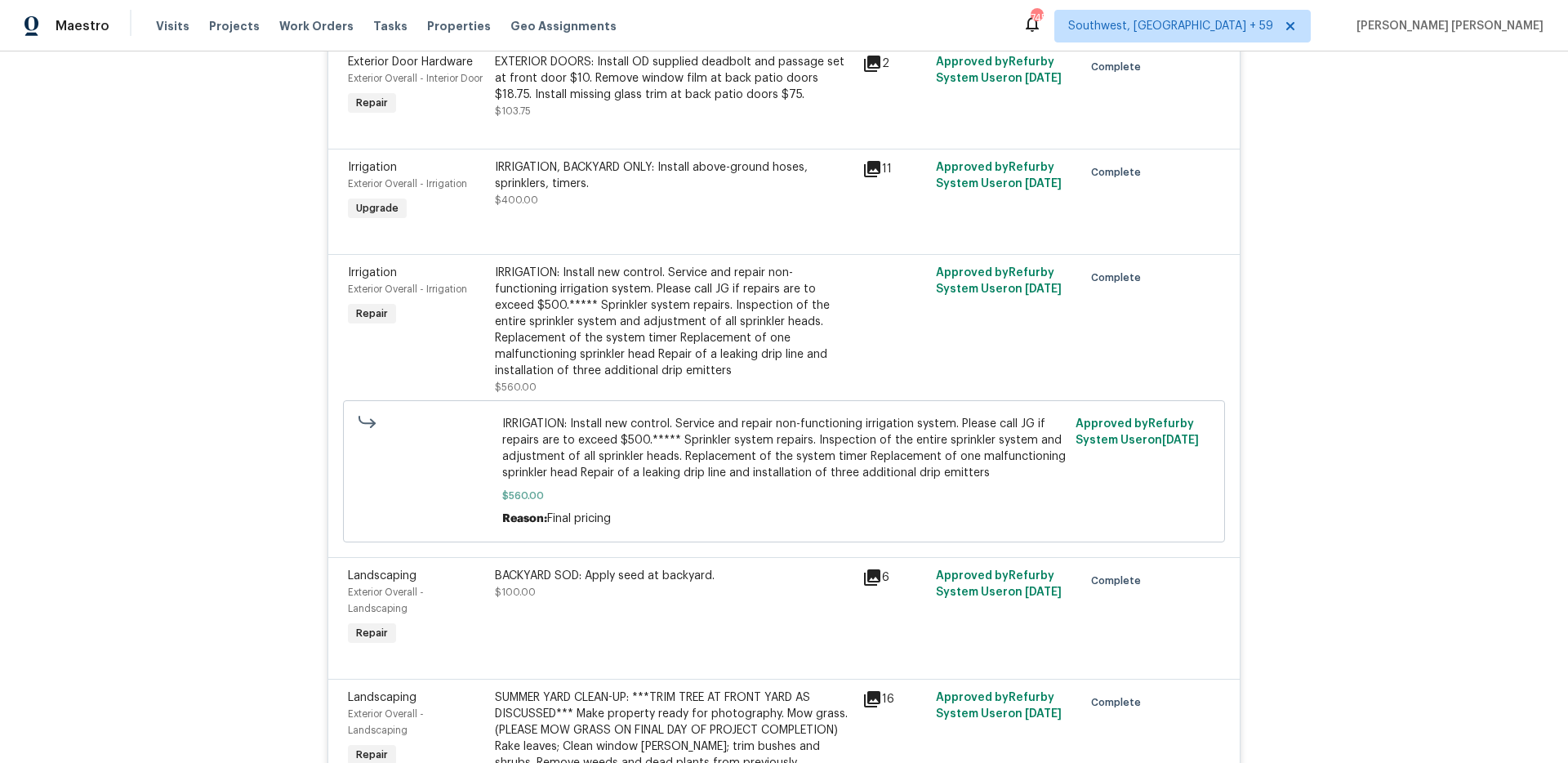
scroll to position [1386, 0]
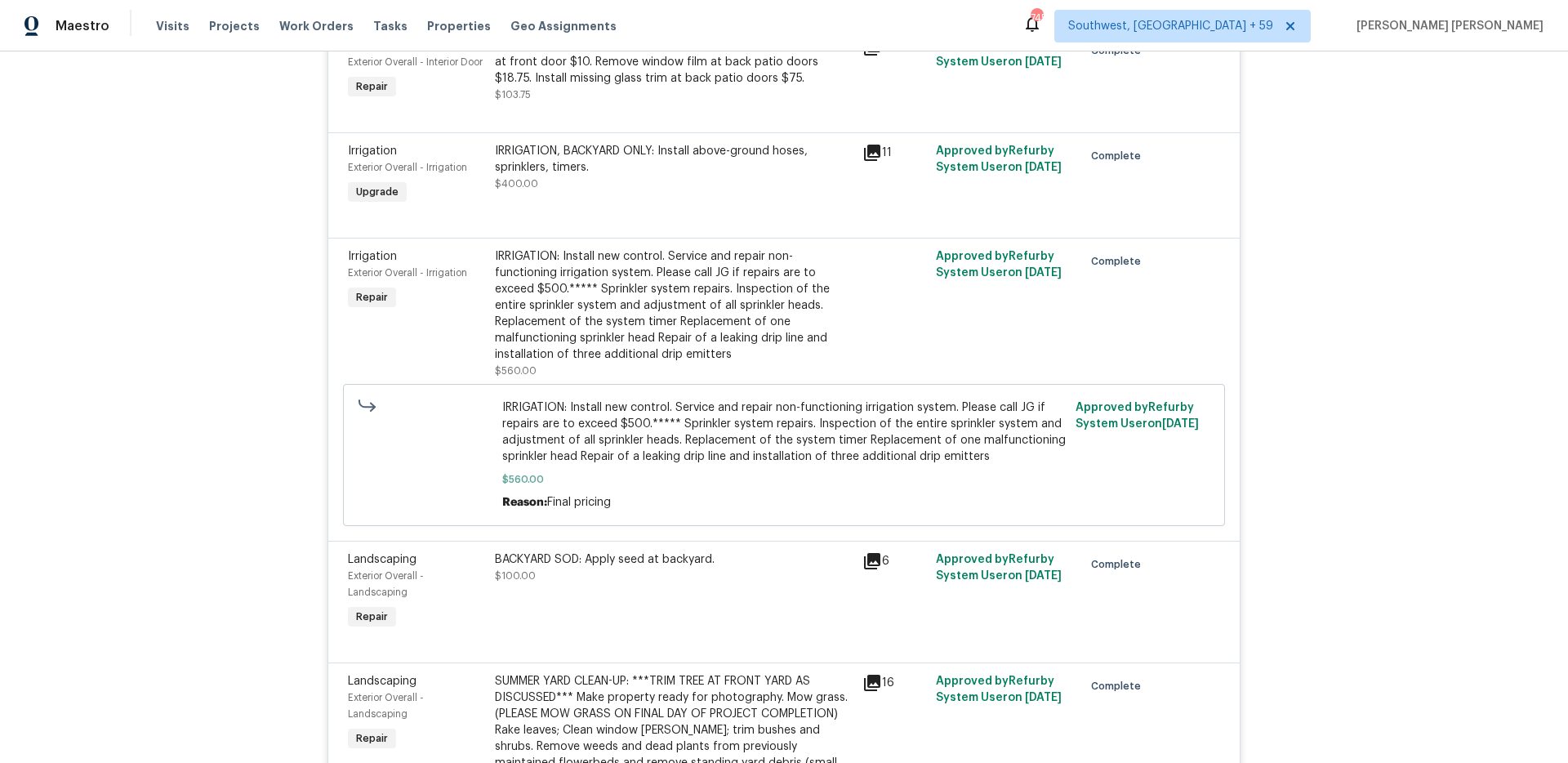
click at [732, 168] on div "IRRIGATION, BACKYARD ONLY: Install above-ground hoses, sprinklers, timers." at bounding box center [673, 159] width 357 height 33
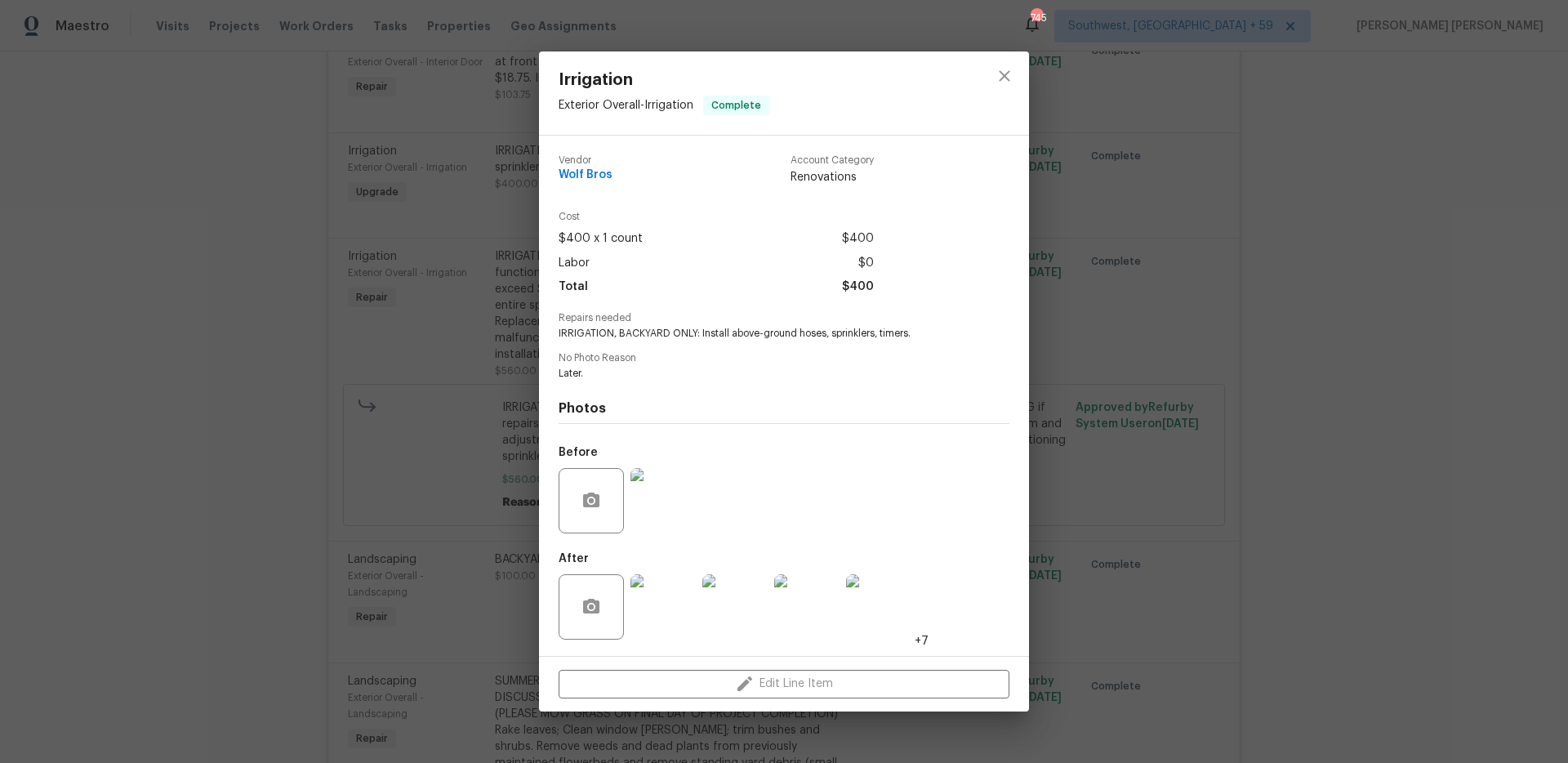
click at [744, 335] on span "IRRIGATION, BACKYARD ONLY: Install above-ground hoses, sprinklers, timers." at bounding box center [761, 333] width 405 height 13
click at [889, 332] on span "IRRIGATION, BACKYARD ONLY: Install above-ground hoses, sprinklers, timers." at bounding box center [761, 333] width 405 height 13
copy span "above-ground hoses, sprinklers, timers"
click at [387, 447] on div "Irrigation Exterior Overall - Irrigation Complete Vendor Wolf Bros Account Cate…" at bounding box center [784, 382] width 1568 height 763
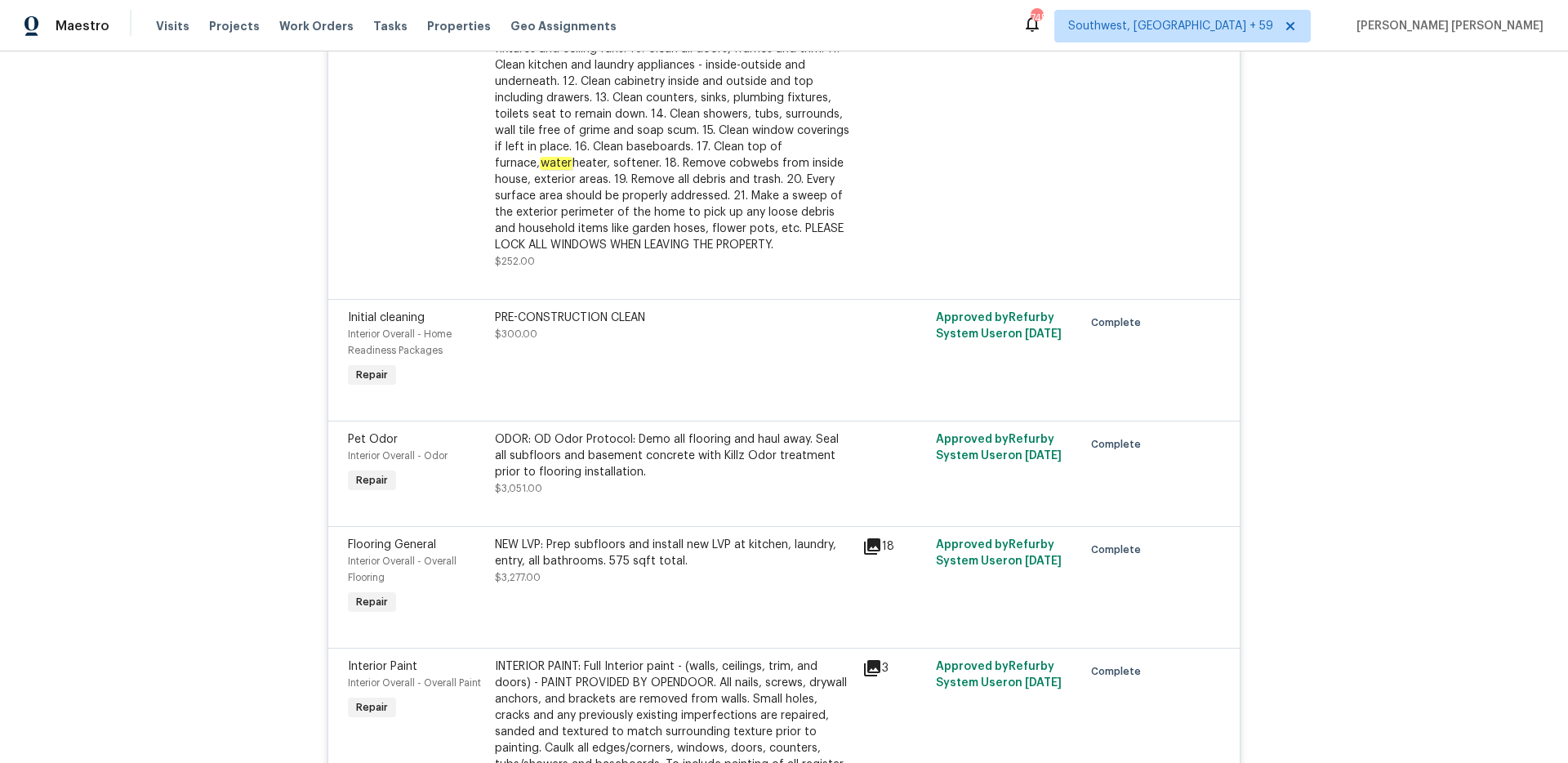
scroll to position [3931, 0]
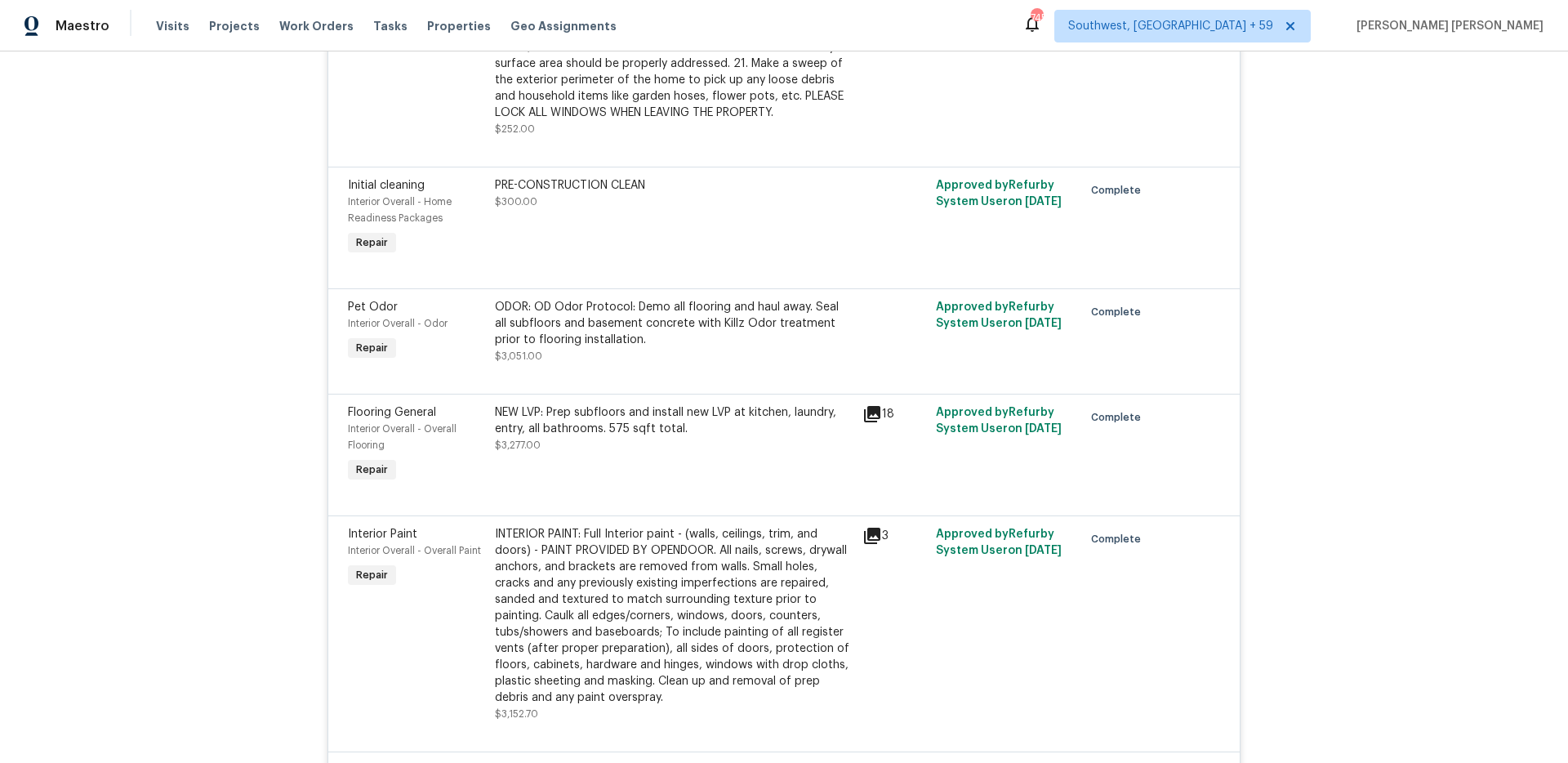
click at [535, 299] on div "ODOR: OD Odor Protocol: Demo all flooring and haul away. Seal all subfloors and…" at bounding box center [673, 323] width 357 height 49
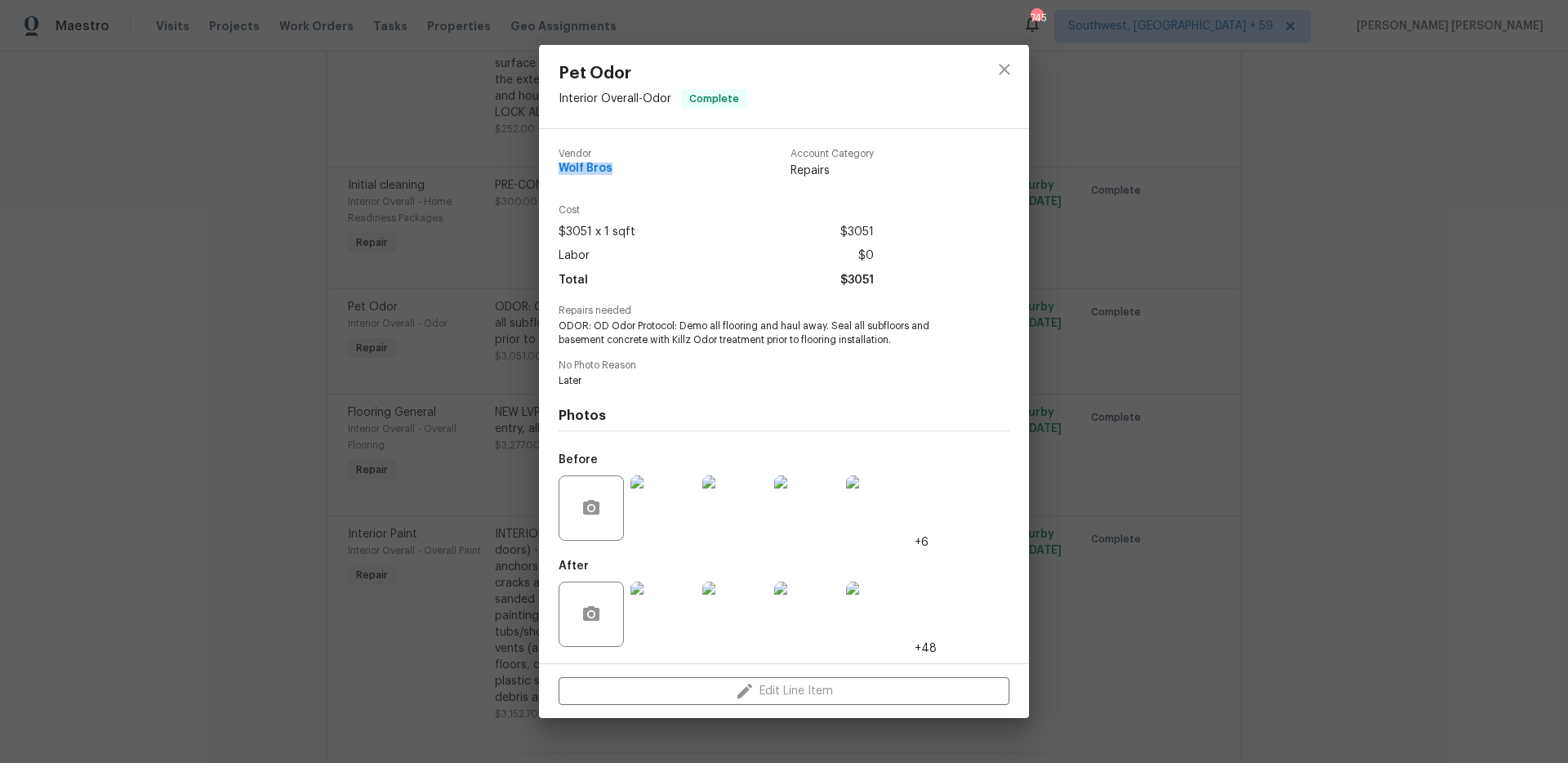
drag, startPoint x: 618, startPoint y: 167, endPoint x: 562, endPoint y: 167, distance: 56.0
click at [562, 167] on div "Vendor Wolf Bros Account Category Repairs" at bounding box center [716, 163] width 315 height 30
copy span "Wolf Bros"
click at [1209, 217] on div "Pet Odor Interior Overall - Odor Complete Vendor Wolf Bros Account Category Rep…" at bounding box center [784, 382] width 1568 height 763
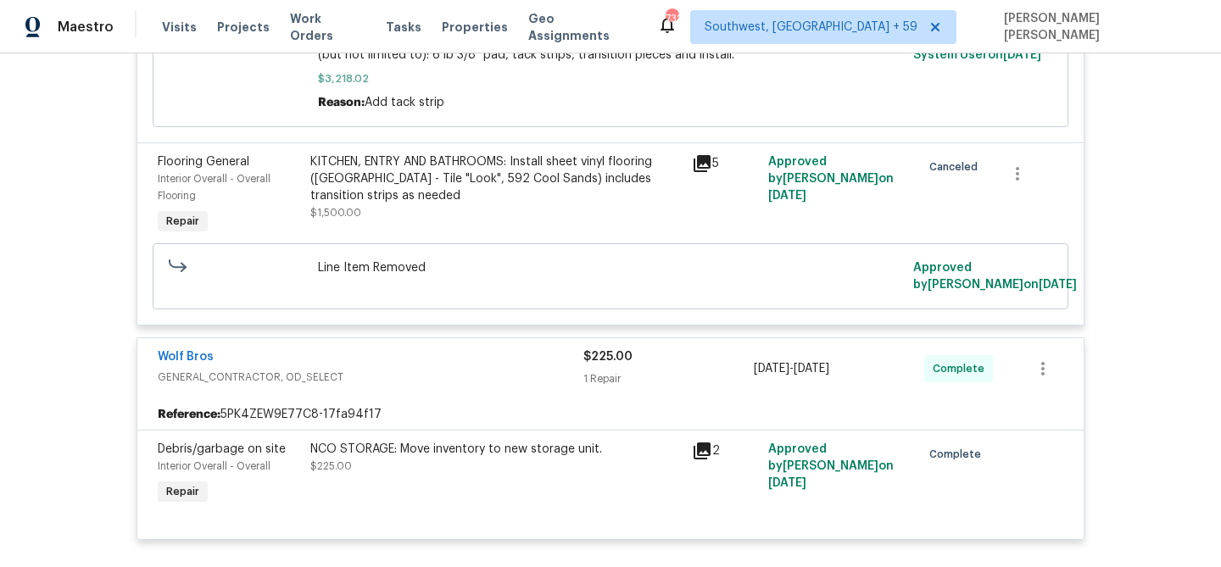
scroll to position [6679, 0]
click at [320, 22] on span "Work Orders" at bounding box center [327, 27] width 75 height 34
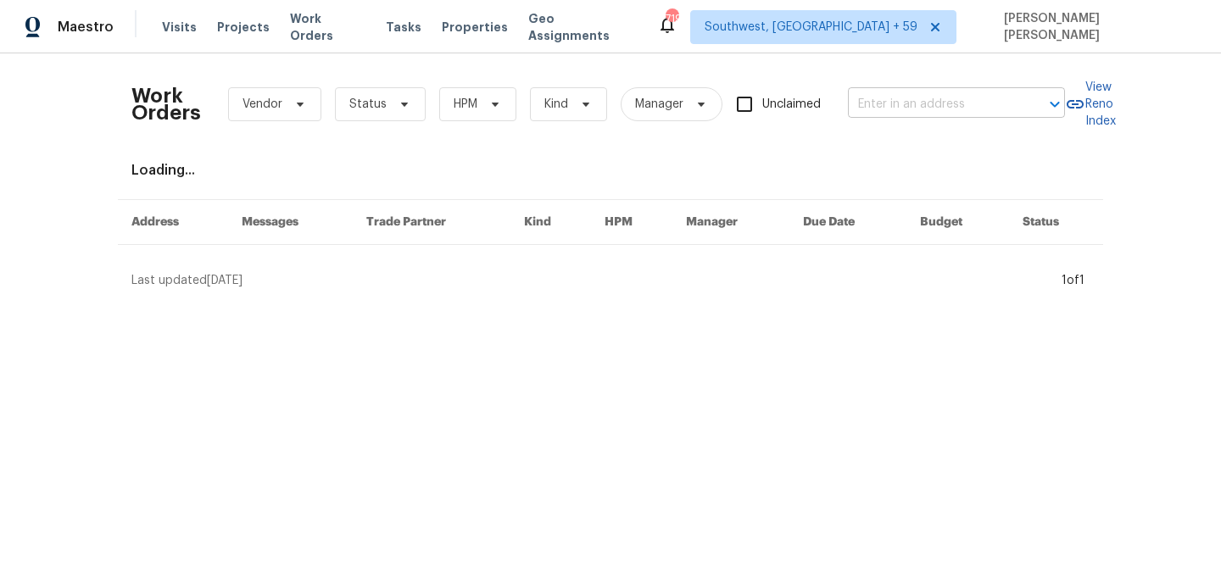
click at [986, 110] on input "text" at bounding box center [933, 105] width 170 height 26
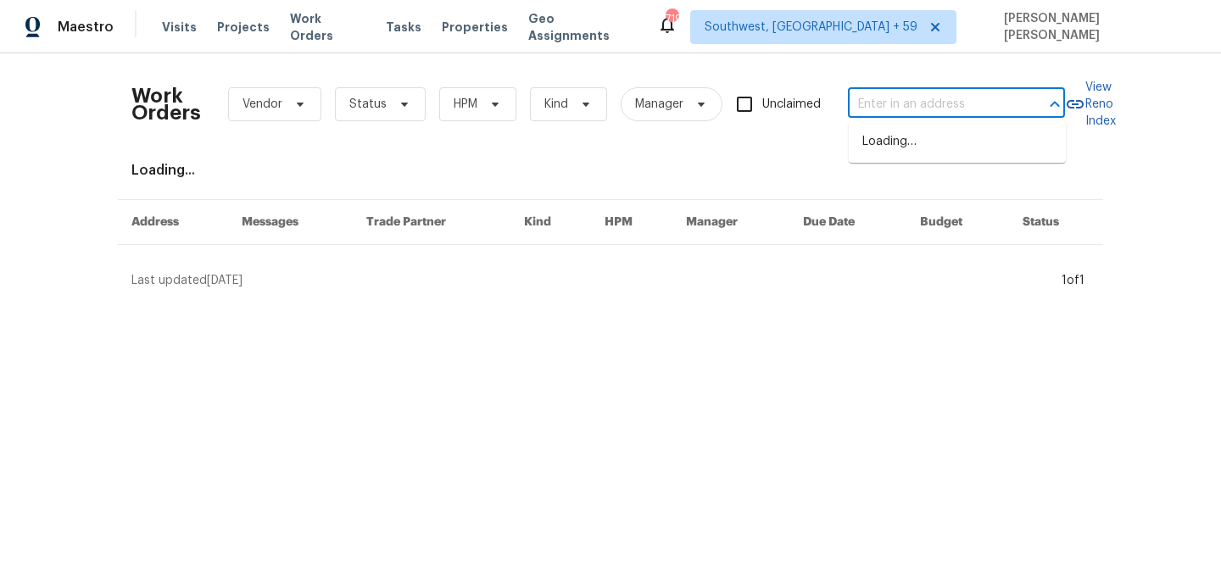
paste input "3686 Sweetbriar Cir, Lithia Springs, GA 30122"
type input "3686 Sweetbriar Cir, Lithia Springs, GA 30122"
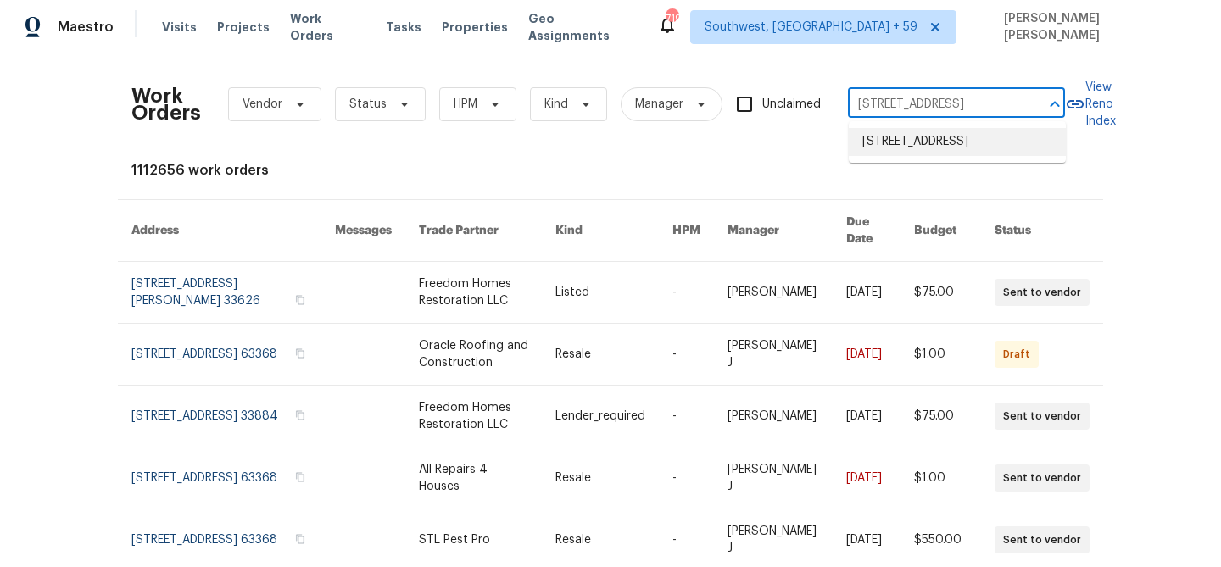
click at [977, 138] on li "3686 Sweetbriar Cir, Lithia Springs, GA 30122" at bounding box center [957, 142] width 217 height 28
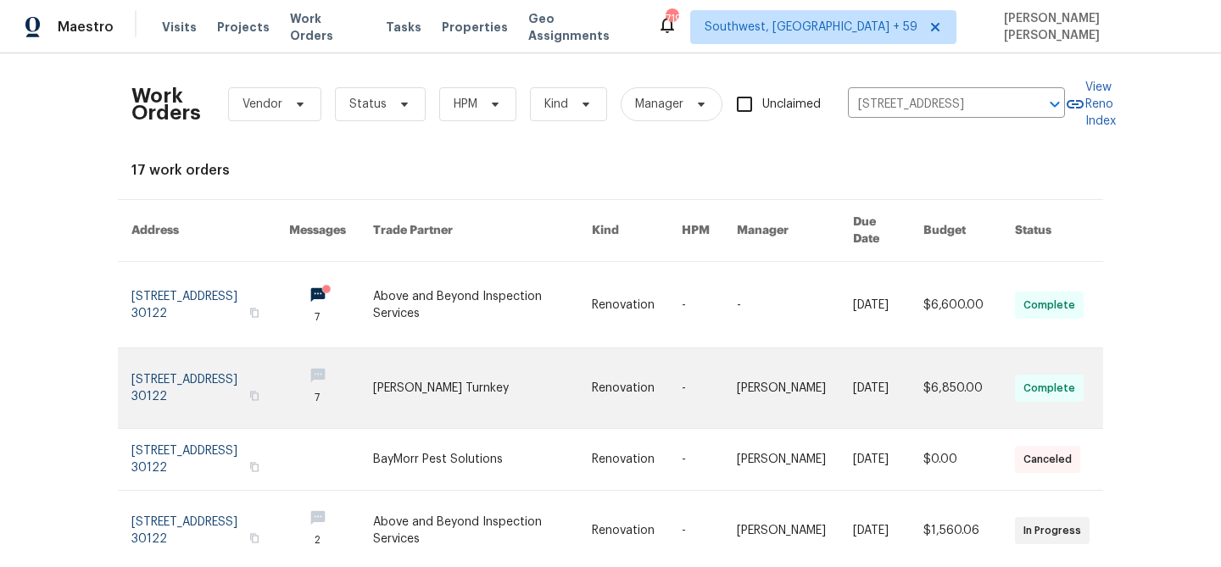
click at [1112, 358] on link at bounding box center [1066, 388] width 102 height 80
click at [1112, 358] on html "Maestro Visits Projects Work Orders Tasks Properties Geo Assignments 719 Southw…" at bounding box center [610, 283] width 1221 height 567
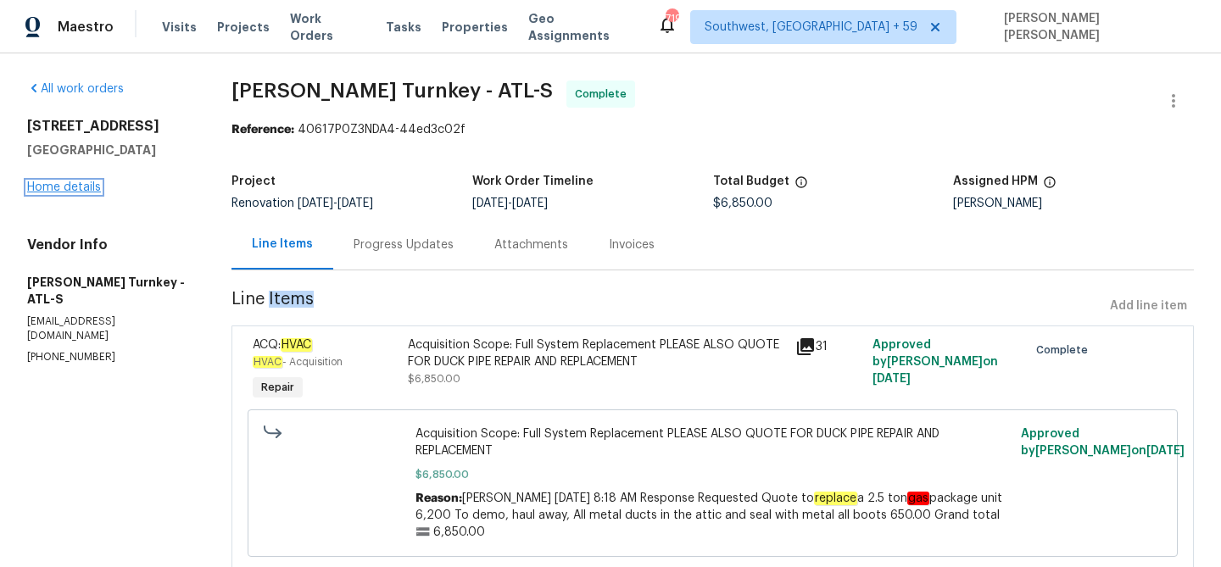
click at [58, 190] on link "Home details" at bounding box center [64, 187] width 74 height 12
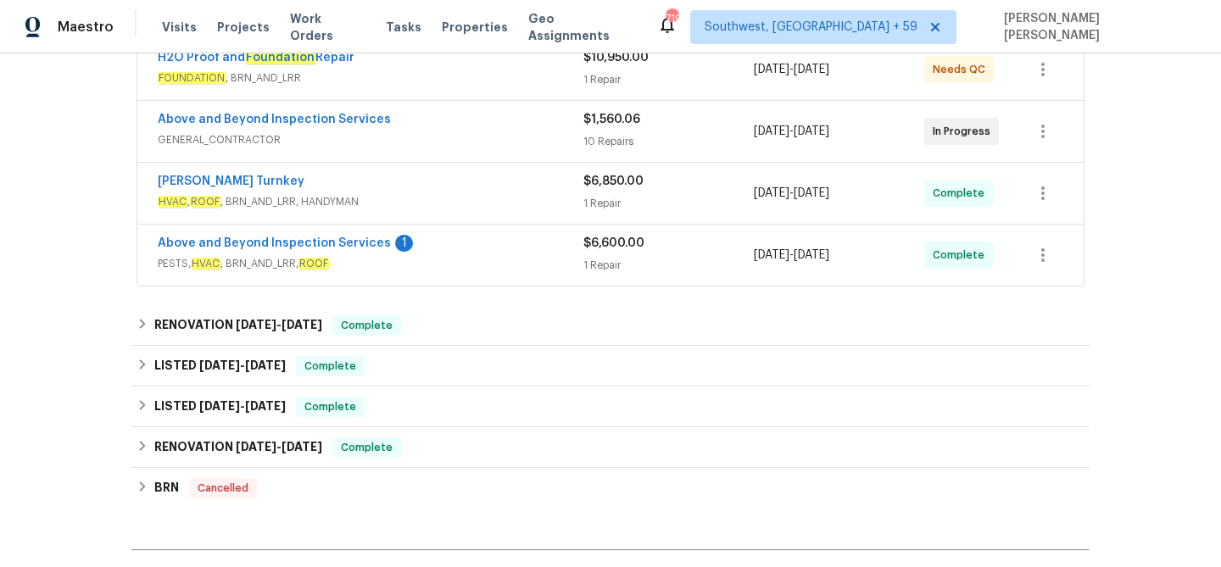
scroll to position [343, 0]
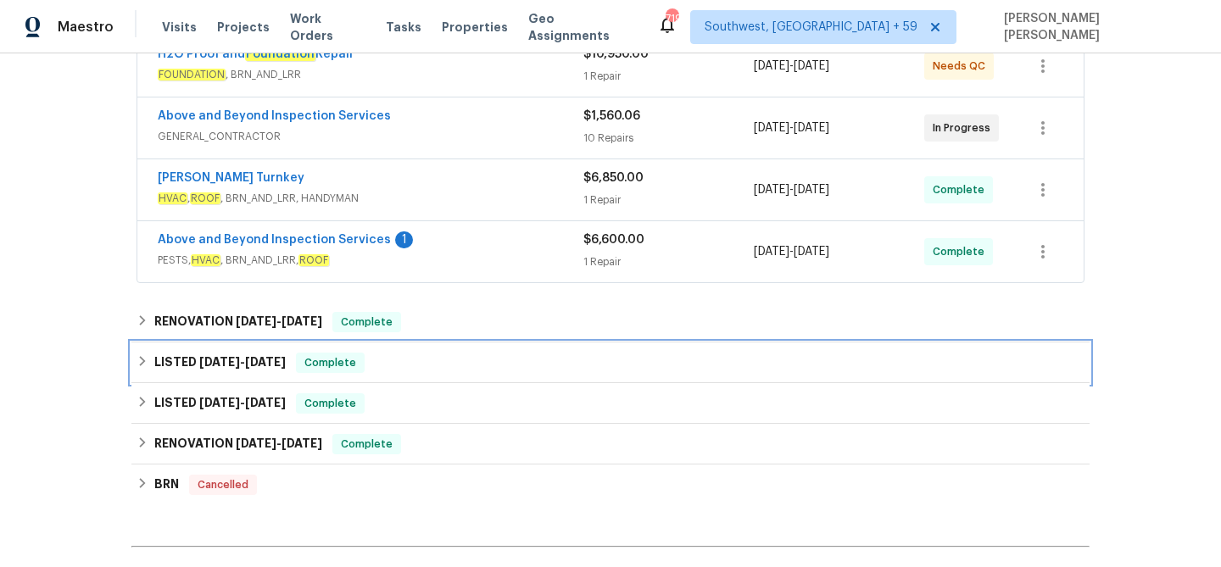
click at [369, 364] on div "LISTED 7/10/25 - 7/21/25 Complete" at bounding box center [610, 363] width 948 height 20
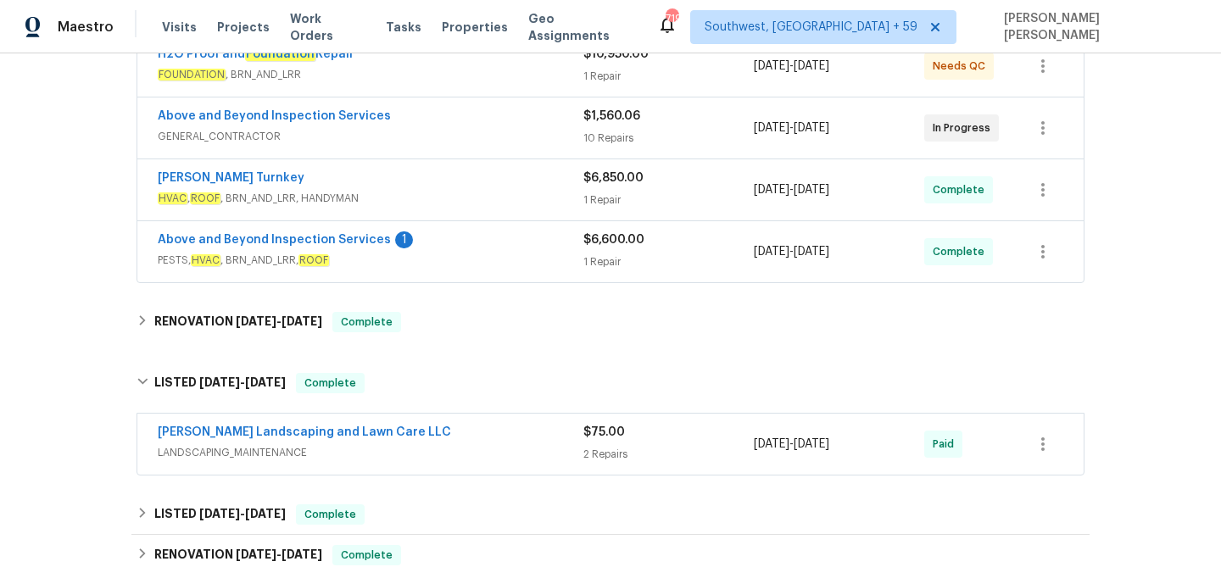
click at [454, 428] on div "Stewart's Landscaping and Lawn Care LLC" at bounding box center [371, 434] width 426 height 20
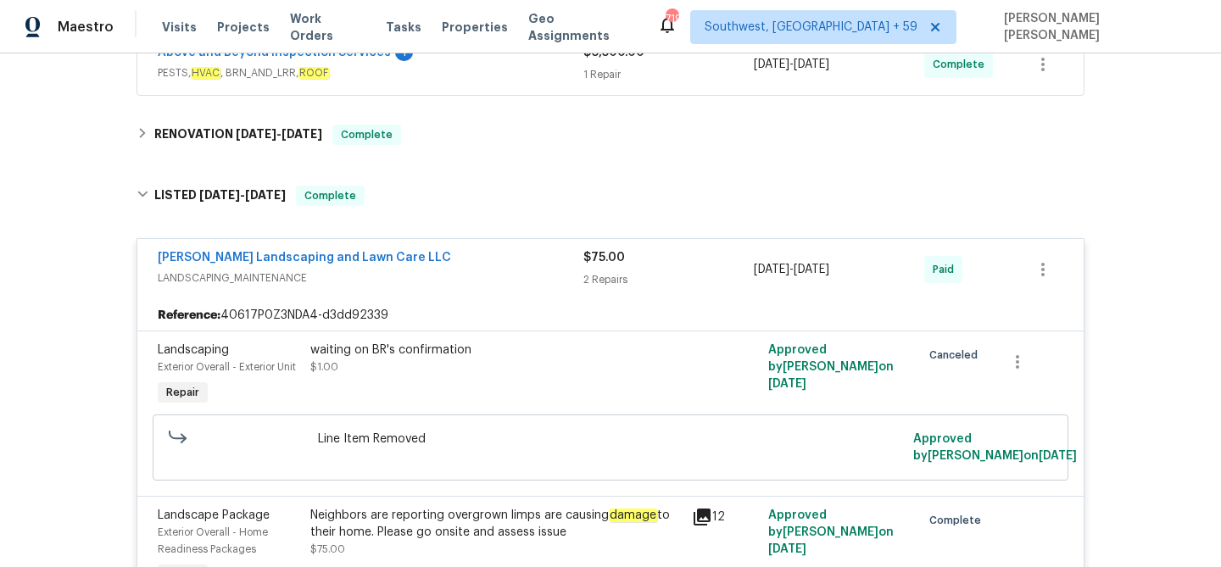
scroll to position [417, 0]
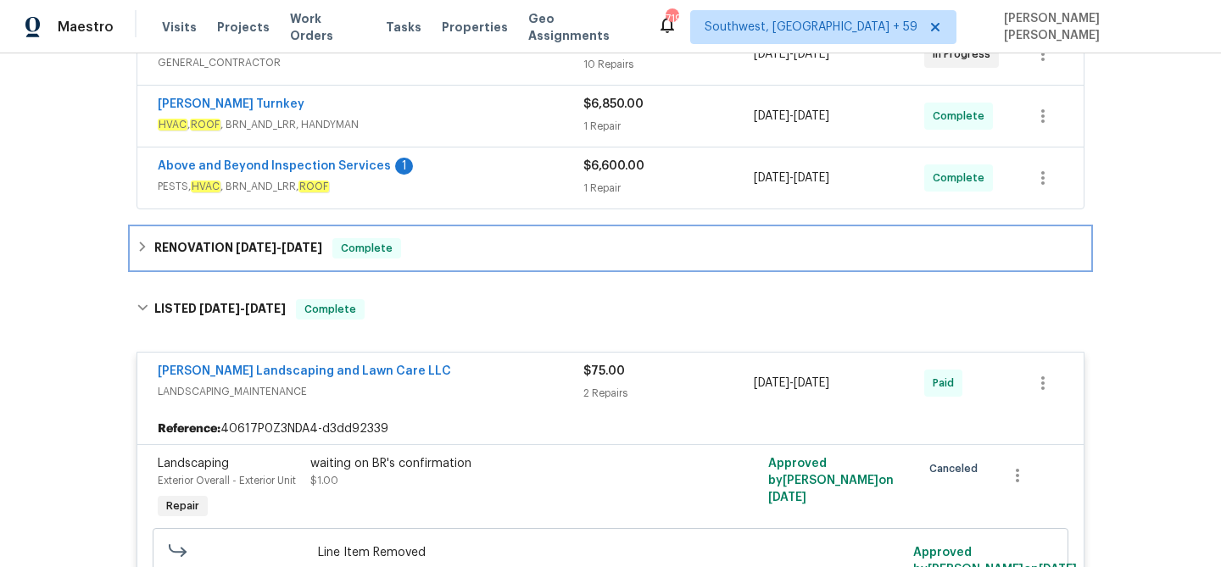
click at [456, 233] on div "RENOVATION 8/5/25 - 8/15/25 Complete" at bounding box center [610, 248] width 958 height 41
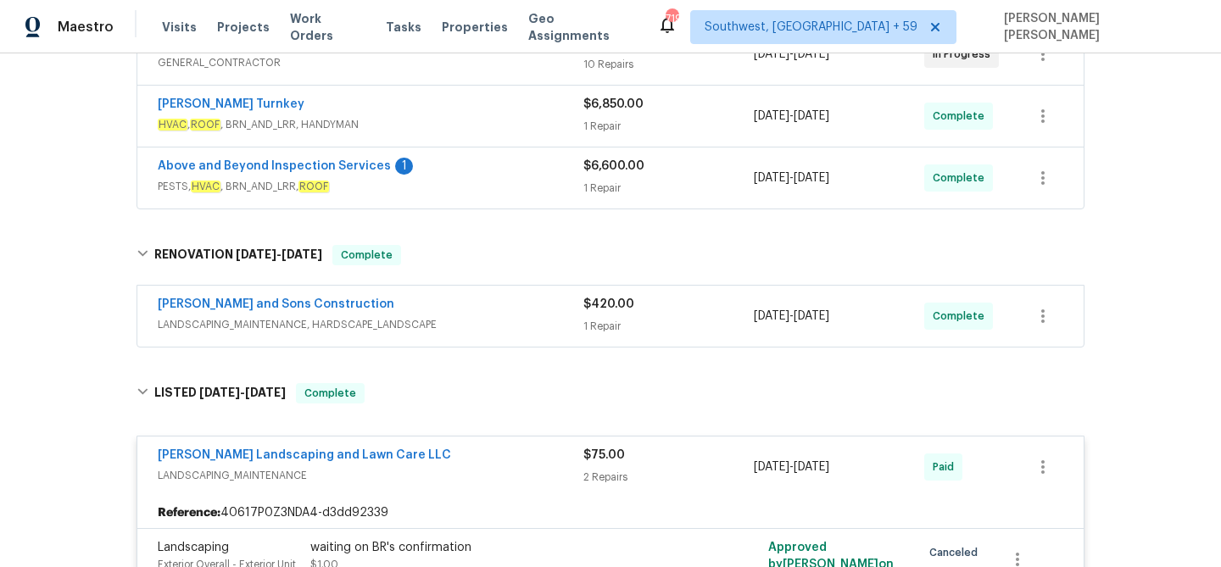
click at [483, 335] on div "Reyes and Sons Construction LANDSCAPING_MAINTENANCE, HARDSCAPE_LANDSCAPE" at bounding box center [371, 316] width 426 height 41
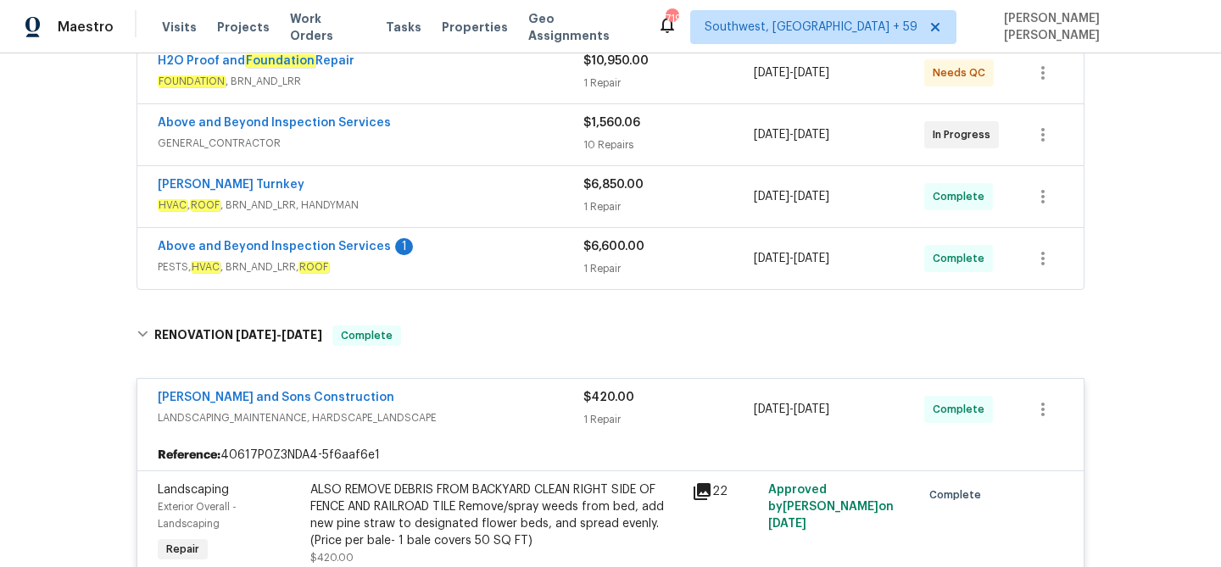
scroll to position [307, 0]
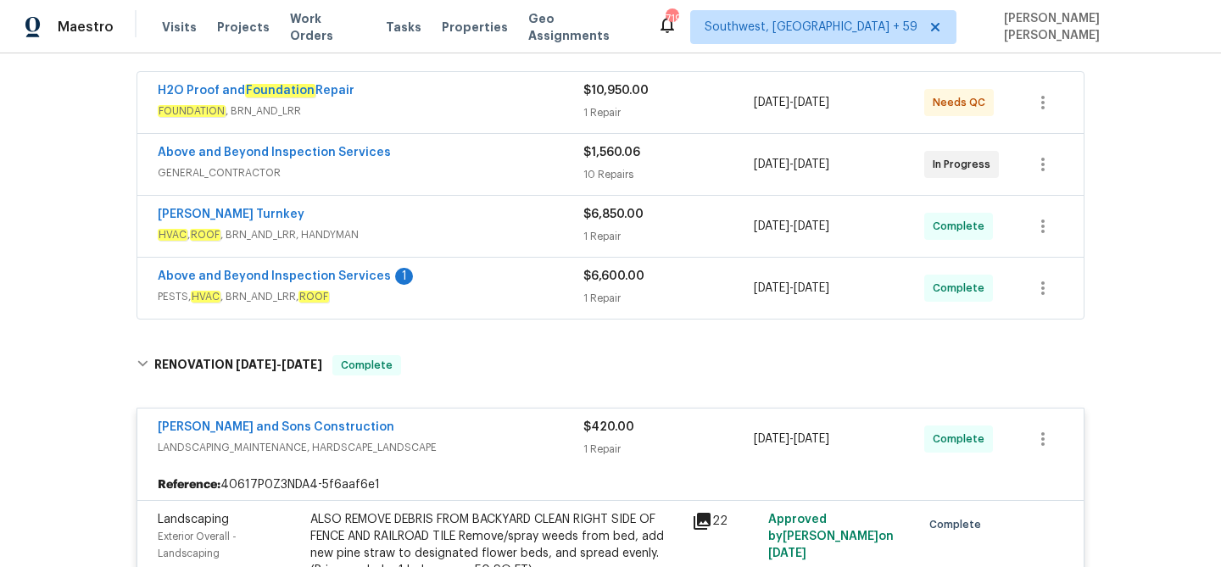
click at [511, 297] on span "PESTS, HVAC , BRN_AND_LRR, ROOF" at bounding box center [371, 296] width 426 height 17
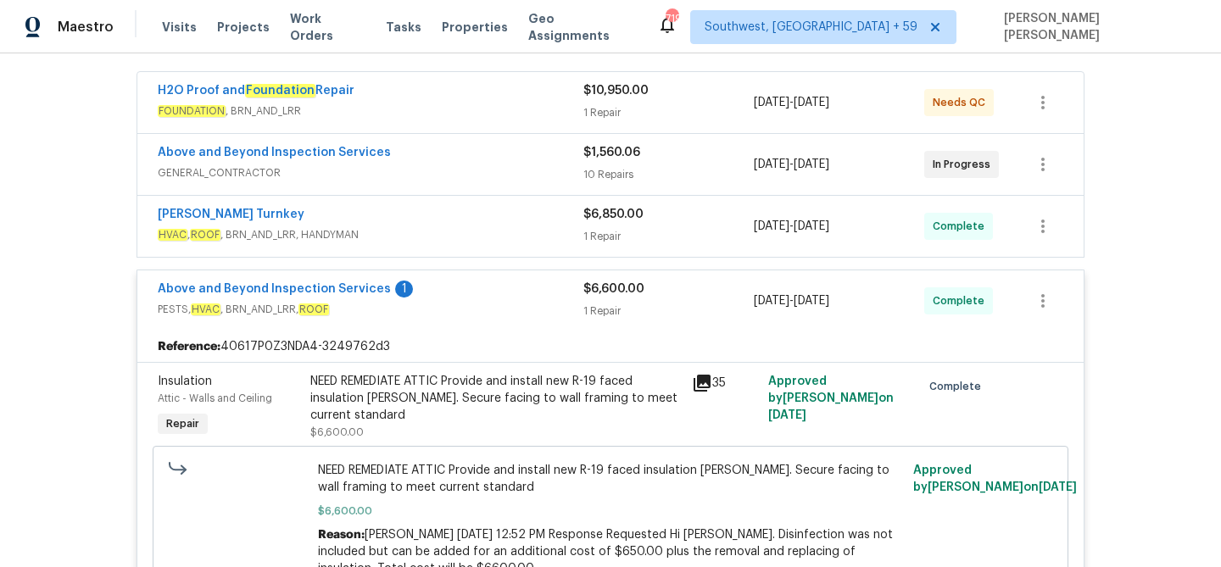
click at [480, 390] on div "NEED REMEDIATE ATTIC Provide and install new R-19 faced insulation batts. Secur…" at bounding box center [495, 398] width 371 height 51
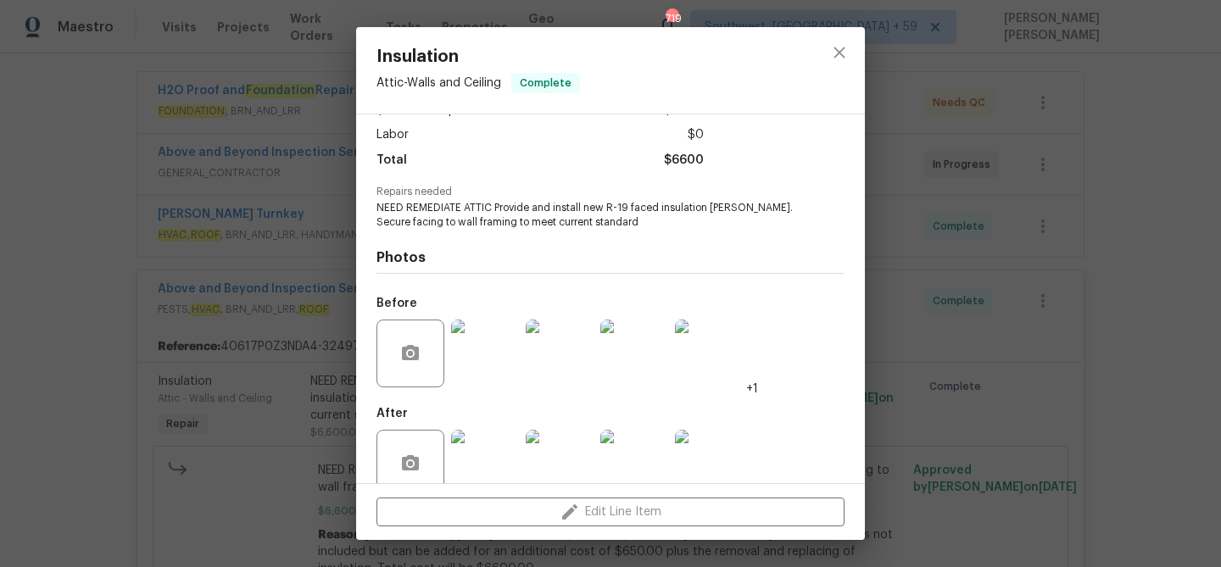
scroll to position [113, 0]
click at [231, 334] on div "Insulation Attic - Walls and Ceiling Complete Vendor Above and Beyond Inspectio…" at bounding box center [610, 283] width 1221 height 567
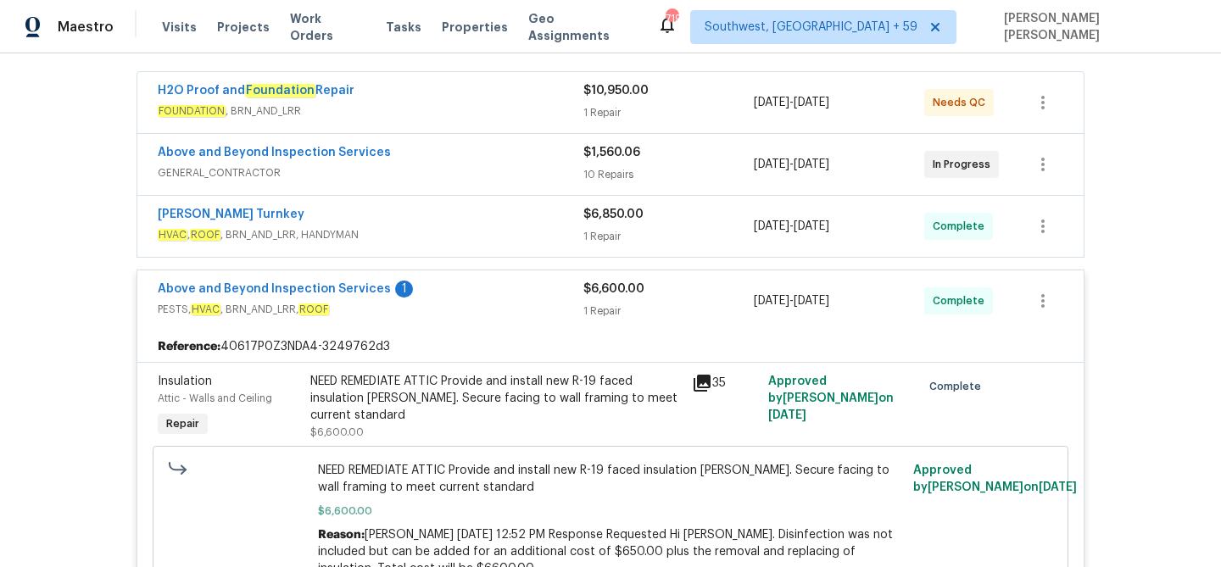
scroll to position [276, 0]
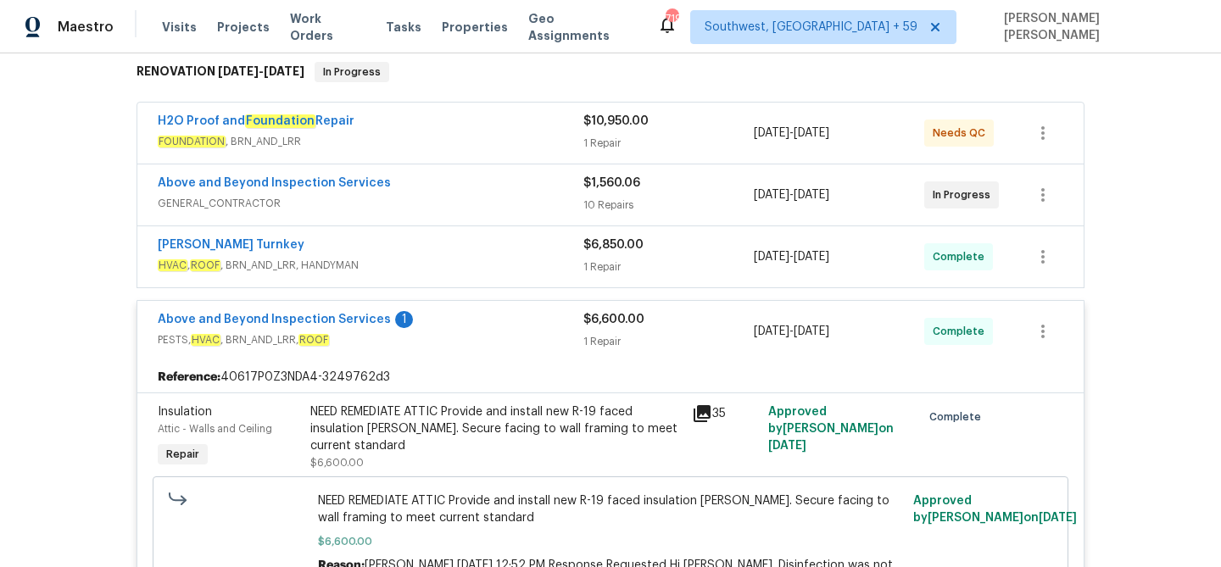
click at [337, 264] on span "HVAC , ROOF , BRN_AND_LRR, HANDYMAN" at bounding box center [371, 265] width 426 height 17
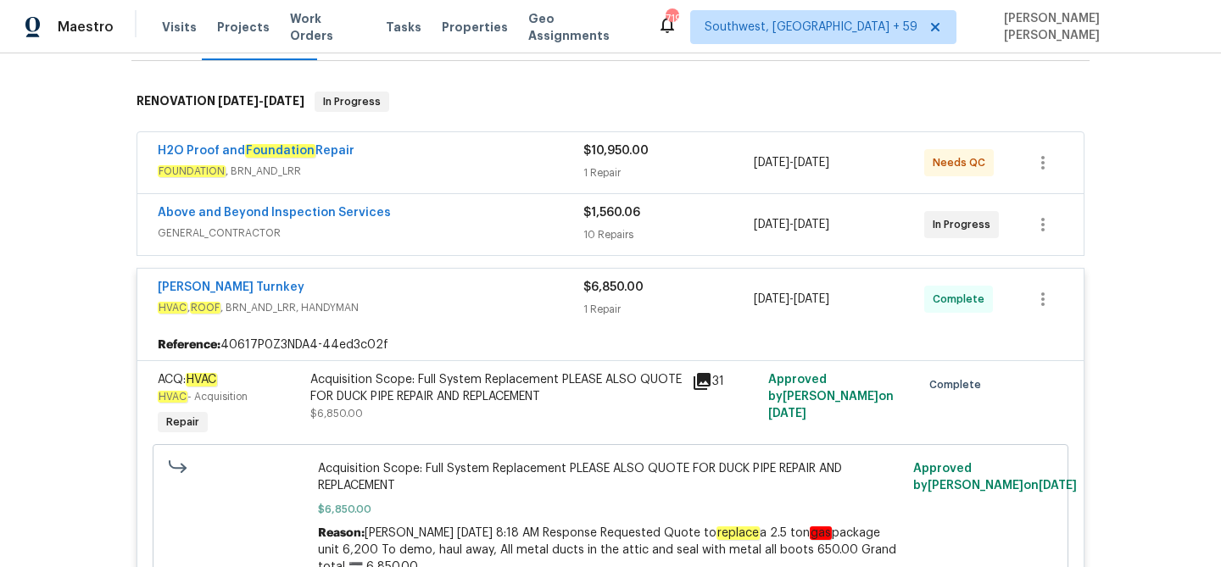
scroll to position [246, 0]
click at [426, 226] on span "GENERAL_CONTRACTOR" at bounding box center [371, 234] width 426 height 17
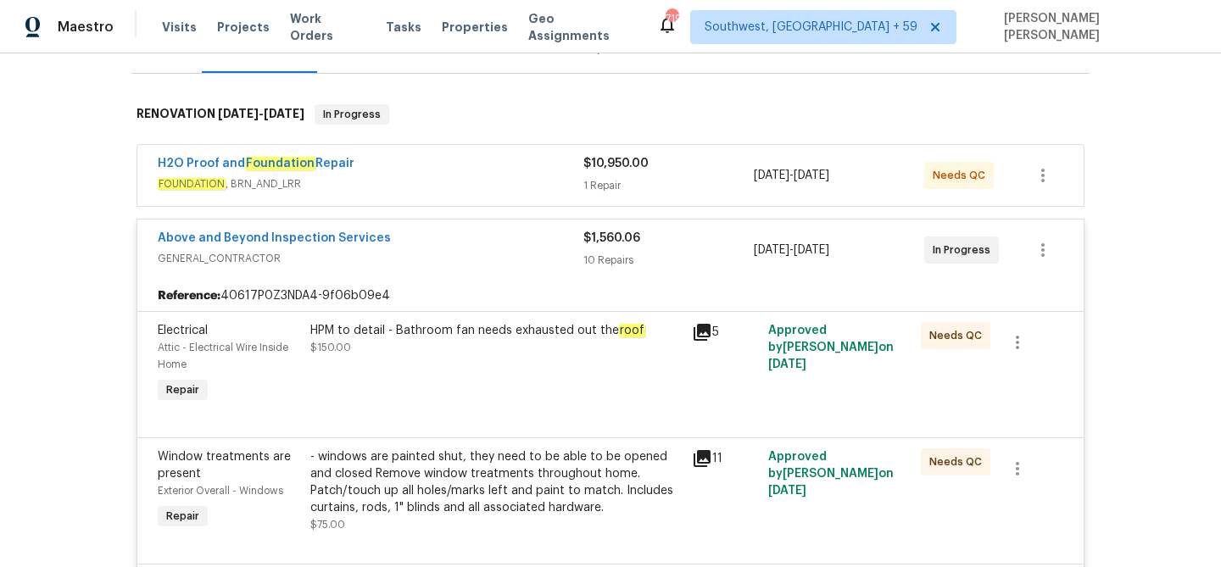
scroll to position [190, 0]
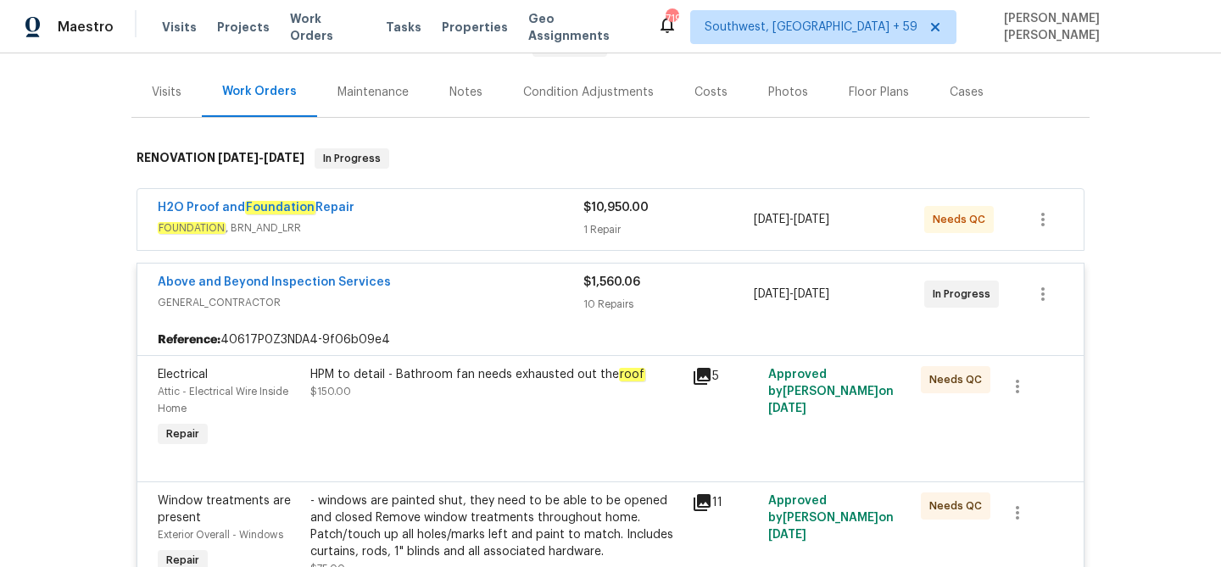
click at [498, 213] on div "H2O Proof and Foundation Repair" at bounding box center [371, 209] width 426 height 20
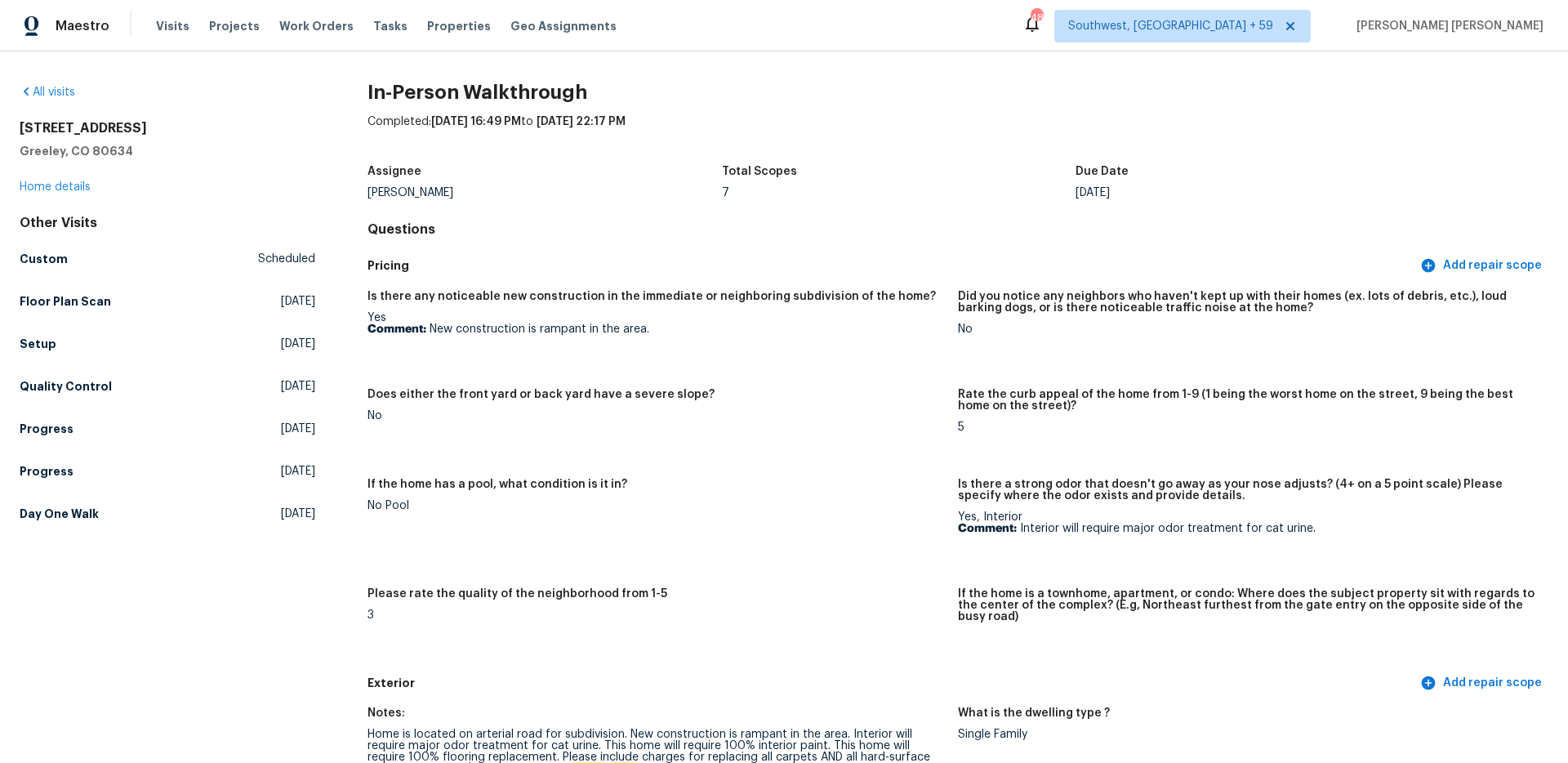
scroll to position [4081, 0]
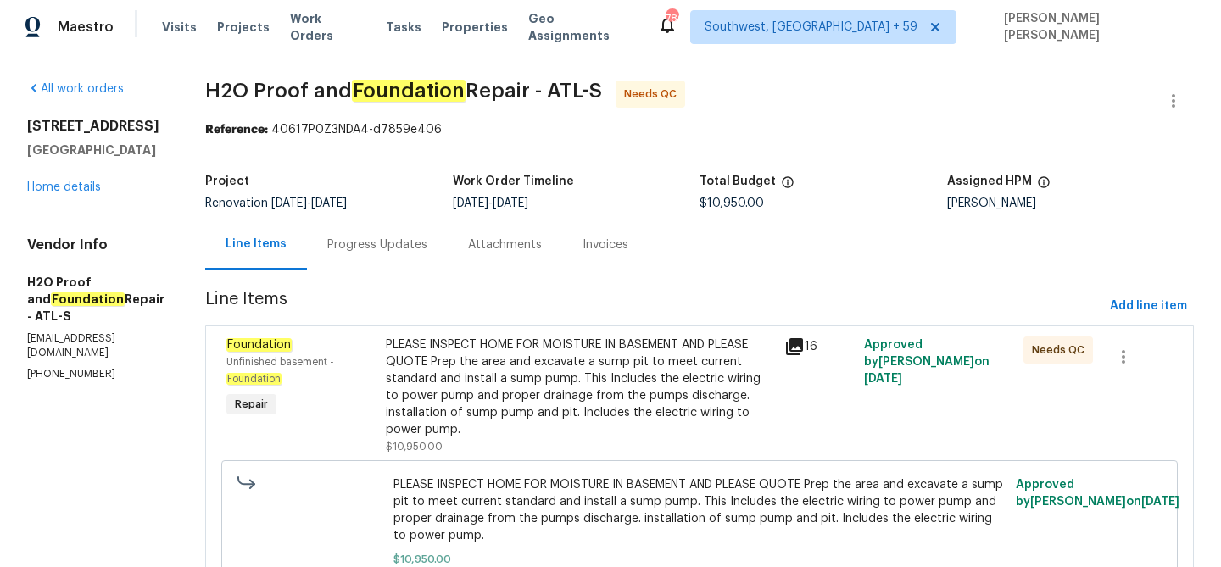
click at [337, 244] on div "Progress Updates" at bounding box center [377, 245] width 100 height 17
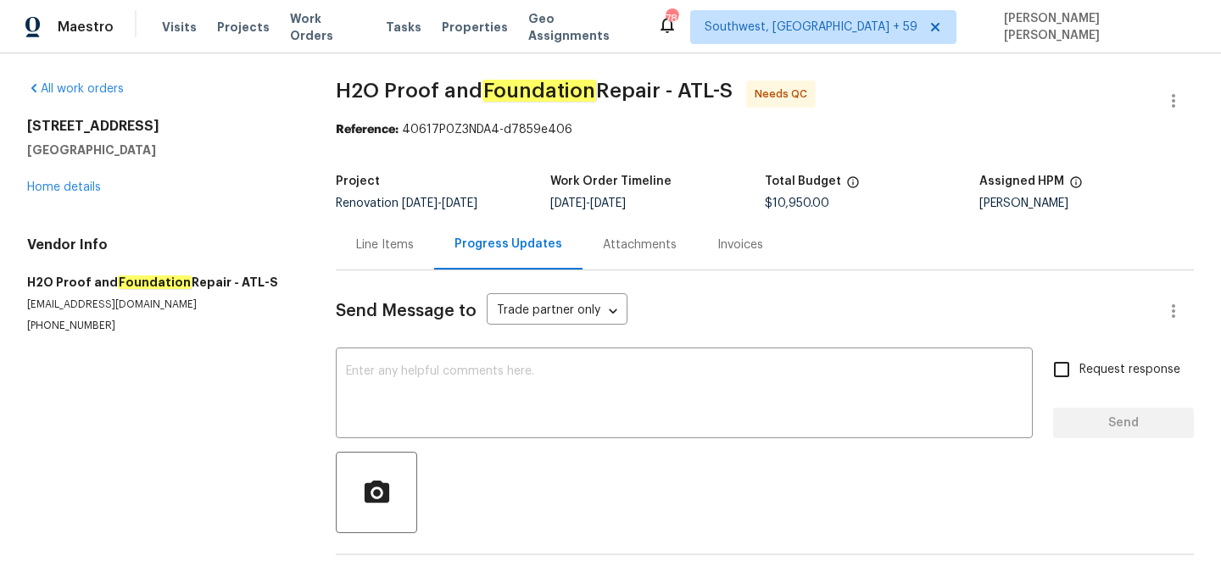
click at [390, 253] on div "Line Items" at bounding box center [385, 245] width 98 height 50
